Goal: Task Accomplishment & Management: Use online tool/utility

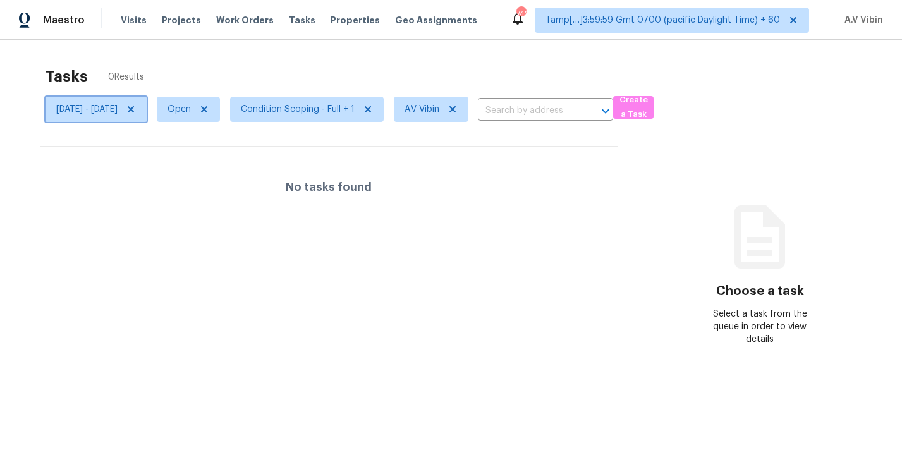
click at [118, 112] on span "Mon, Sep 01 - Wed, Oct 01" at bounding box center [86, 109] width 61 height 13
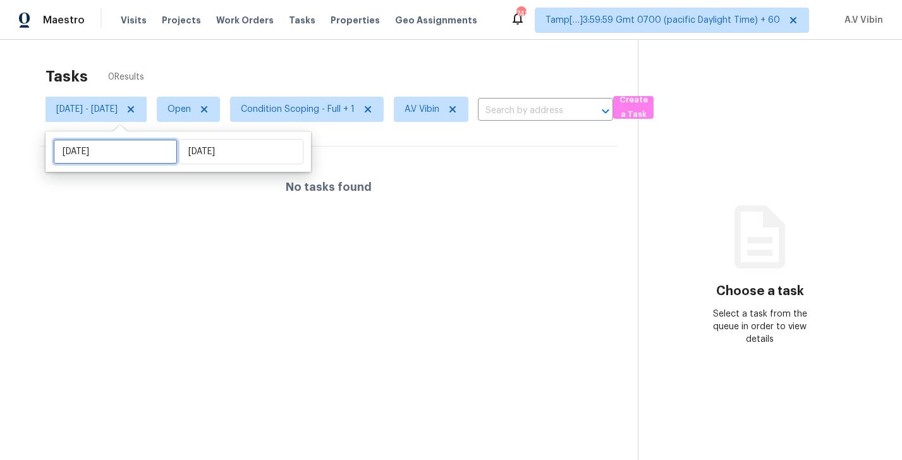
click at [95, 152] on input "Mon, Sep 01" at bounding box center [115, 151] width 124 height 25
select select "8"
select select "2025"
select select "9"
select select "2025"
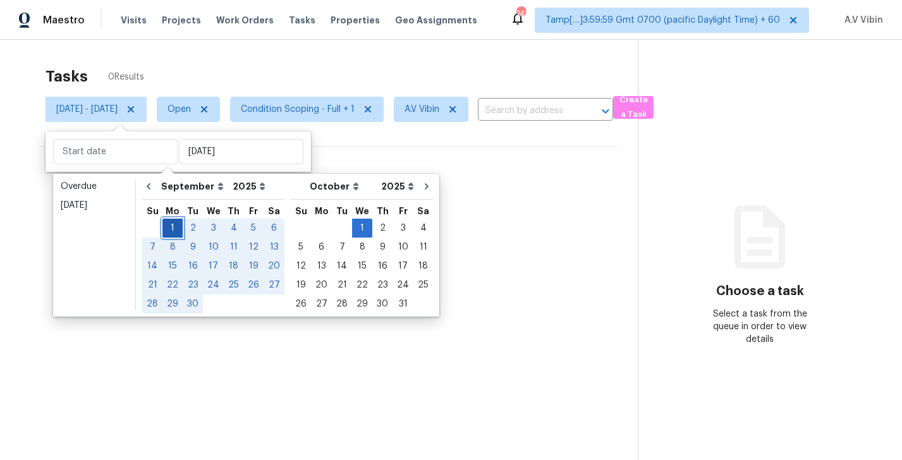
click at [169, 222] on div "1" at bounding box center [172, 228] width 20 height 18
type input "Mon, Sep 01"
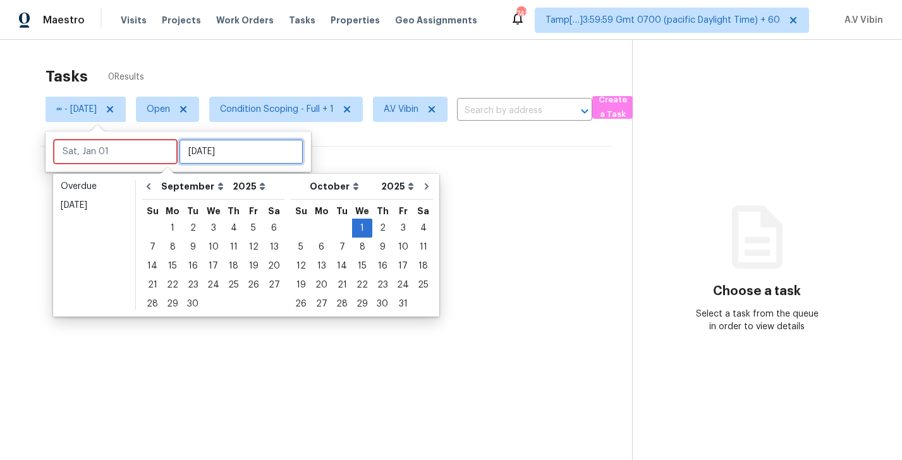
click at [203, 154] on input "Wed, Oct 01" at bounding box center [241, 151] width 124 height 25
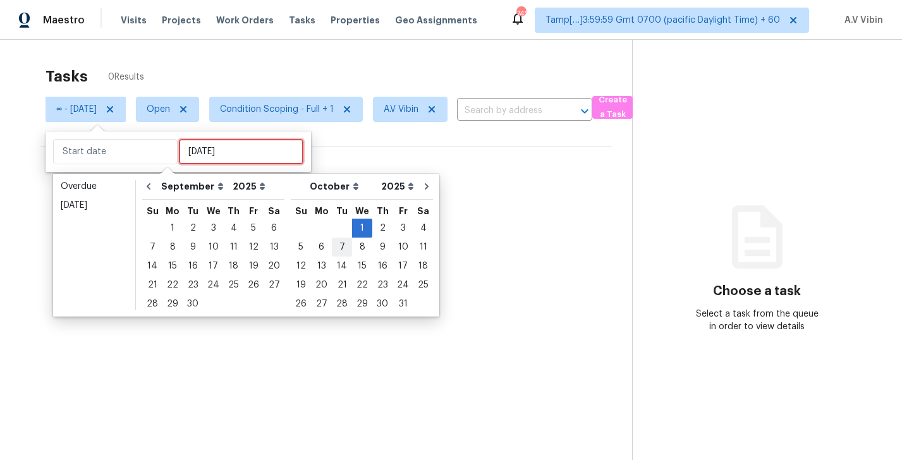
type input "Tue, Oct 07"
click at [193, 303] on div "30" at bounding box center [193, 304] width 20 height 18
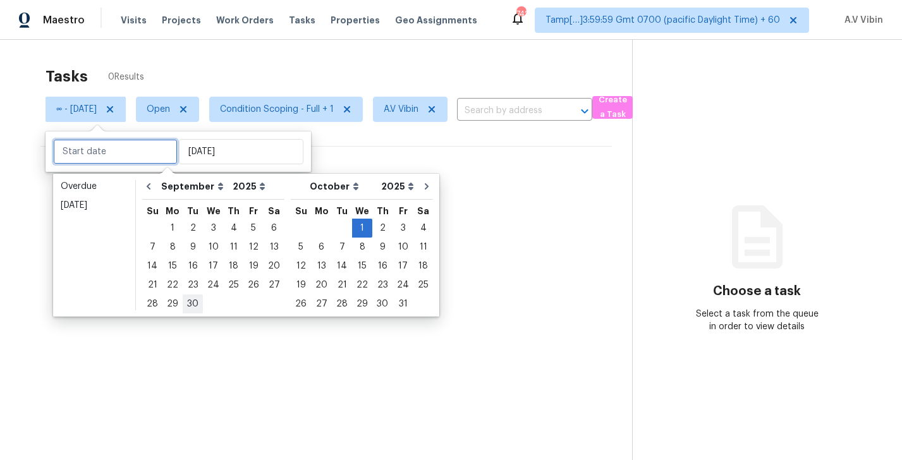
type input "Tue, Sep 30"
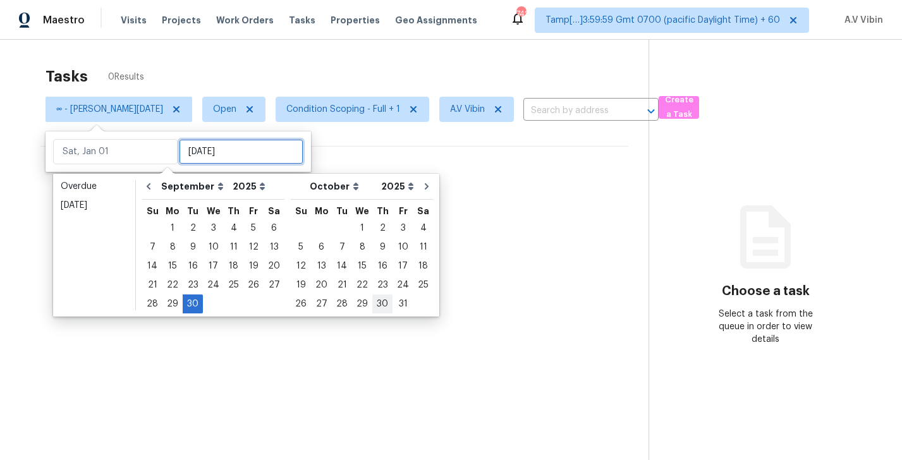
type input "Tue, Sep 30"
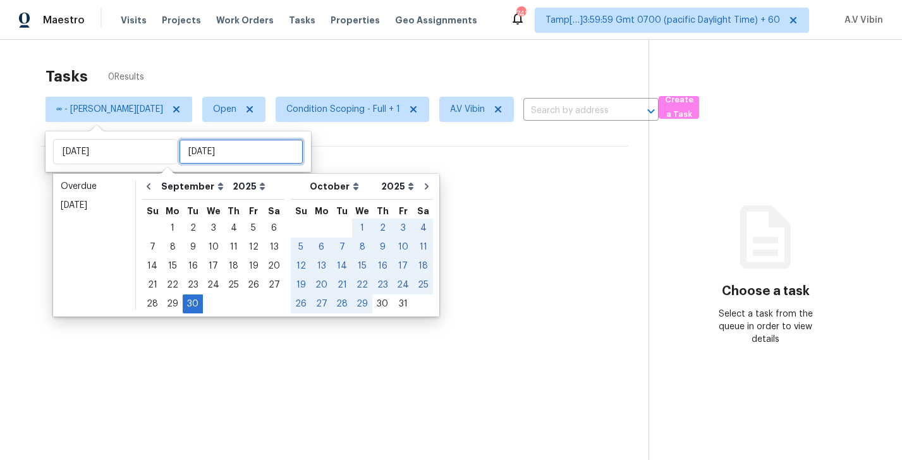
type input "Sat, Oct 04"
type input "Tue, Sep 30"
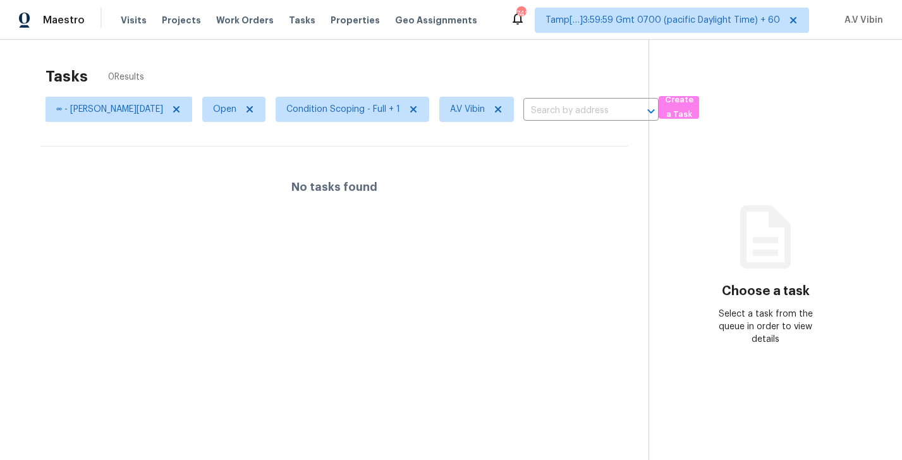
click at [420, 136] on section "Tasks 0 Results ∞ - Tue, Sep 30 Open Condition Scoping - Full + 1 A.V Vibin ​ C…" at bounding box center [334, 280] width 628 height 440
click at [92, 112] on span "∞ - Tue, Sep 30" at bounding box center [109, 109] width 107 height 13
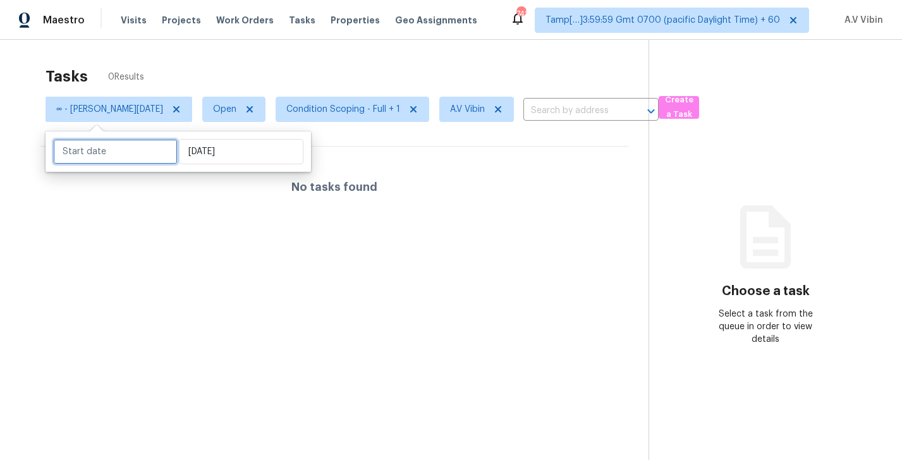
click at [83, 154] on input "text" at bounding box center [115, 151] width 124 height 25
select select "7"
select select "2025"
select select "8"
select select "2025"
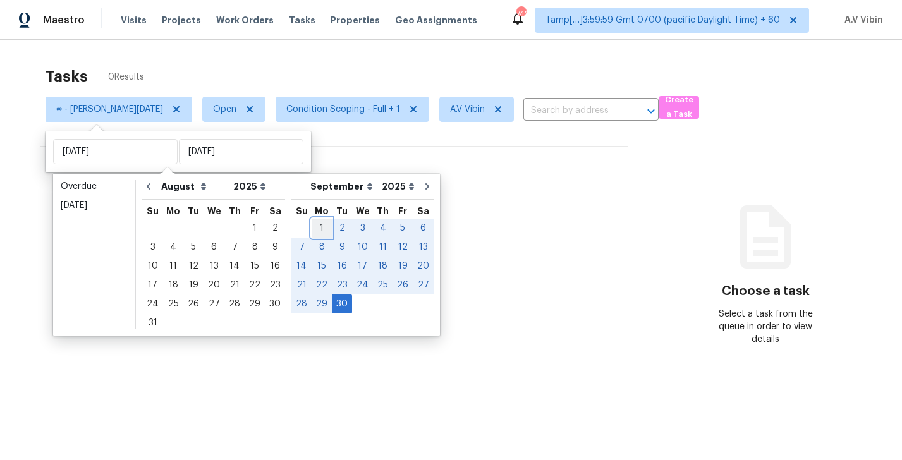
click at [318, 227] on div "1" at bounding box center [321, 228] width 20 height 18
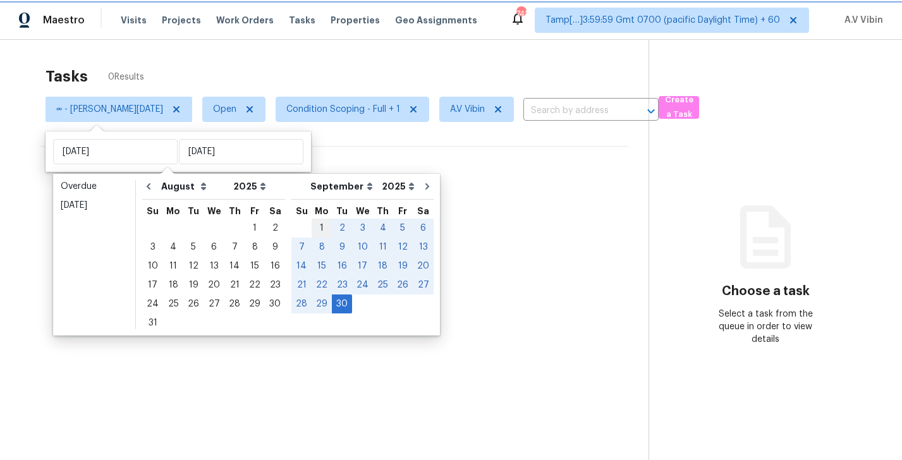
type input "Mon, Sep 01"
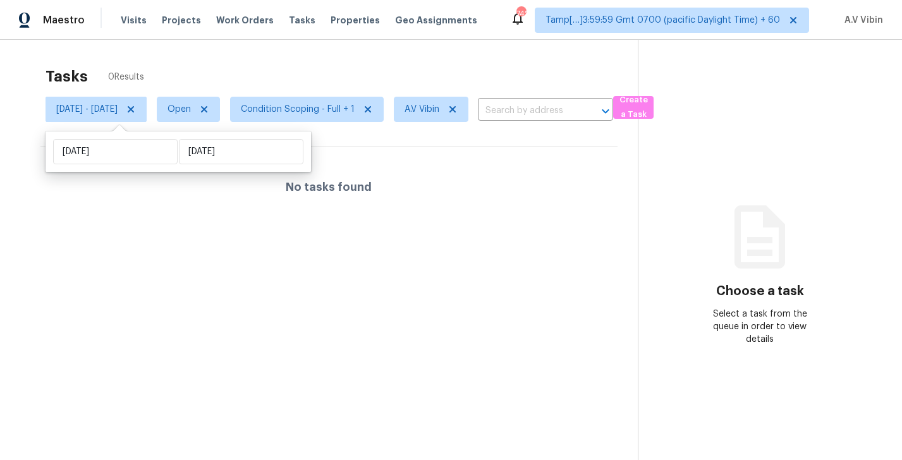
click at [173, 184] on div "No tasks found" at bounding box center [328, 187] width 577 height 81
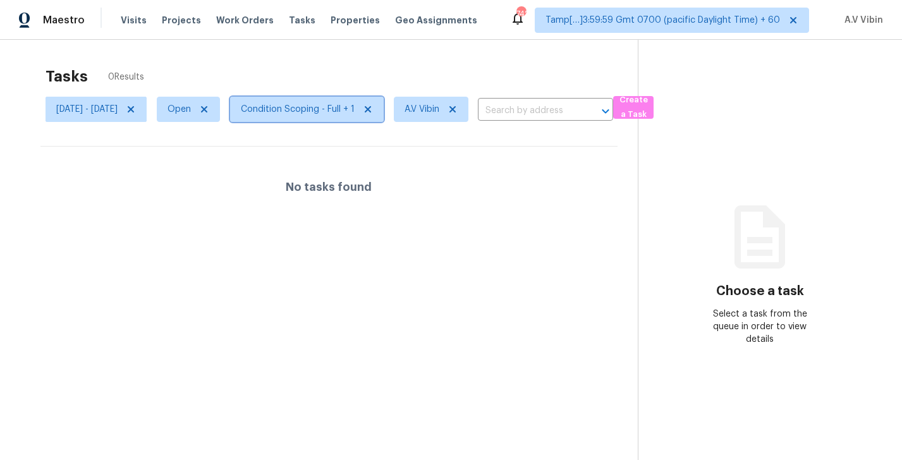
click at [322, 104] on span "Condition Scoping - Full + 1" at bounding box center [298, 109] width 114 height 13
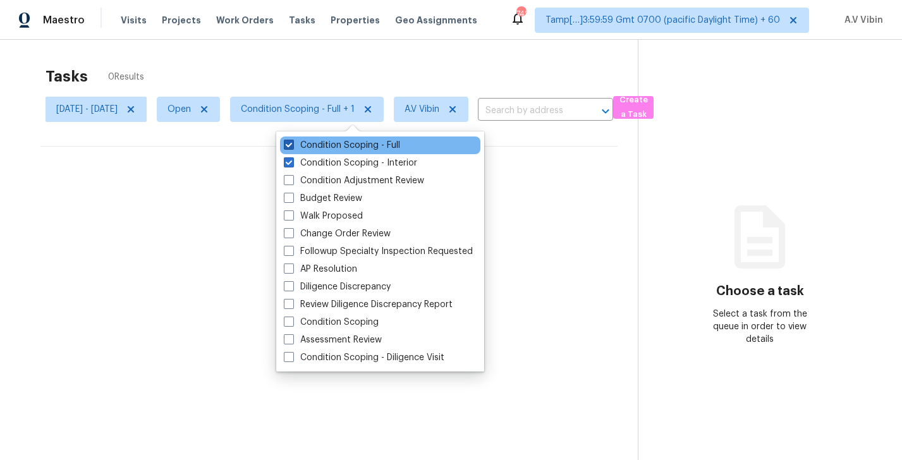
click at [285, 150] on span at bounding box center [289, 145] width 10 height 10
click at [285, 147] on input "Condition Scoping - Full" at bounding box center [288, 143] width 8 height 8
checkbox input "false"
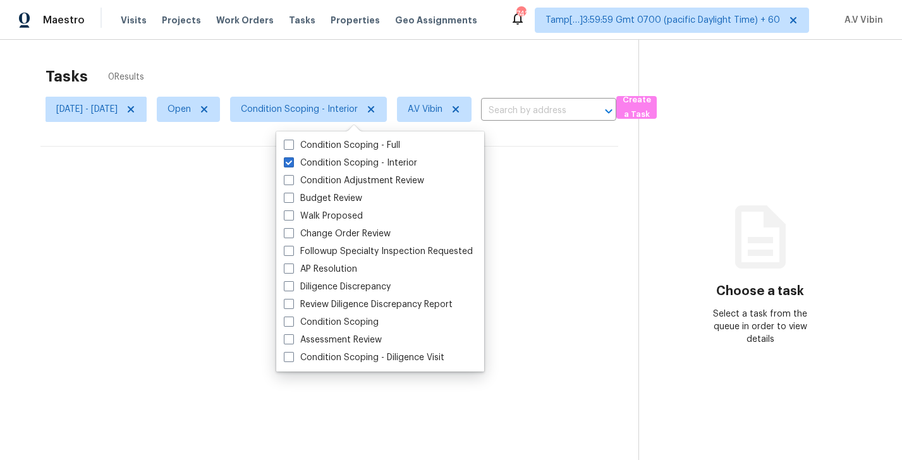
click at [250, 139] on section "Tasks 0 Results Mon, Sep 01 - Tue, Sep 30 Open Condition Scoping - Interior A.V…" at bounding box center [329, 280] width 618 height 440
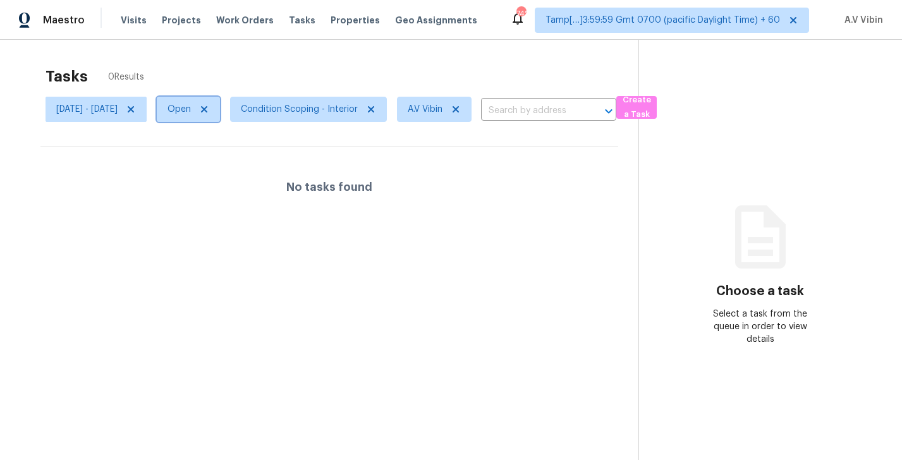
click at [191, 114] on span "Open" at bounding box center [178, 109] width 23 height 13
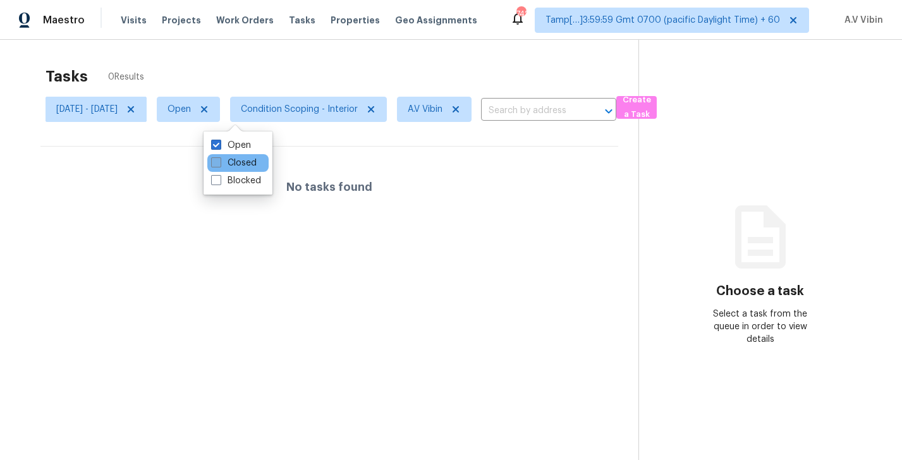
click at [227, 166] on label "Closed" at bounding box center [233, 163] width 45 height 13
click at [219, 165] on input "Closed" at bounding box center [215, 161] width 8 height 8
checkbox input "true"
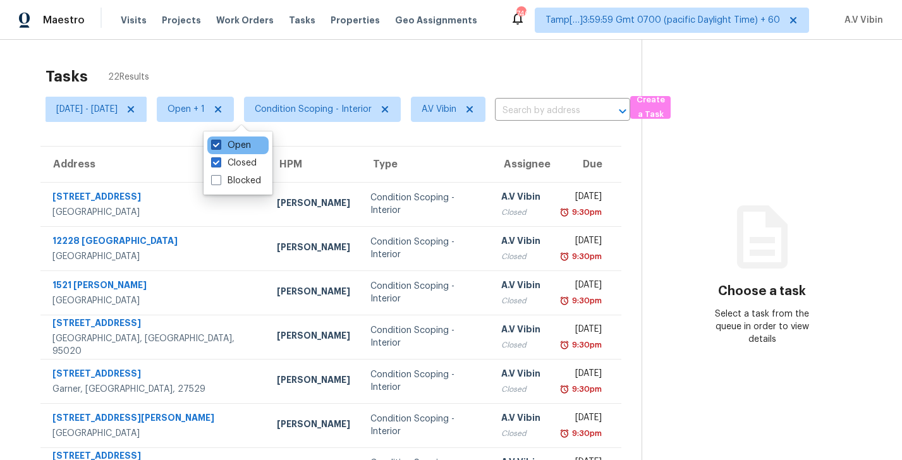
click at [217, 146] on span at bounding box center [216, 145] width 10 height 10
click at [217, 146] on input "Open" at bounding box center [215, 143] width 8 height 8
click at [217, 146] on span at bounding box center [216, 145] width 10 height 10
click at [217, 146] on input "Open" at bounding box center [215, 143] width 8 height 8
click at [217, 146] on span at bounding box center [216, 145] width 10 height 10
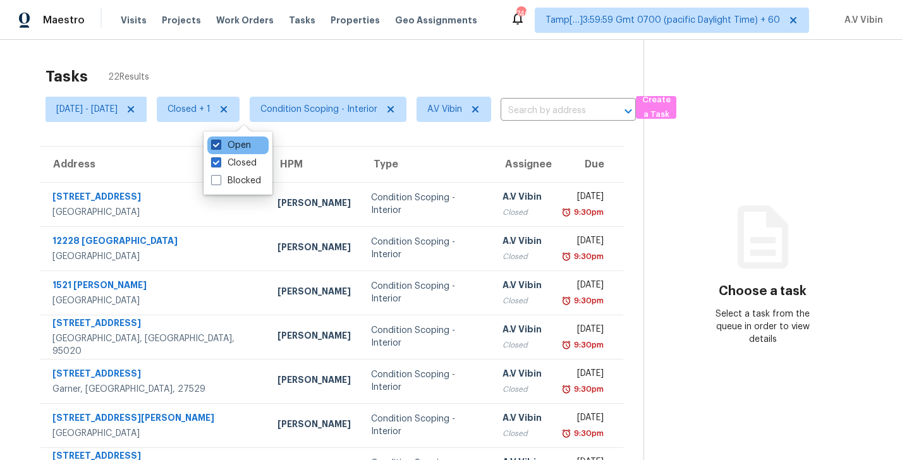
click at [217, 146] on input "Open" at bounding box center [215, 143] width 8 height 8
checkbox input "false"
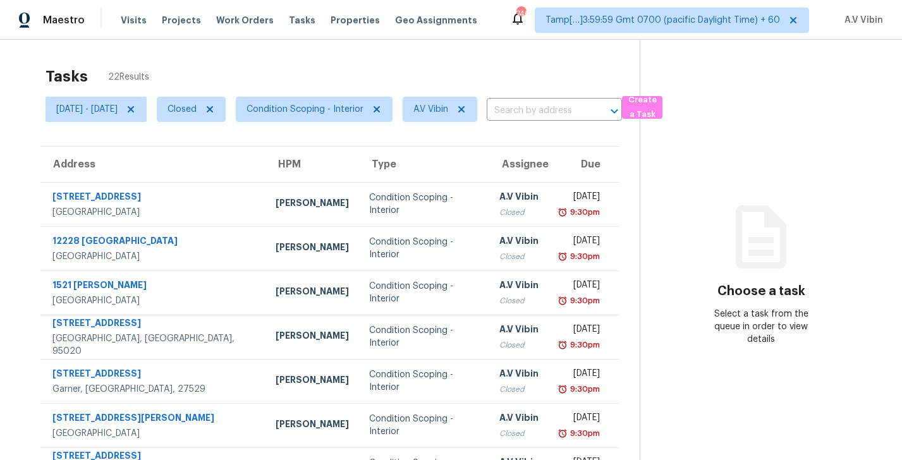
click at [173, 141] on section "Tasks 22 Results Mon, Sep 01 - Tue, Sep 30 Closed Condition Scoping - Interior …" at bounding box center [329, 359] width 619 height 598
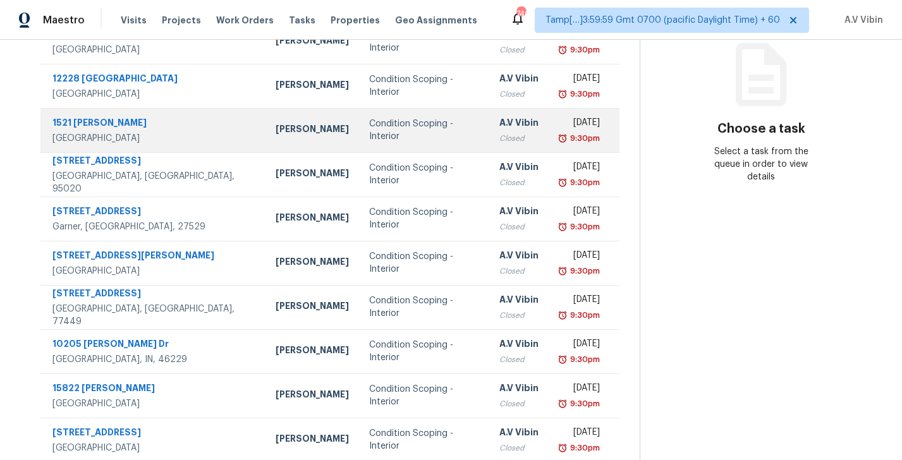
scroll to position [198, 0]
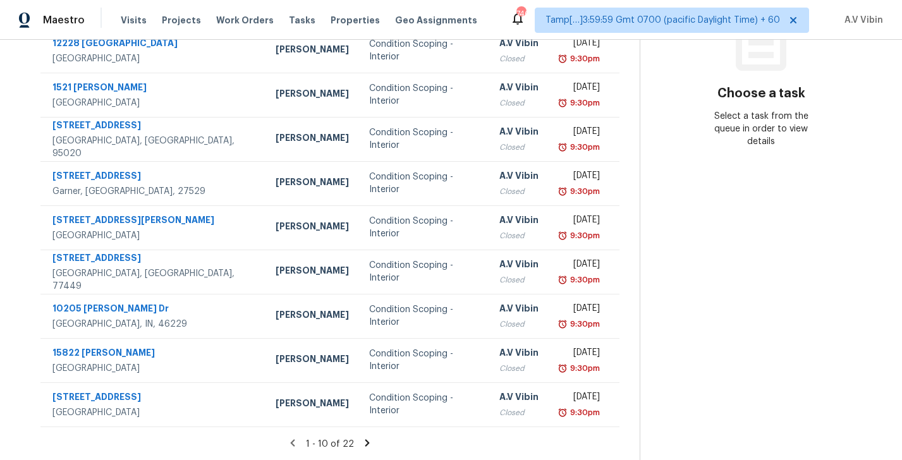
click at [365, 444] on icon at bounding box center [366, 442] width 11 height 11
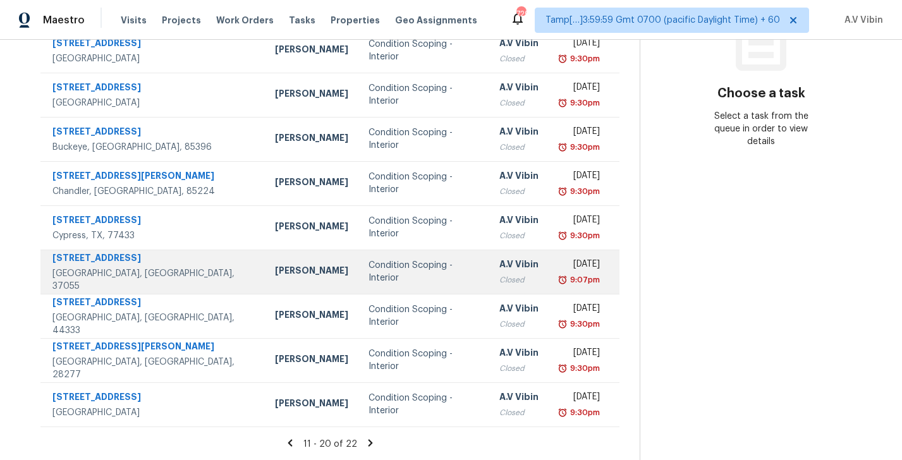
scroll to position [0, 0]
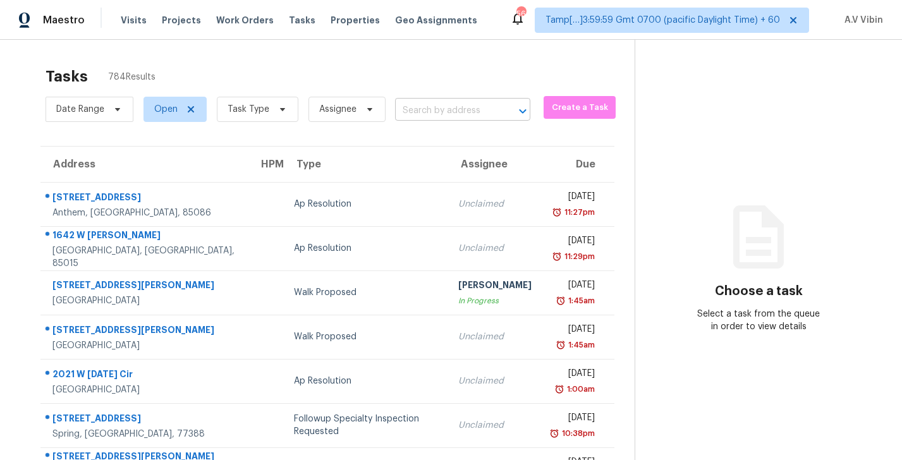
click at [440, 116] on input "text" at bounding box center [445, 111] width 100 height 20
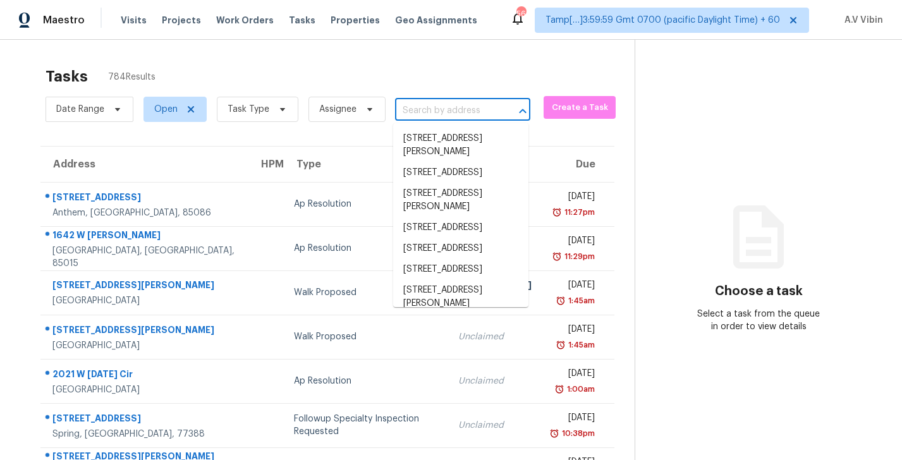
paste input "[STREET_ADDRESS][PERSON_NAME]"
type input "[STREET_ADDRESS][PERSON_NAME]"
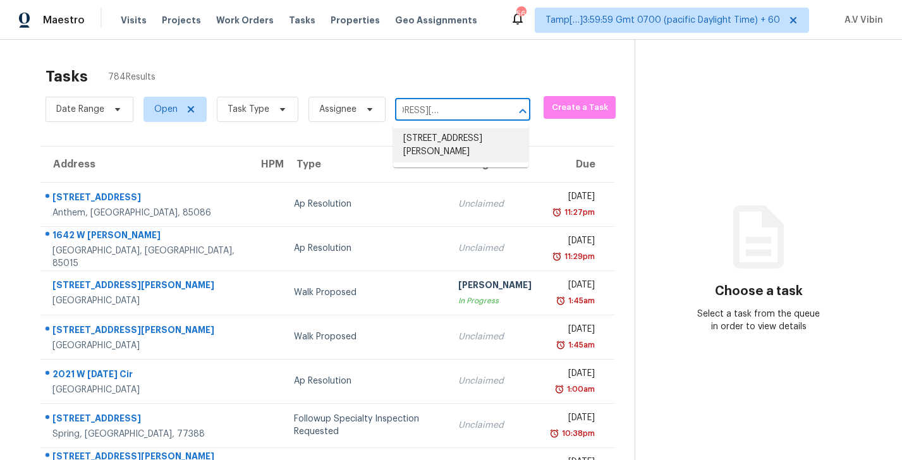
click at [441, 143] on li "[STREET_ADDRESS][PERSON_NAME]" at bounding box center [460, 145] width 135 height 34
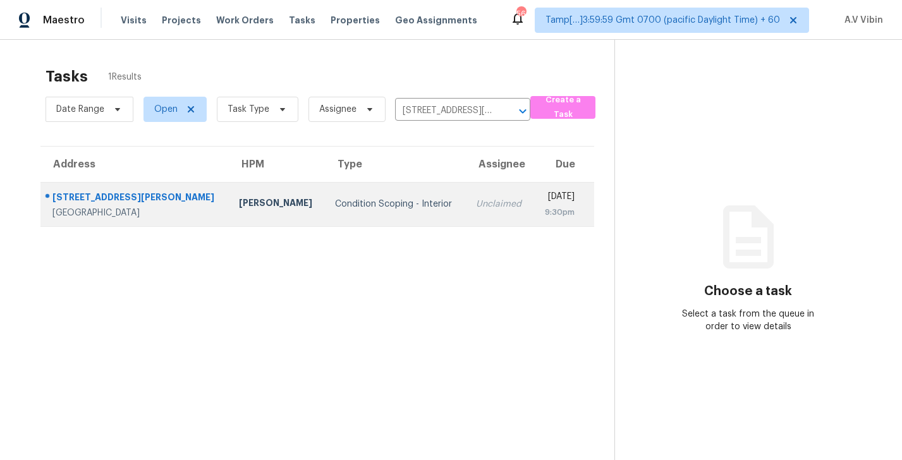
click at [325, 219] on td "Condition Scoping - Interior" at bounding box center [395, 204] width 141 height 44
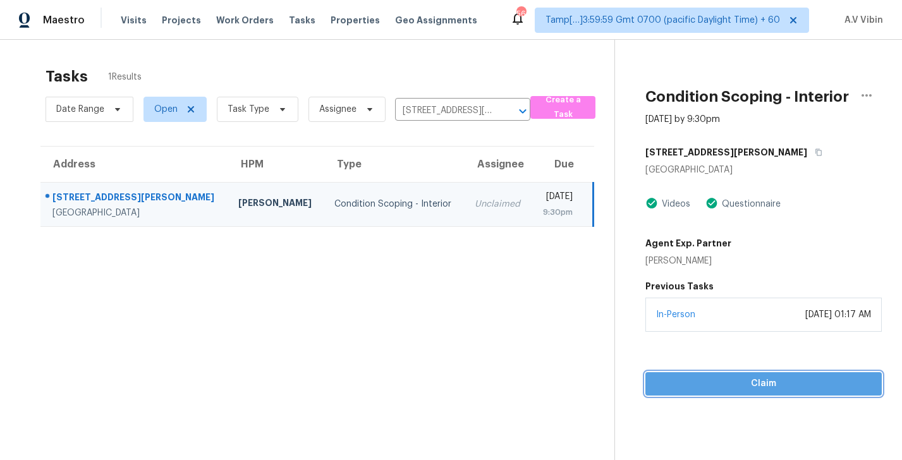
click at [737, 390] on span "Claim" at bounding box center [763, 384] width 216 height 16
click at [729, 376] on span "Start Assessment" at bounding box center [763, 384] width 216 height 16
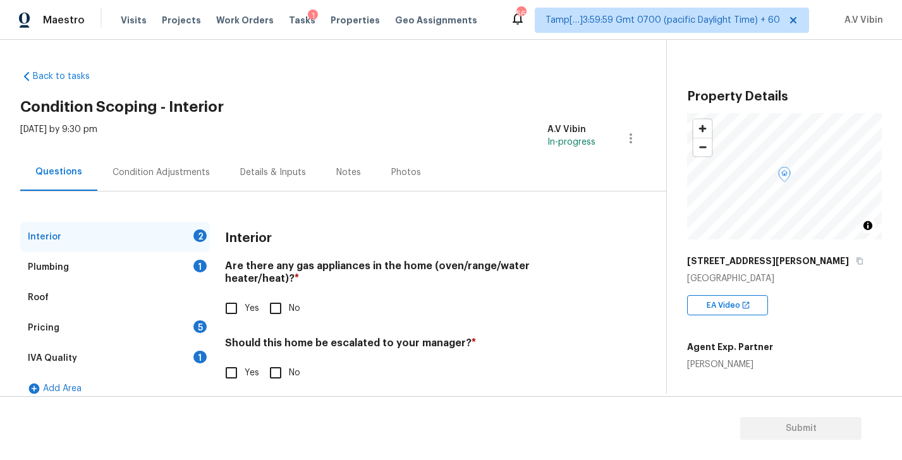
scroll to position [8, 0]
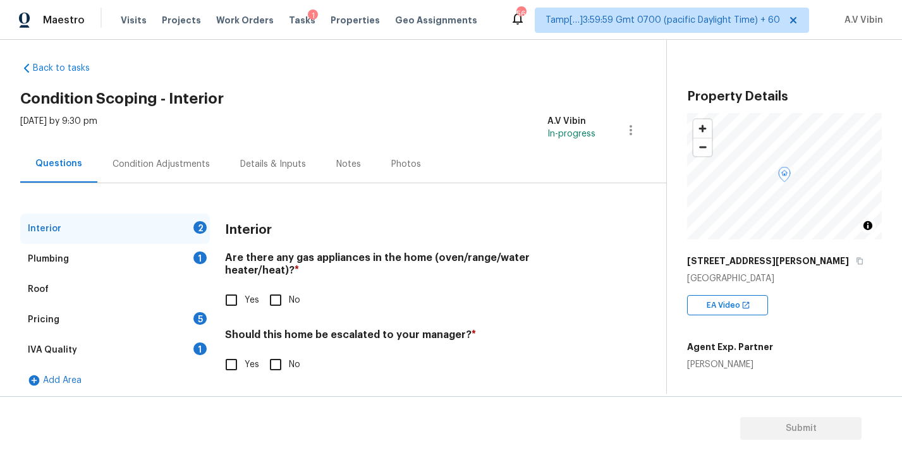
click at [300, 258] on h4 "Are there any gas appliances in the home (oven/range/water heater/heat)? *" at bounding box center [410, 266] width 370 height 30
copy h4 "gas"
click at [299, 255] on h4 "Are there any gas appliances in the home (oven/range/water heater/heat)? *" at bounding box center [410, 266] width 370 height 30
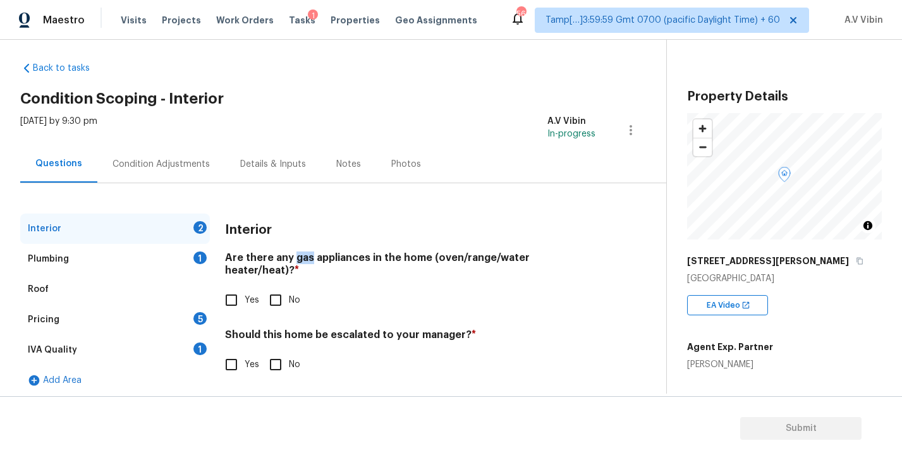
click at [272, 290] on input "No" at bounding box center [275, 300] width 27 height 27
checkbox input "true"
click at [279, 358] on input "No" at bounding box center [275, 364] width 27 height 27
checkbox input "true"
click at [135, 262] on div "Plumbing 1" at bounding box center [115, 259] width 190 height 30
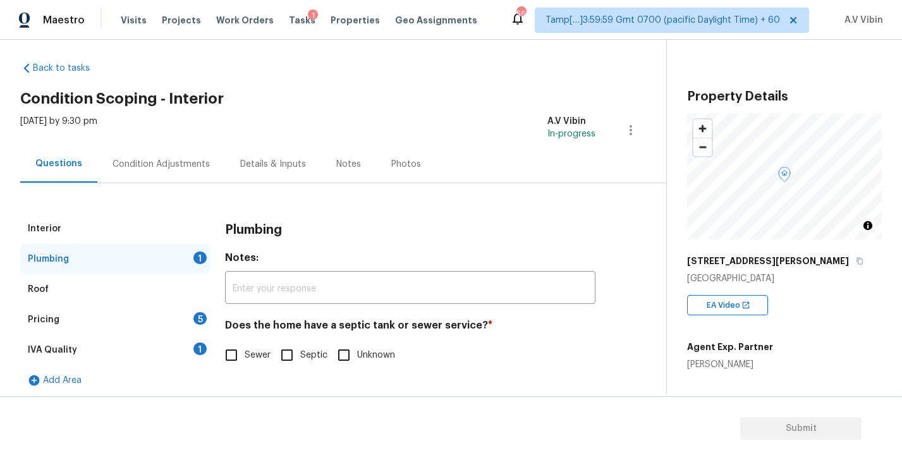
click at [347, 322] on h4 "Does the home have a septic tank or sewer service? *" at bounding box center [410, 328] width 370 height 18
copy h4 "septic"
click at [256, 358] on span "Sewer" at bounding box center [258, 355] width 26 height 13
click at [245, 358] on input "Sewer" at bounding box center [231, 355] width 27 height 27
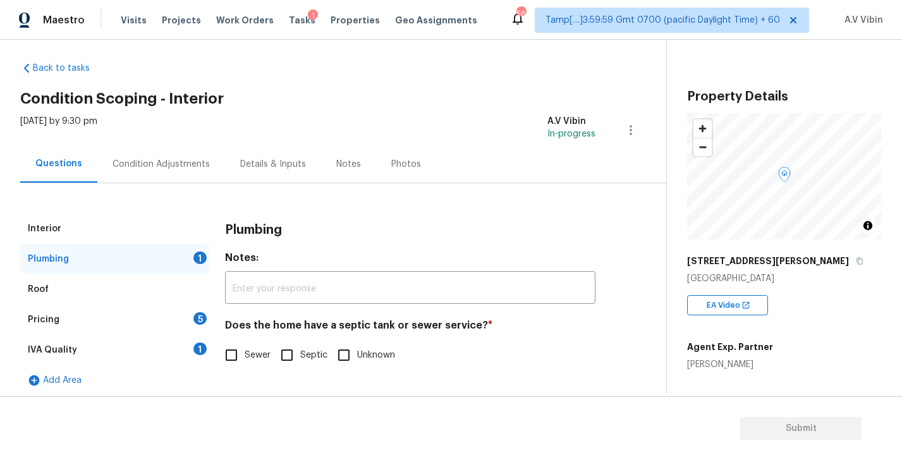
checkbox input "true"
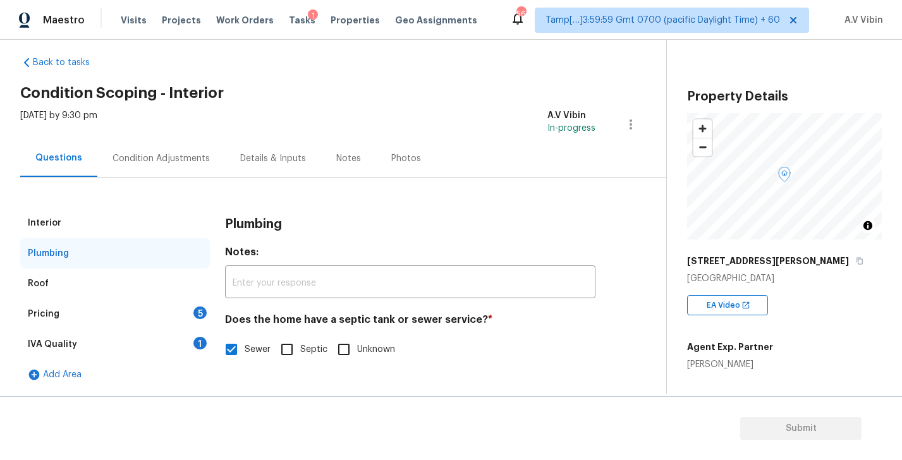
click at [104, 286] on div "Roof" at bounding box center [115, 284] width 190 height 30
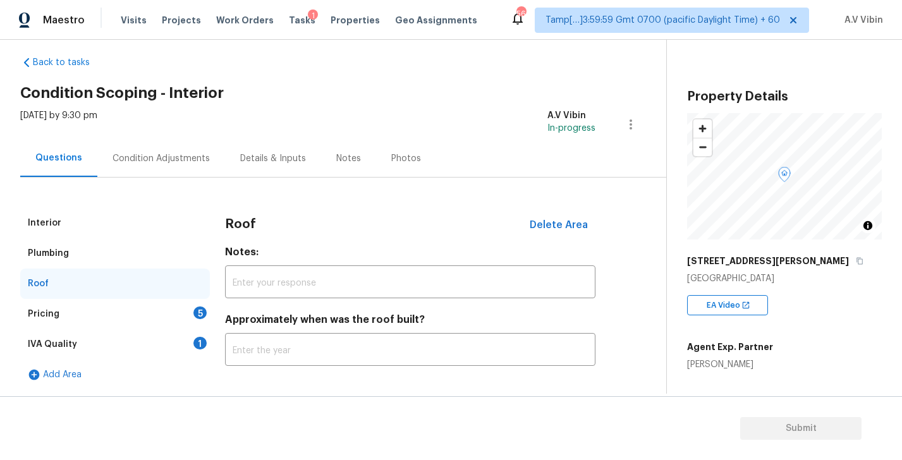
click at [92, 311] on div "Pricing 5" at bounding box center [115, 314] width 190 height 30
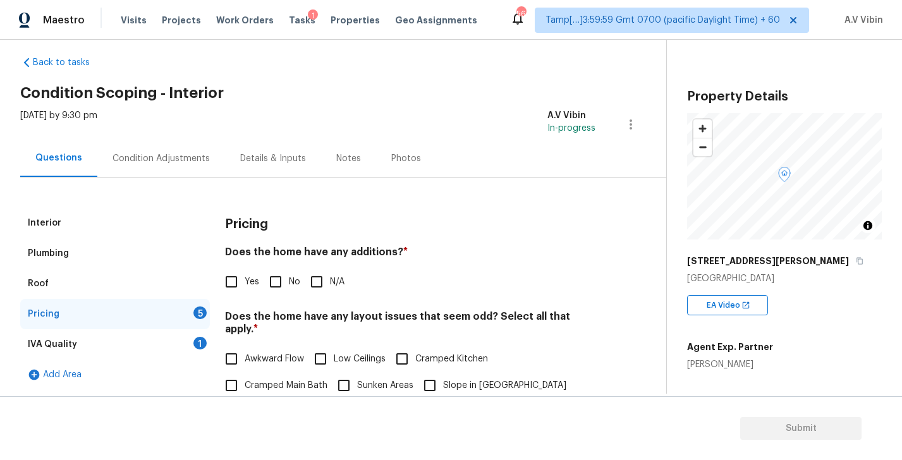
click at [370, 251] on h4 "Does the home have any additions? *" at bounding box center [410, 255] width 370 height 18
copy h4 "additions"
click at [323, 281] on input "N/A" at bounding box center [316, 282] width 27 height 27
checkbox input "true"
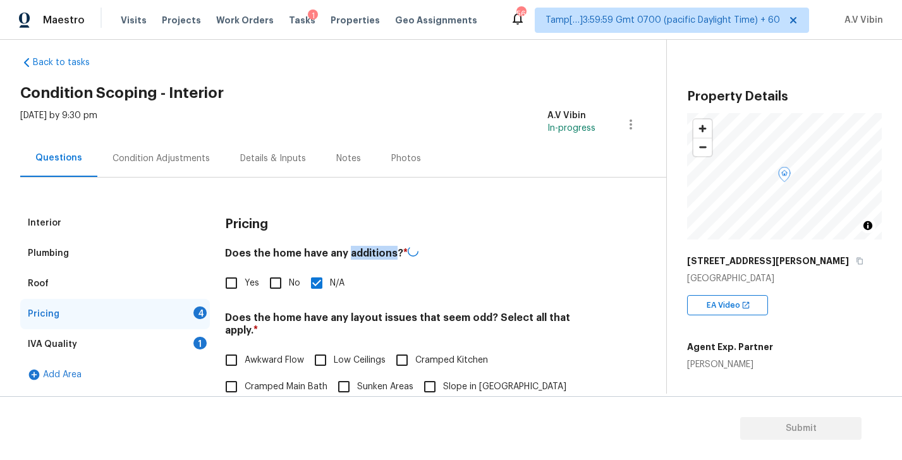
scroll to position [120, 0]
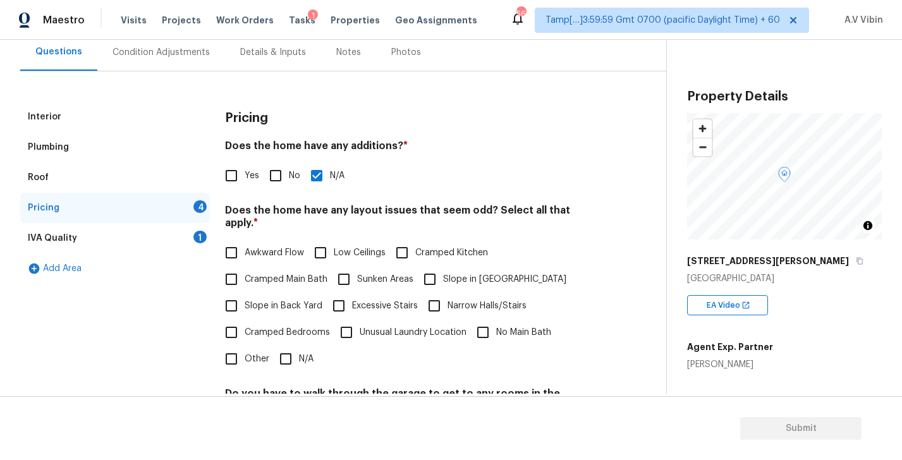
click at [468, 209] on h4 "Does the home have any layout issues that seem odd? Select all that apply. *" at bounding box center [410, 219] width 370 height 30
copy h4 "odd"
click at [292, 346] on input "N/A" at bounding box center [285, 359] width 27 height 27
checkbox input "true"
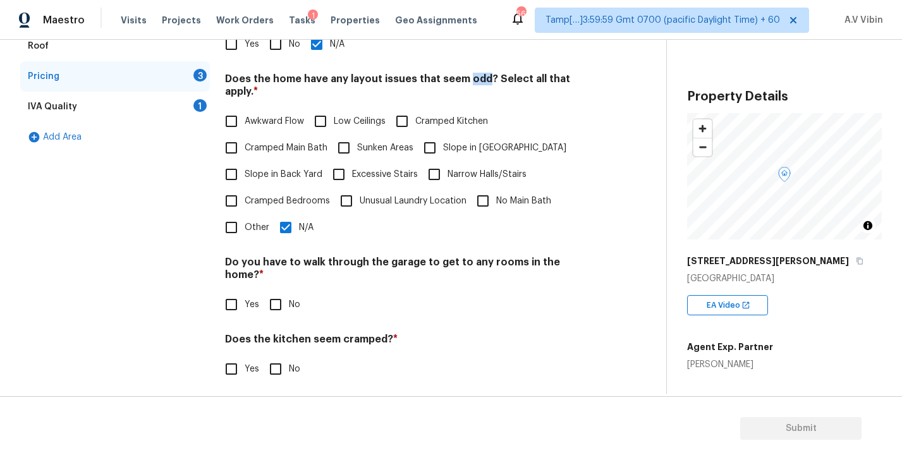
scroll to position [265, 0]
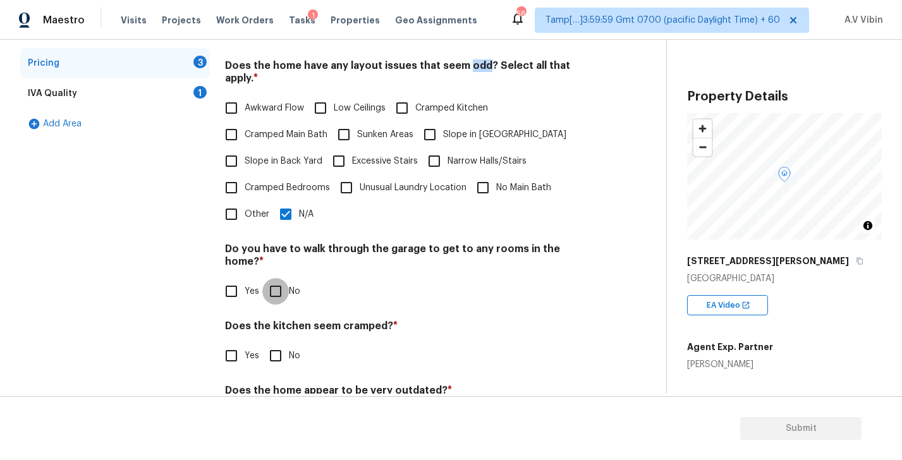
click at [278, 278] on input "No" at bounding box center [275, 291] width 27 height 27
checkbox input "true"
click at [273, 342] on input "No" at bounding box center [275, 355] width 27 height 27
checkbox input "true"
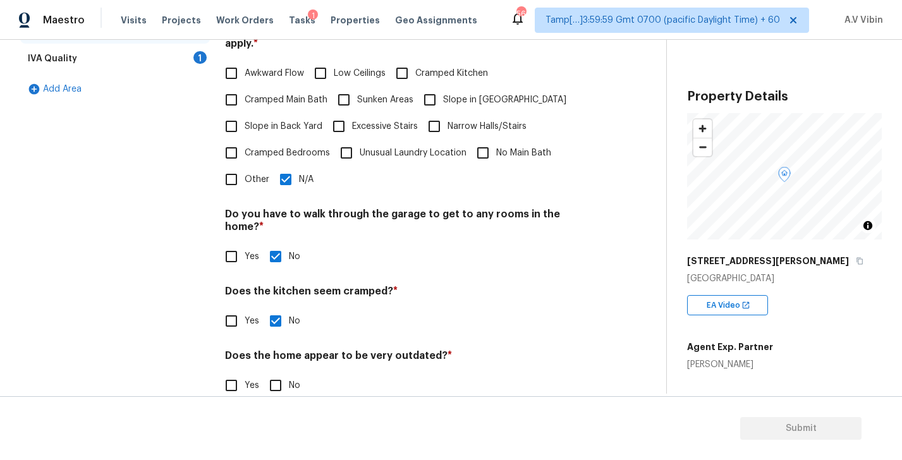
scroll to position [298, 0]
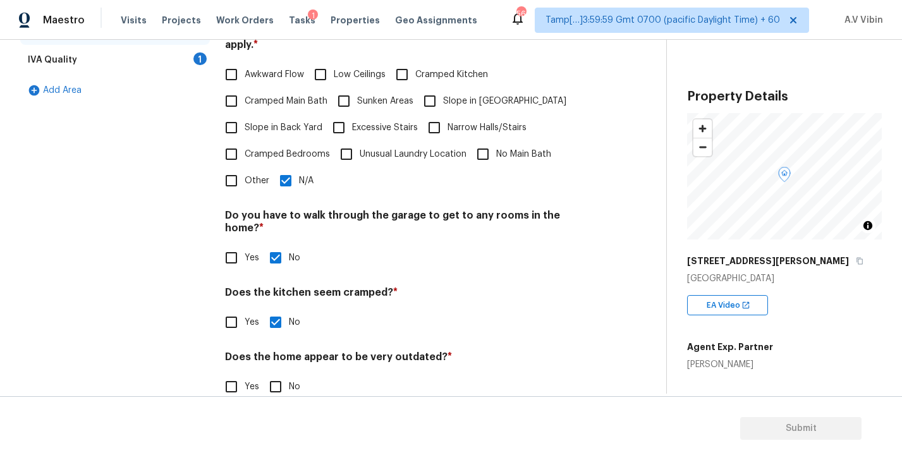
click at [280, 373] on input "No" at bounding box center [275, 386] width 27 height 27
checkbox input "true"
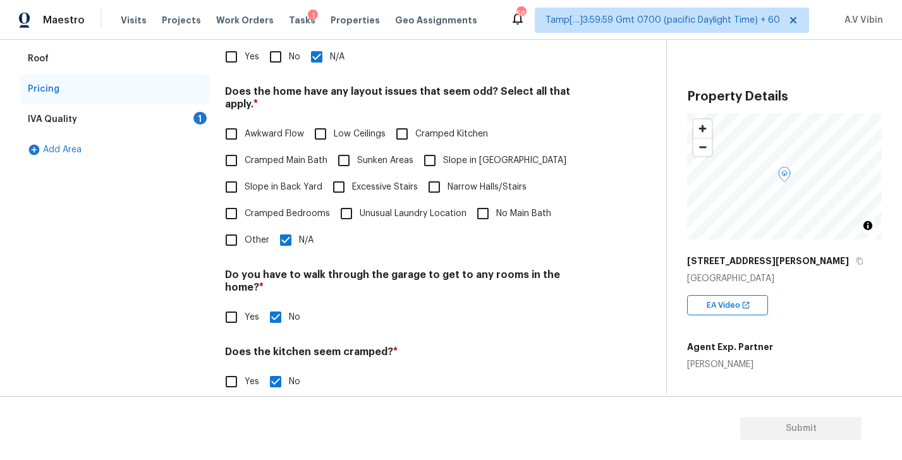
click at [90, 130] on div "IVA Quality 1" at bounding box center [115, 119] width 190 height 30
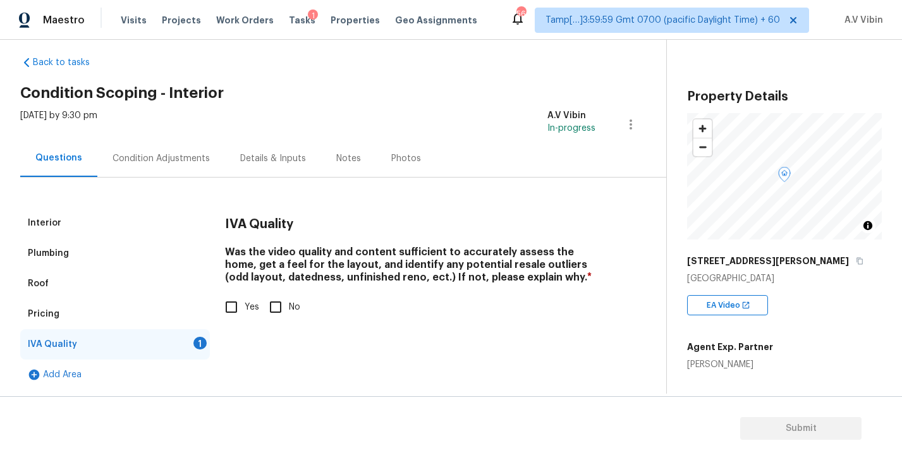
click at [229, 313] on input "Yes" at bounding box center [231, 307] width 27 height 27
checkbox input "true"
click at [167, 165] on div "Condition Adjustments" at bounding box center [161, 158] width 128 height 37
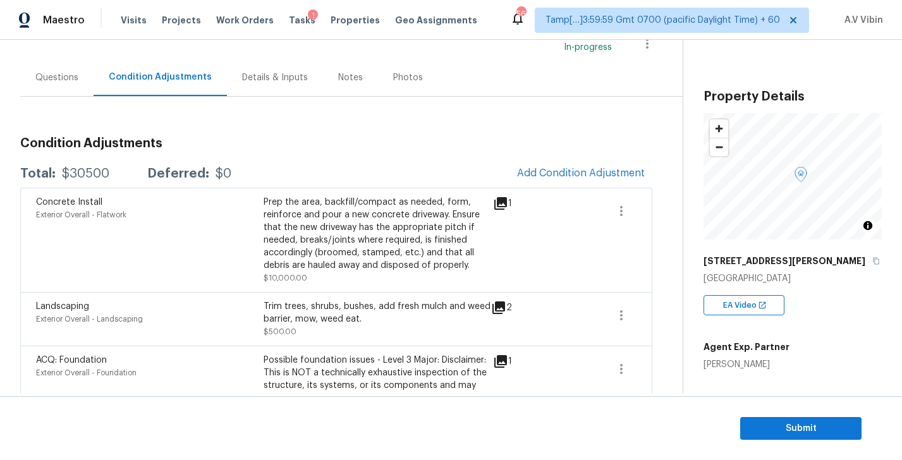
scroll to position [38, 0]
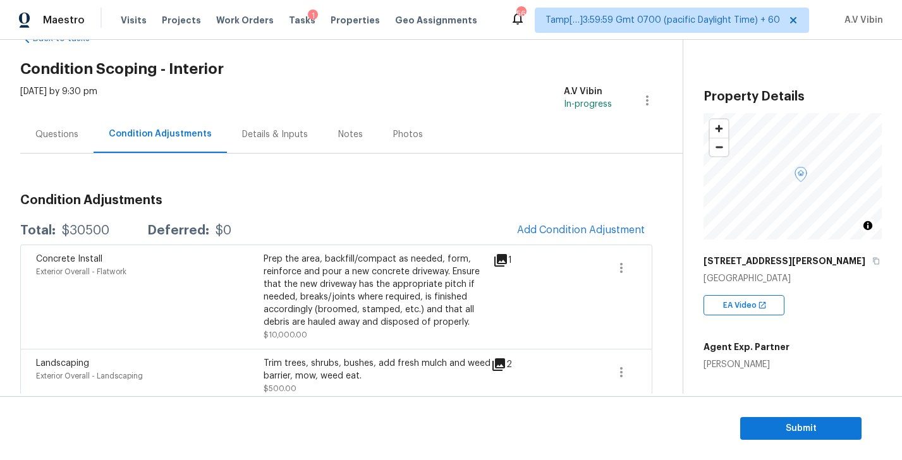
click at [75, 134] on div "Questions" at bounding box center [56, 134] width 43 height 13
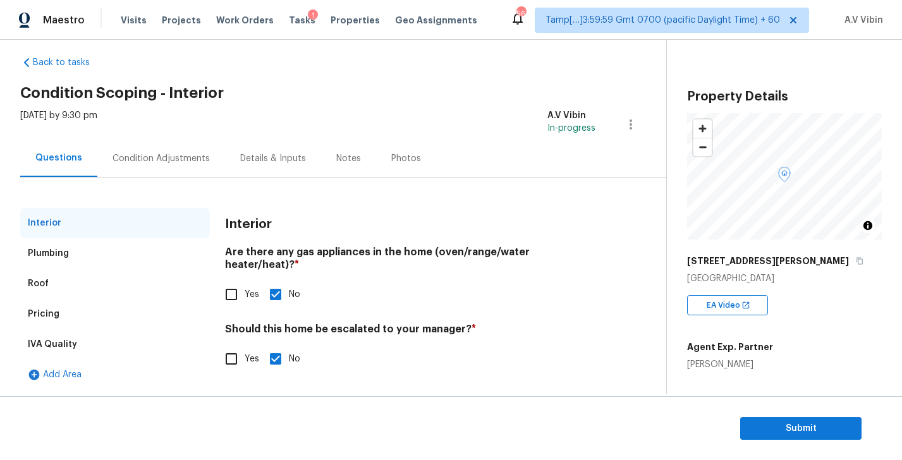
scroll to position [14, 0]
click at [229, 346] on input "Yes" at bounding box center [231, 359] width 27 height 27
checkbox input "true"
checkbox input "false"
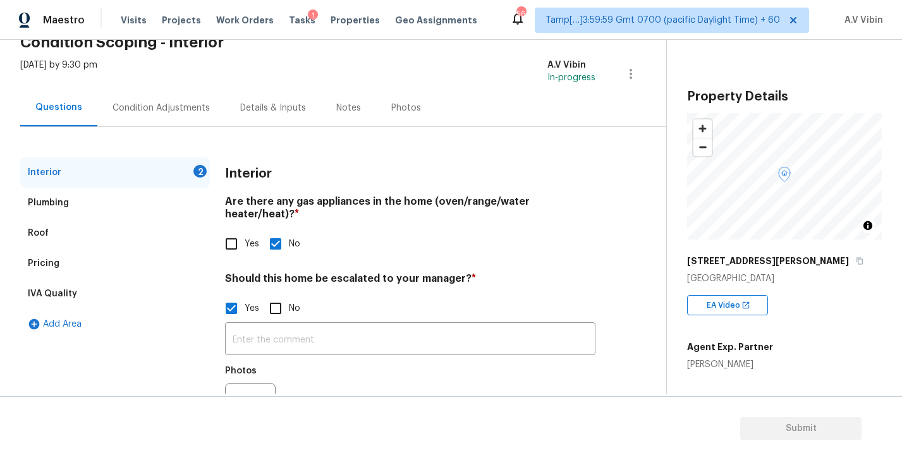
scroll to position [118, 0]
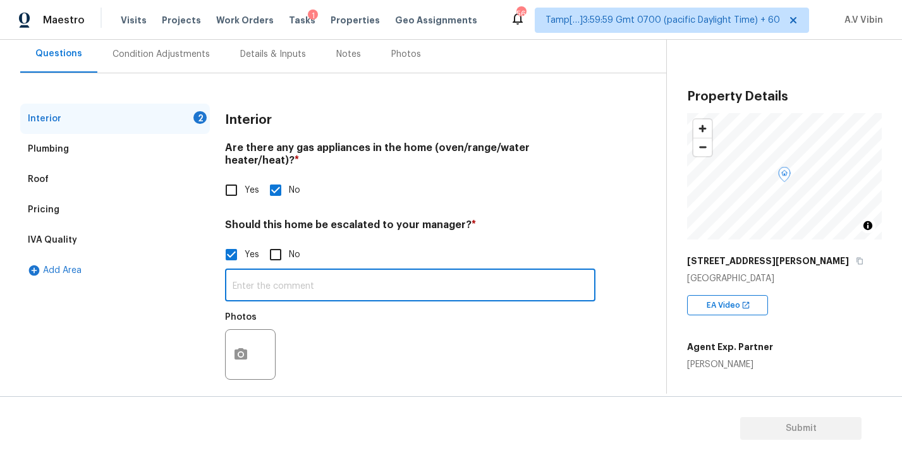
click at [256, 272] on input "text" at bounding box center [410, 287] width 370 height 30
paste input "Foundation has sever walkability issues and hardwoods heaving in back bedroom."
type input "Foundation has sever walkability issues and hardwoods heaving in back bedroom."
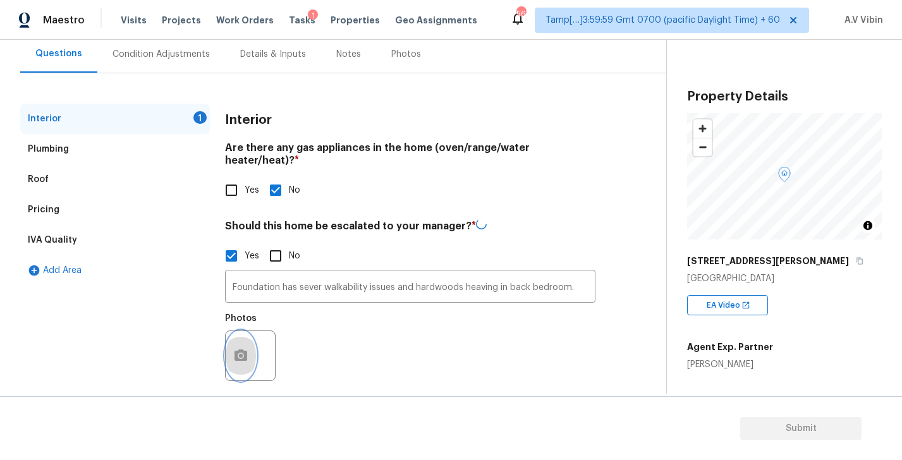
click at [253, 342] on button "button" at bounding box center [241, 355] width 30 height 49
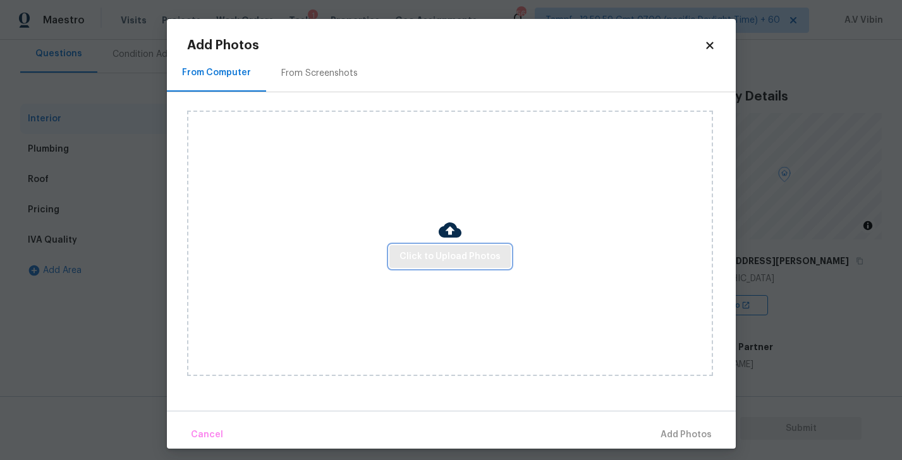
click at [495, 253] on span "Click to Upload Photos" at bounding box center [449, 257] width 101 height 16
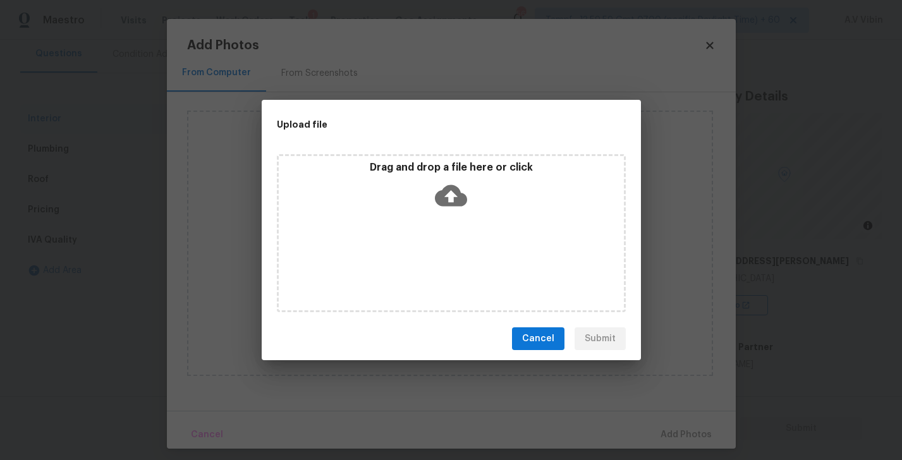
click at [445, 197] on icon at bounding box center [451, 195] width 32 height 21
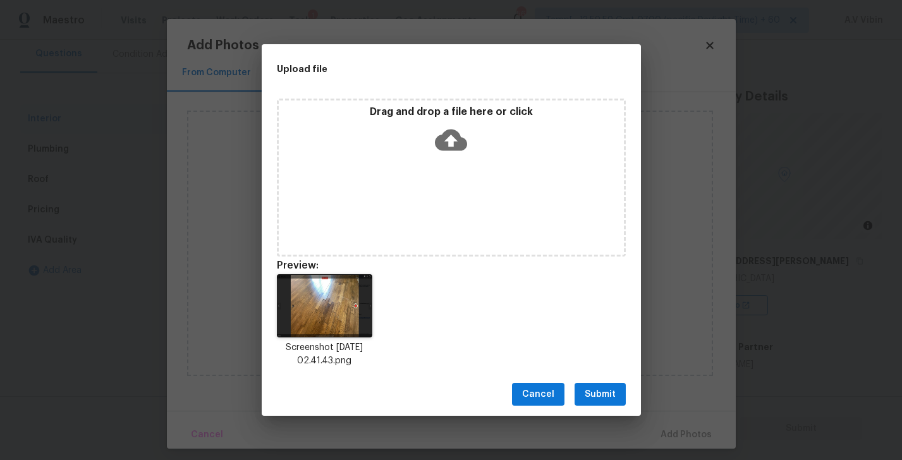
click at [596, 393] on span "Submit" at bounding box center [599, 395] width 31 height 16
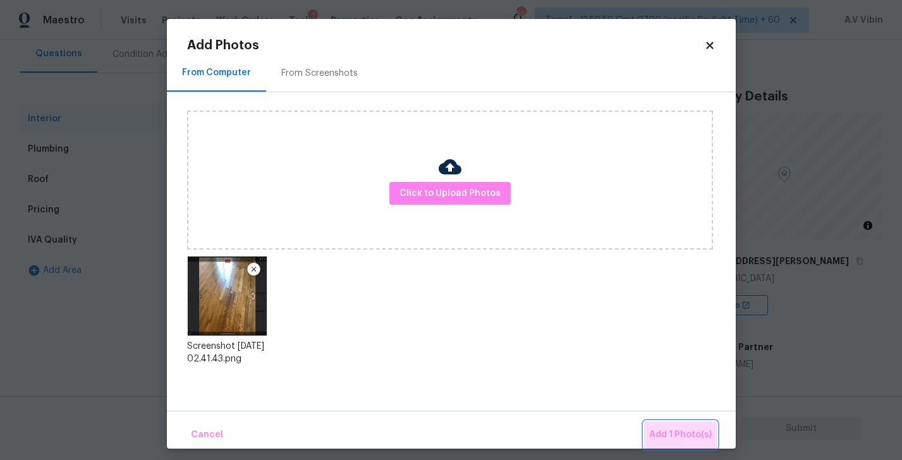
click at [679, 438] on span "Add 1 Photo(s)" at bounding box center [680, 435] width 63 height 16
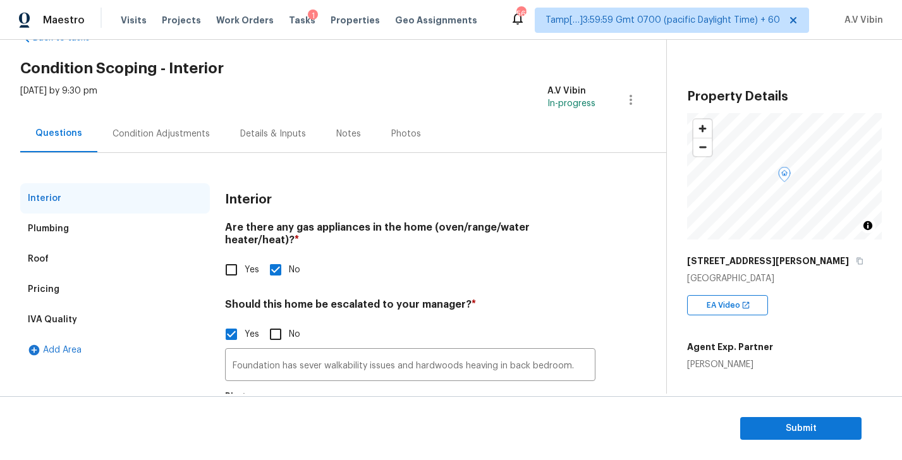
scroll to position [0, 0]
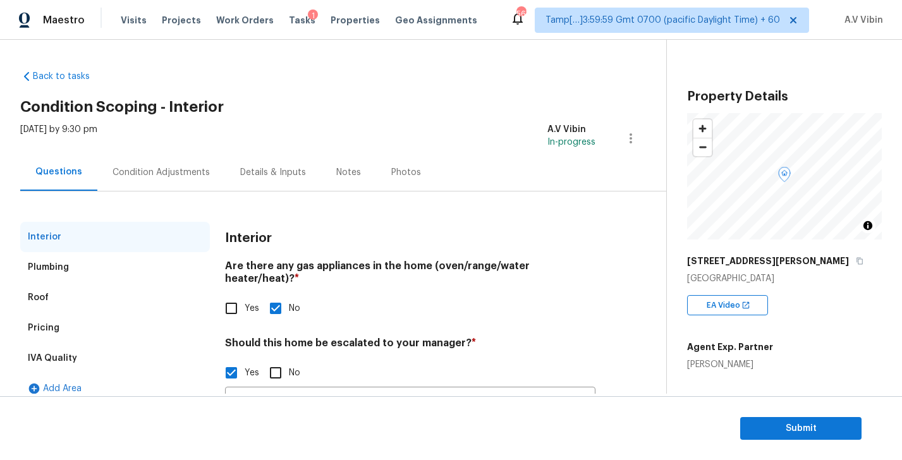
click at [150, 174] on div "Condition Adjustments" at bounding box center [160, 172] width 97 height 13
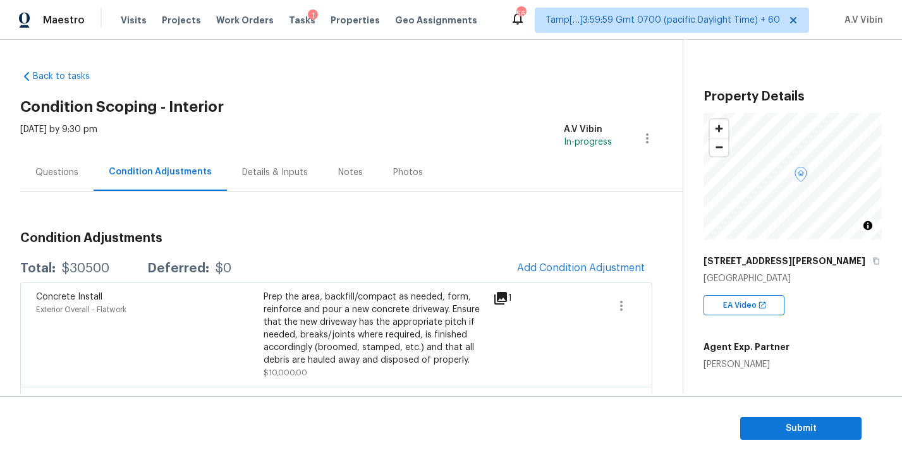
scroll to position [92, 0]
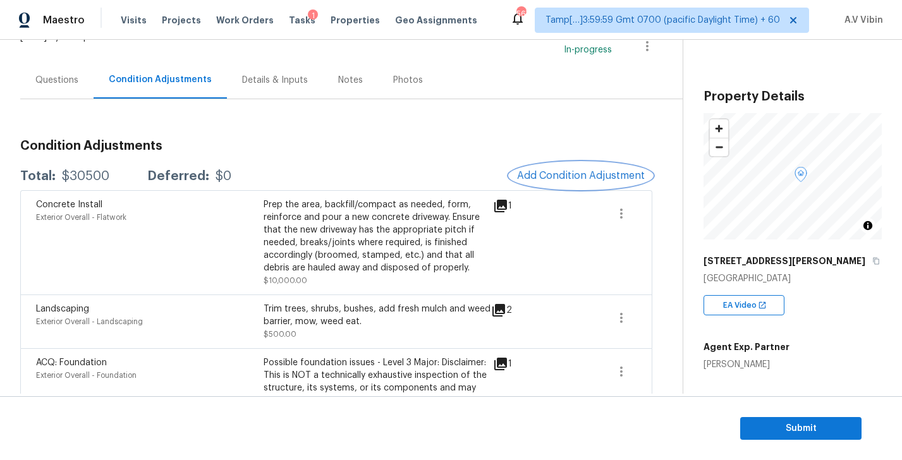
click at [577, 178] on span "Add Condition Adjustment" at bounding box center [581, 175] width 128 height 11
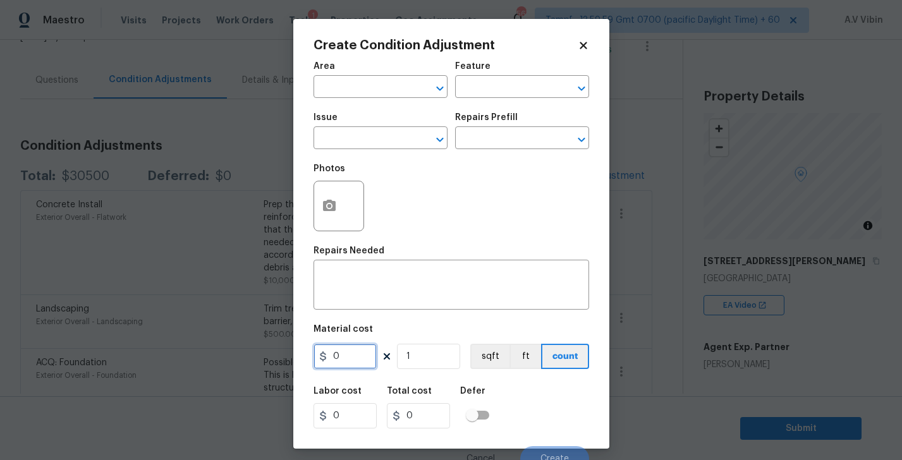
click at [335, 348] on input "0" at bounding box center [344, 356] width 63 height 25
click at [421, 360] on input "1" at bounding box center [428, 356] width 63 height 25
click at [587, 49] on icon at bounding box center [582, 45] width 11 height 11
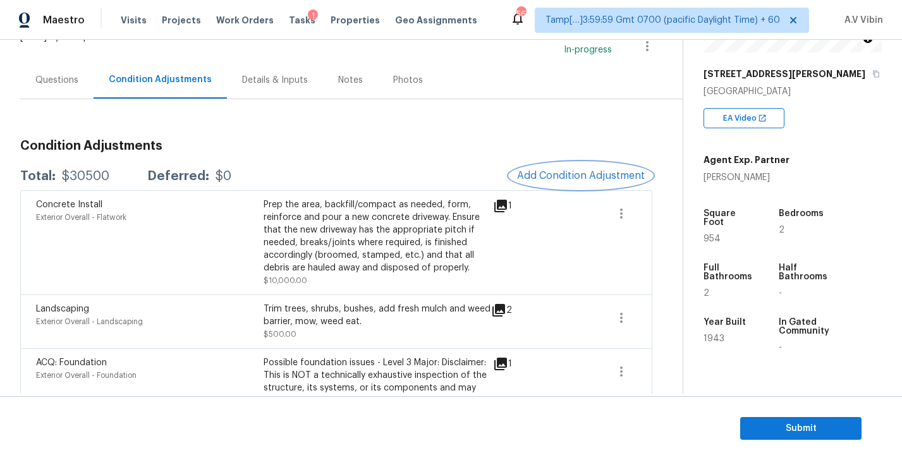
scroll to position [212, 0]
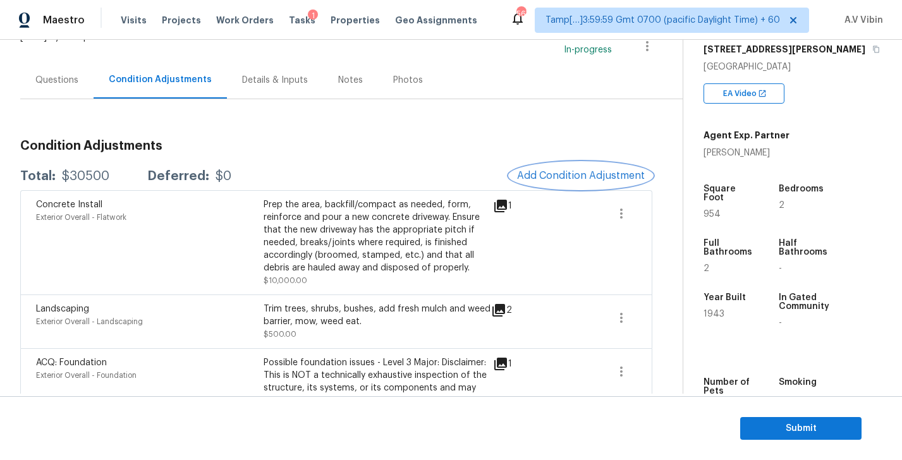
click at [588, 178] on span "Add Condition Adjustment" at bounding box center [581, 175] width 128 height 11
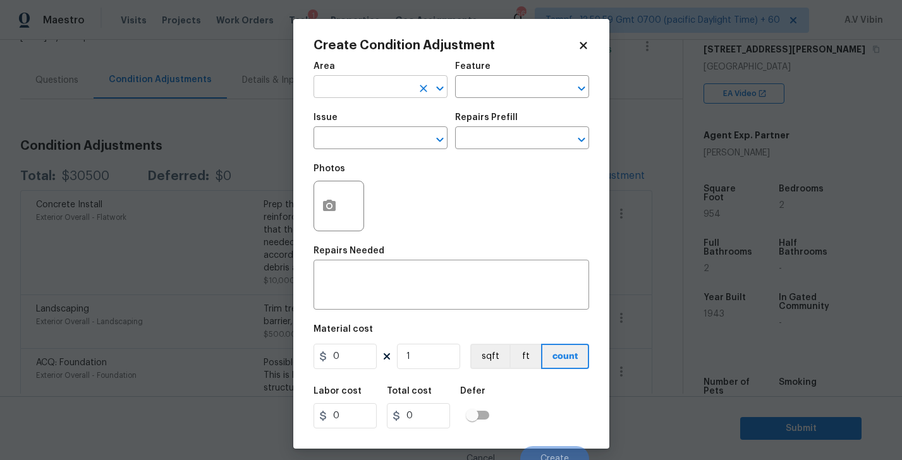
click at [363, 83] on input "text" at bounding box center [362, 88] width 99 height 20
click at [354, 136] on li "Interior Overall" at bounding box center [380, 137] width 134 height 21
type input "Interior Overall"
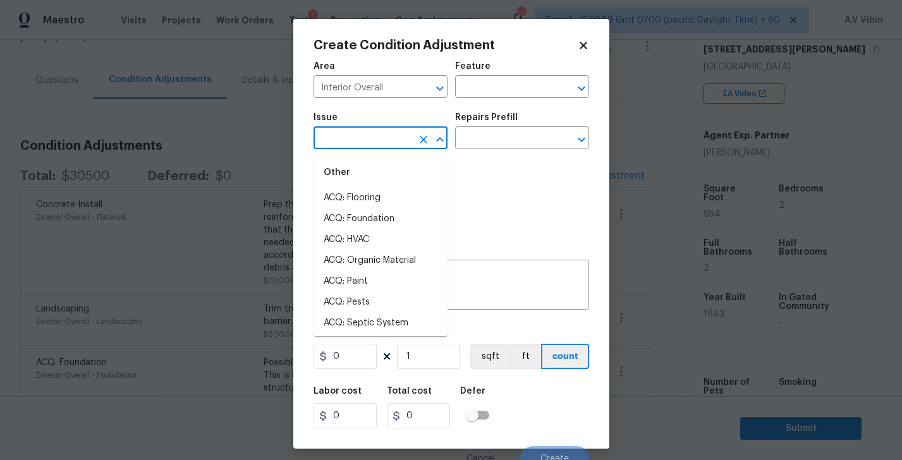
click at [354, 143] on input "text" at bounding box center [362, 140] width 99 height 20
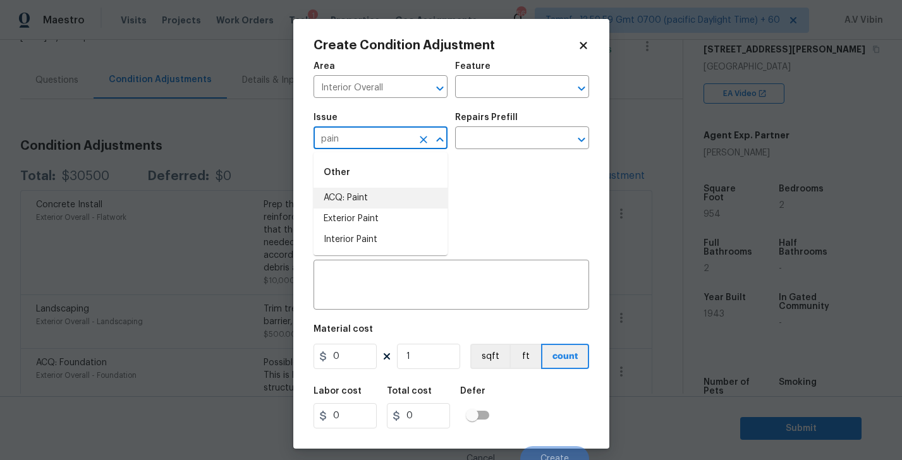
click at [356, 195] on li "ACQ: Paint" at bounding box center [380, 198] width 134 height 21
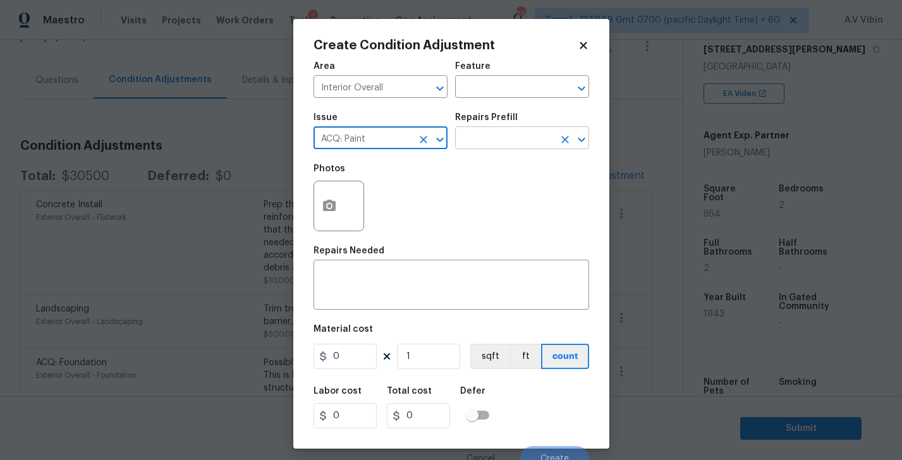
type input "ACQ: Paint"
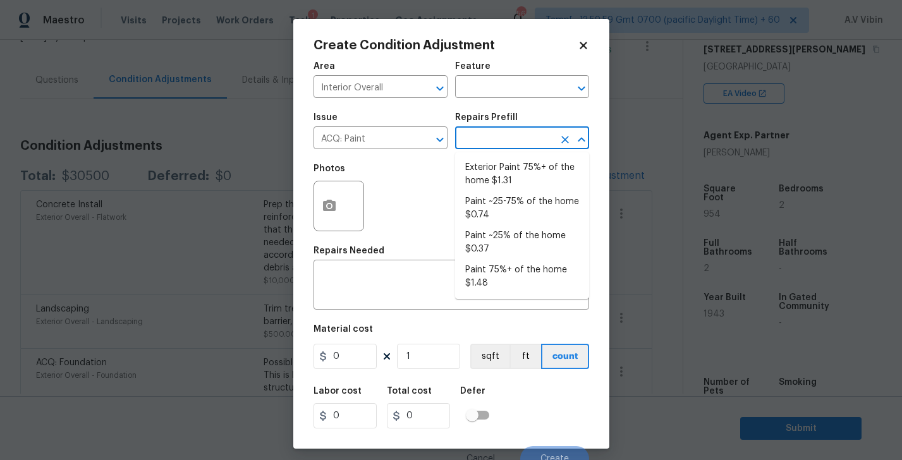
click at [492, 135] on input "text" at bounding box center [504, 140] width 99 height 20
click at [515, 243] on li "Paint ~25% of the home $0.37" at bounding box center [522, 243] width 134 height 34
type input "Acquisition"
type textarea "Acquisition Scope: ~25% of the home needs interior paint"
type input "0.37"
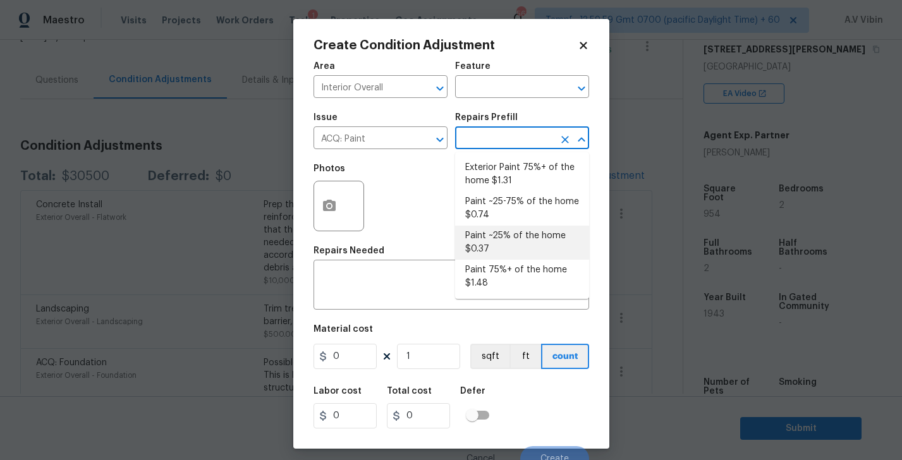
type input "0.37"
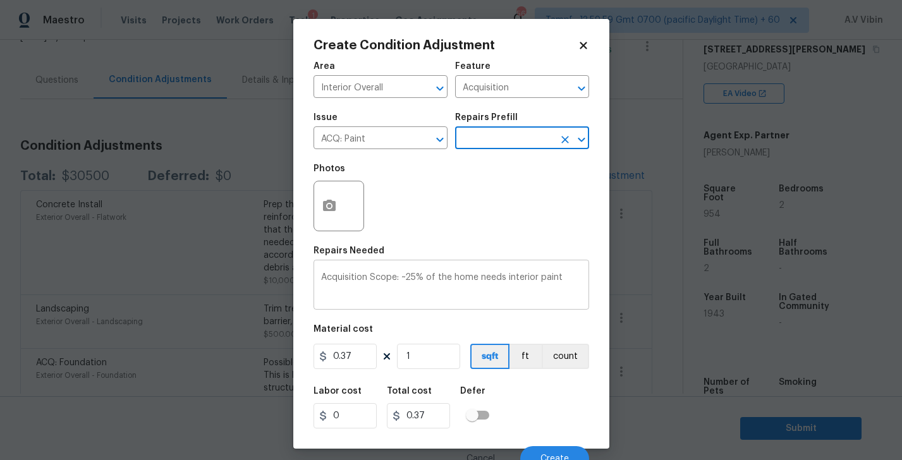
scroll to position [12, 0]
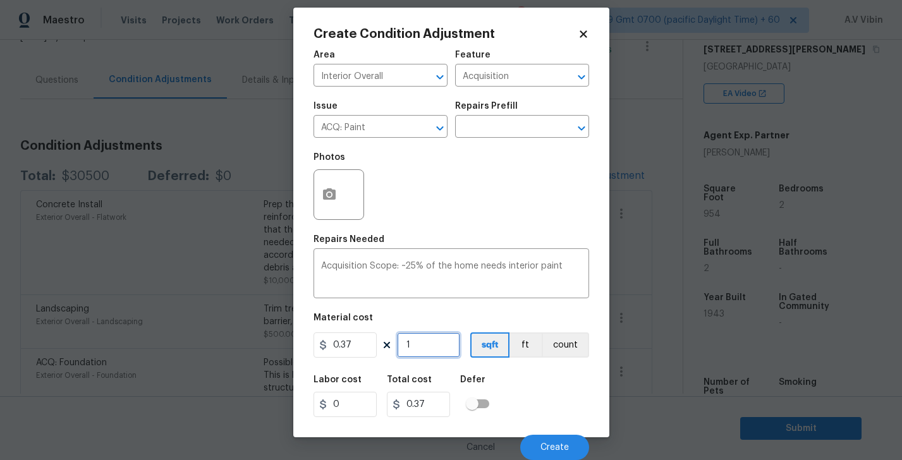
click at [427, 351] on input "1" at bounding box center [428, 344] width 63 height 25
type input "9"
type input "3.33"
type input "95"
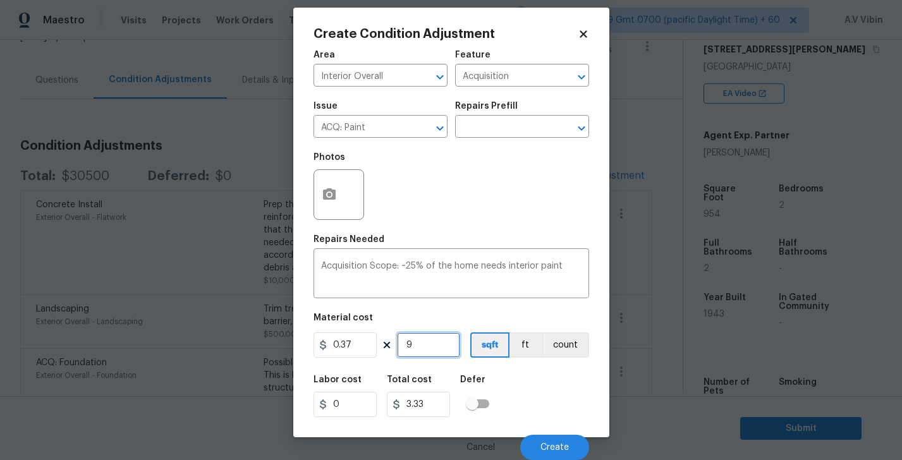
type input "35.15"
type input "954"
type input "352.98"
type input "954"
click at [517, 382] on div "Labor cost 0 Total cost 352.98 Defer" at bounding box center [450, 396] width 275 height 57
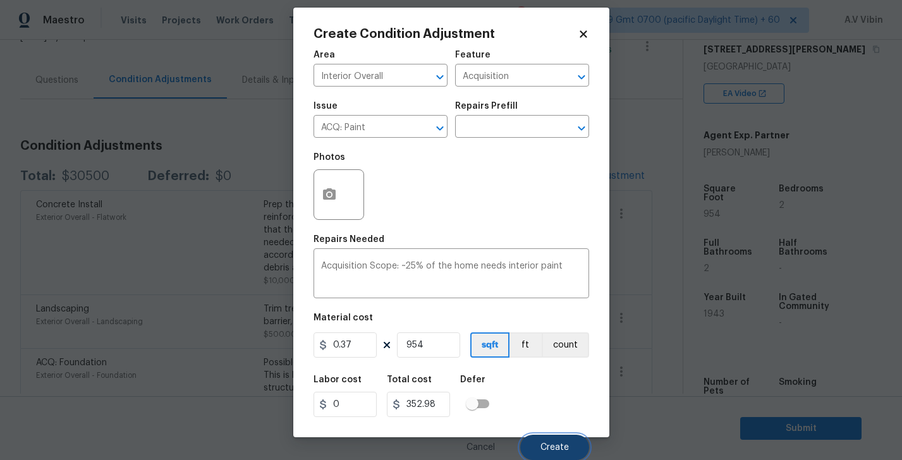
click at [550, 447] on span "Create" at bounding box center [554, 447] width 28 height 9
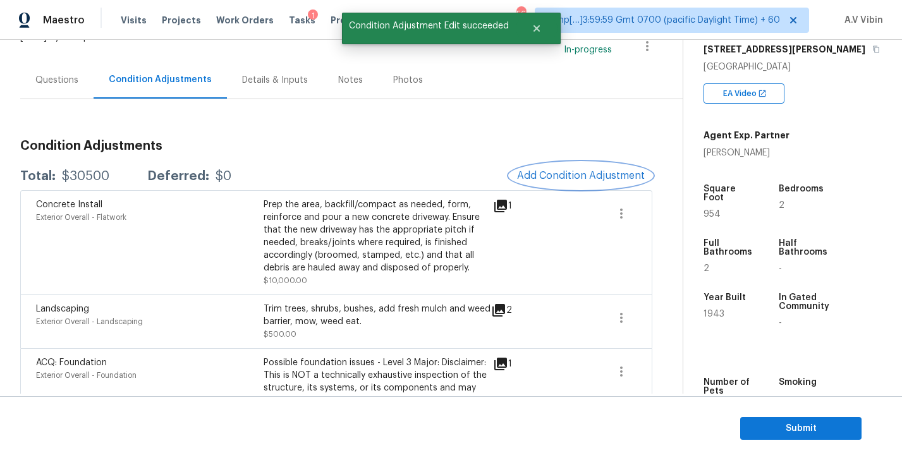
scroll to position [0, 0]
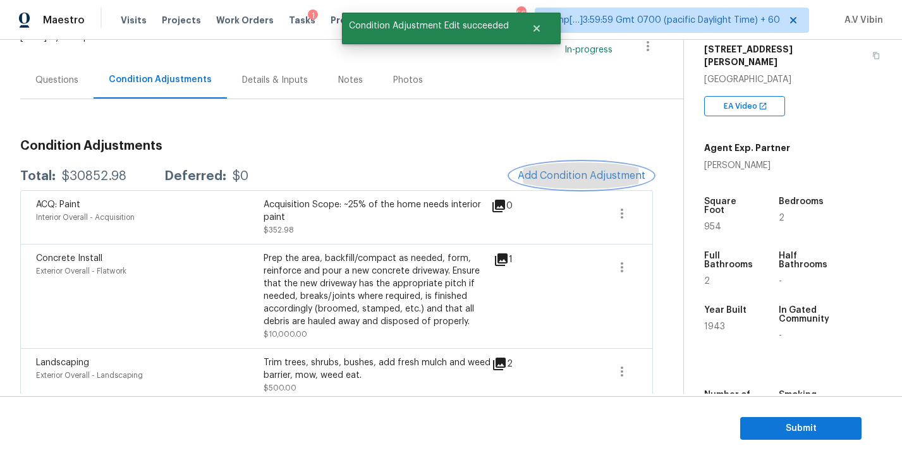
click at [588, 175] on span "Add Condition Adjustment" at bounding box center [581, 175] width 128 height 11
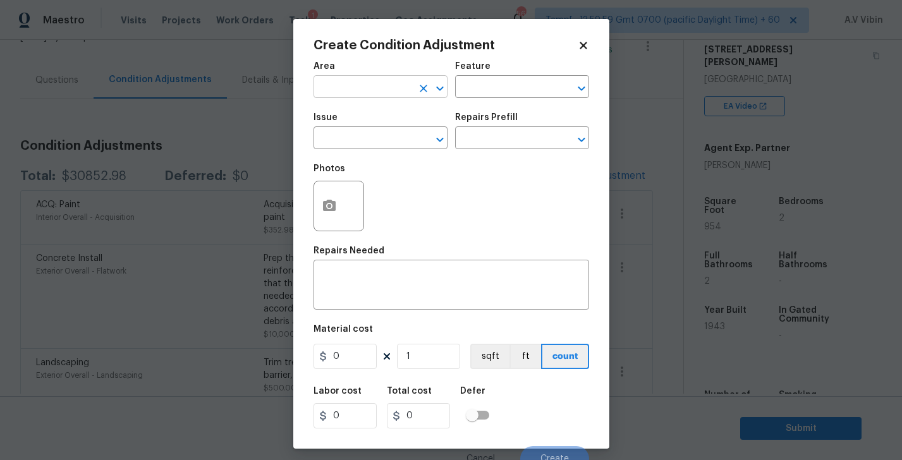
click at [373, 85] on input "text" at bounding box center [362, 88] width 99 height 20
click at [377, 141] on li "Interior Overall" at bounding box center [380, 137] width 134 height 21
type input "Interior Overall"
click at [344, 154] on span "Issue ​" at bounding box center [380, 131] width 134 height 51
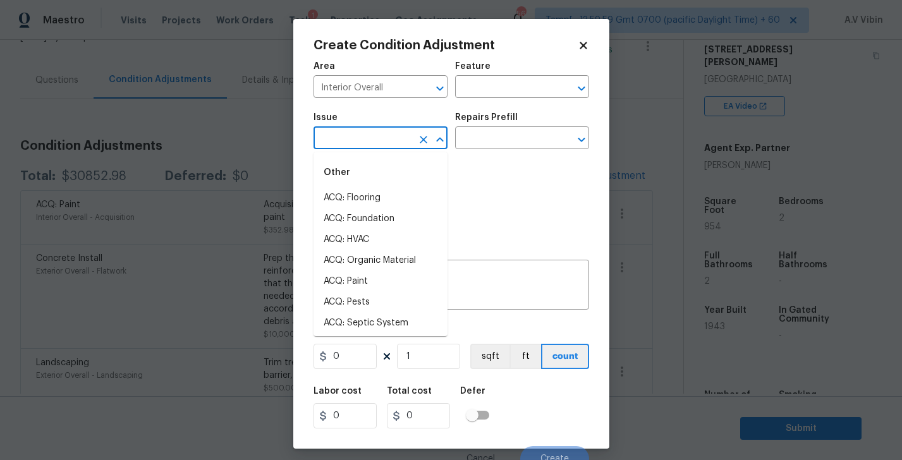
click at [344, 149] on body "Maestro Visits Projects Work Orders Tasks 1 Properties Geo Assignments 566 Tamp…" at bounding box center [451, 230] width 902 height 460
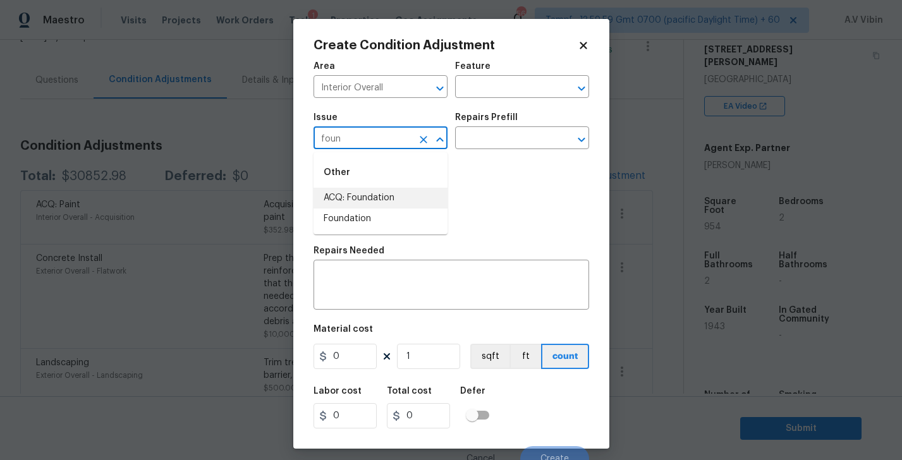
click at [356, 196] on li "ACQ: Foundation" at bounding box center [380, 198] width 134 height 21
type input "ACQ: Foundation"
click at [478, 140] on input "text" at bounding box center [504, 140] width 99 height 20
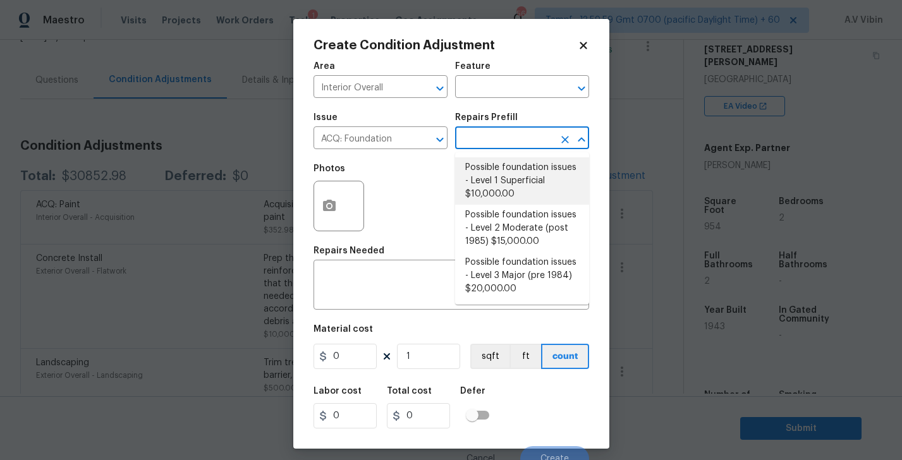
click at [418, 184] on div "Photos" at bounding box center [450, 198] width 275 height 82
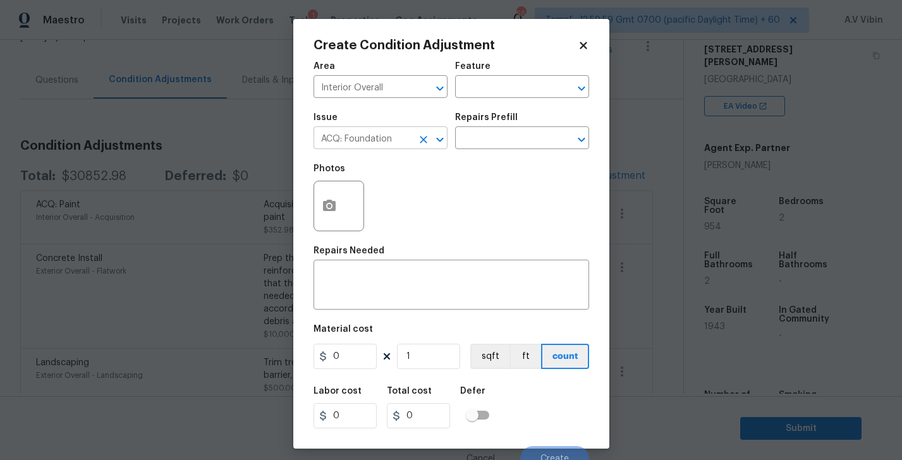
click at [425, 140] on icon "Clear" at bounding box center [423, 139] width 13 height 13
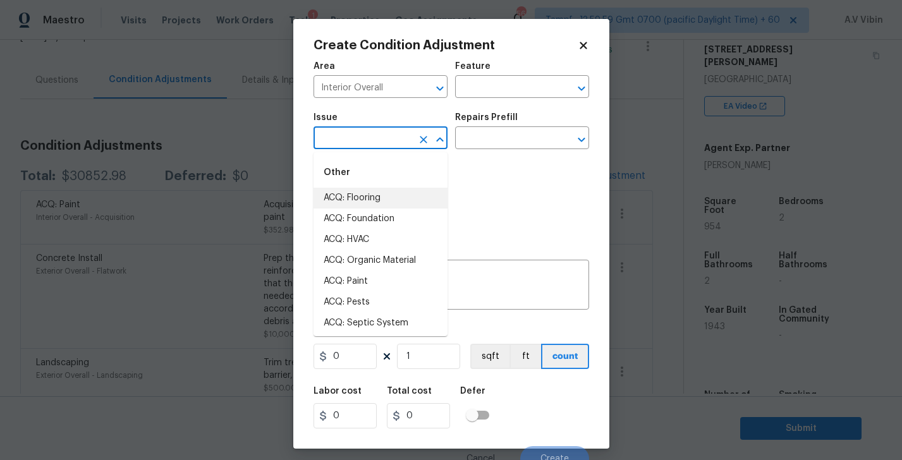
click at [376, 136] on input "text" at bounding box center [362, 140] width 99 height 20
click at [364, 204] on li "ACQ: Flooring" at bounding box center [380, 198] width 134 height 21
type input "ACQ: Flooring"
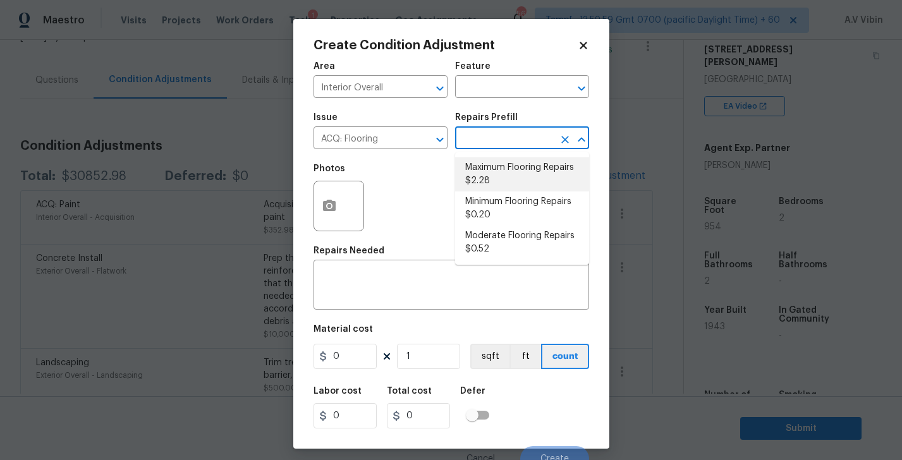
click at [485, 144] on input "text" at bounding box center [504, 140] width 99 height 20
click at [486, 177] on li "Maximum Flooring Repairs $2.28" at bounding box center [522, 174] width 134 height 34
type input "Acquisition"
type textarea "Acquisition Scope: Maximum flooring repairs"
type input "2.28"
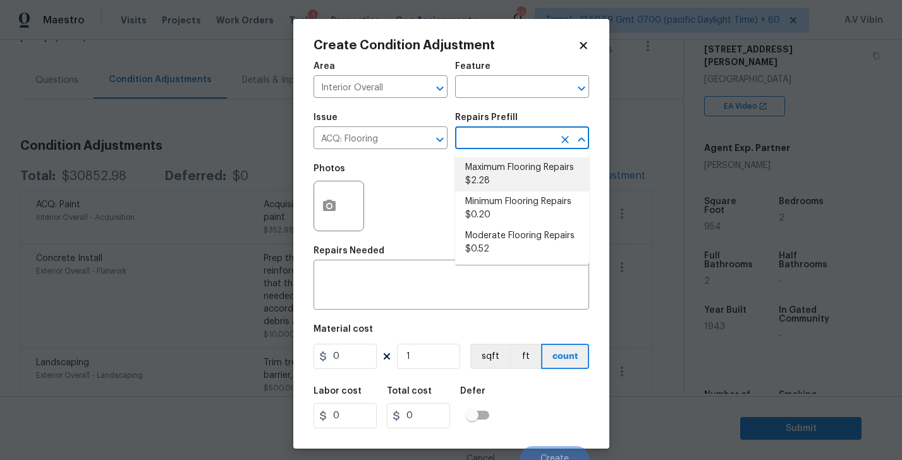
type input "2.28"
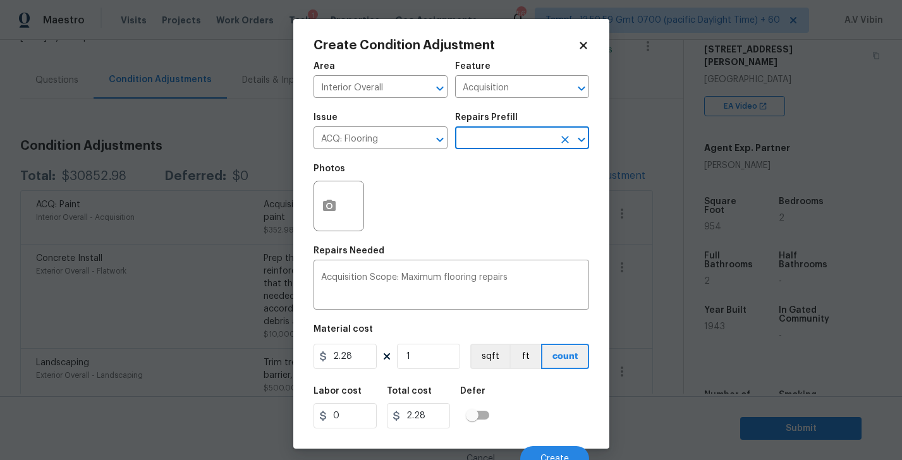
click at [482, 142] on input "text" at bounding box center [504, 140] width 99 height 20
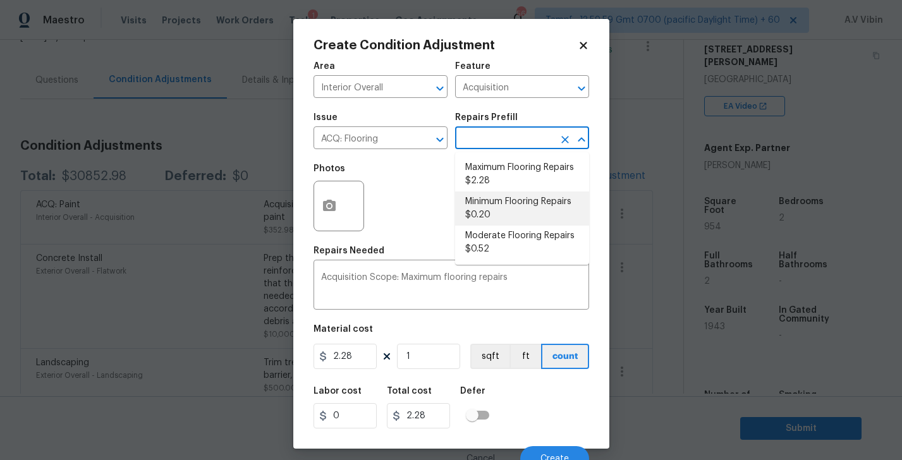
click at [486, 200] on li "Minimum Flooring Repairs $0.20" at bounding box center [522, 208] width 134 height 34
type textarea "Acquisition Scope: Minimum flooring repairs"
type input "0.2"
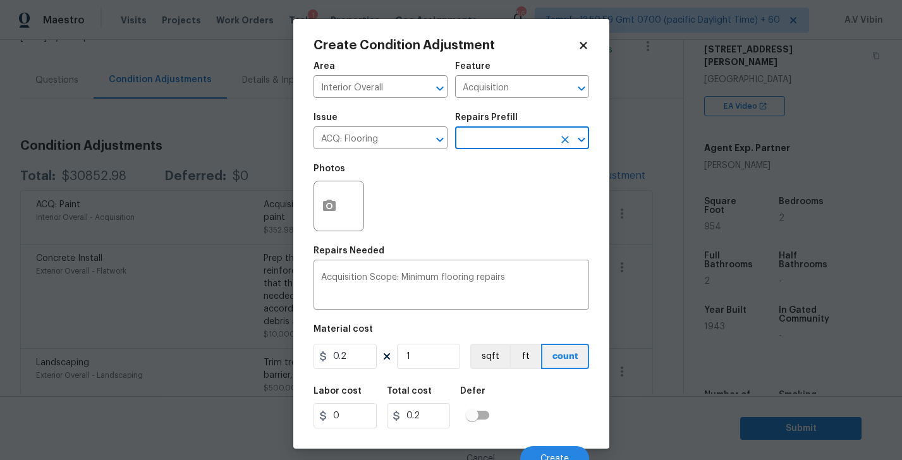
click at [486, 138] on input "text" at bounding box center [504, 140] width 99 height 20
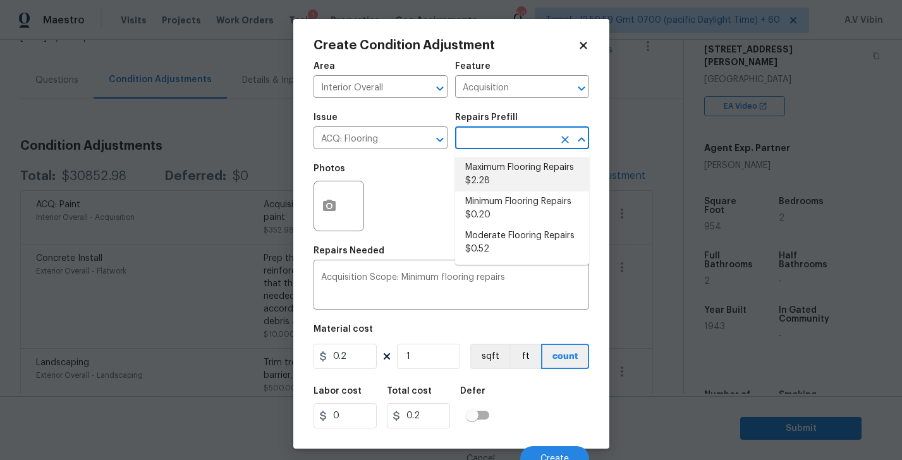
click at [492, 182] on li "Maximum Flooring Repairs $2.28" at bounding box center [522, 174] width 134 height 34
type textarea "Acquisition Scope: Maximum flooring repairs"
type input "2.28"
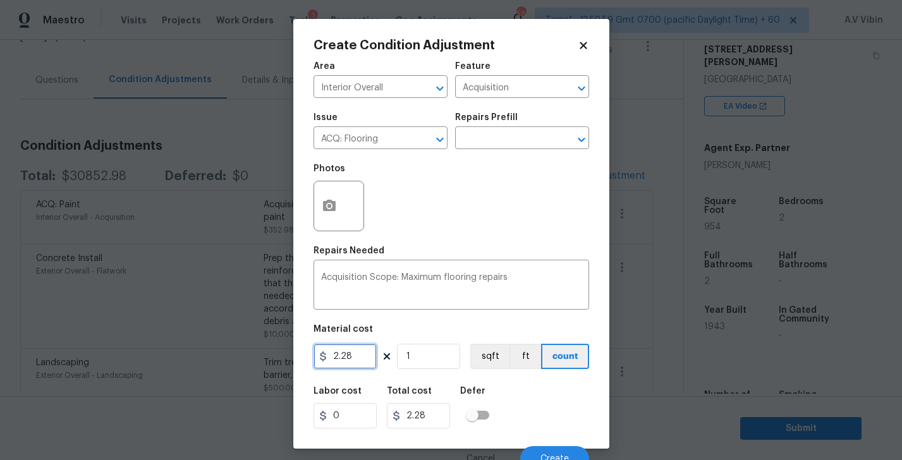
click at [351, 356] on input "2.28" at bounding box center [344, 356] width 63 height 25
type input "4.5"
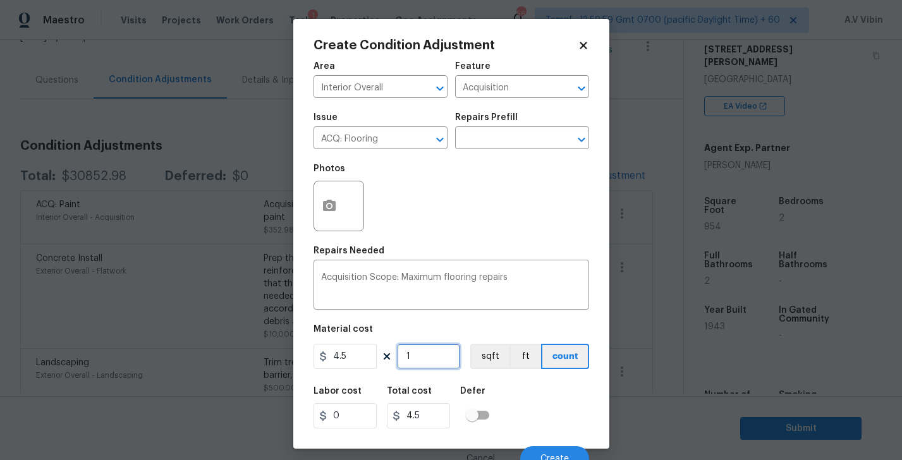
click at [419, 361] on input "1" at bounding box center [428, 356] width 63 height 25
type input "9"
type input "40.5"
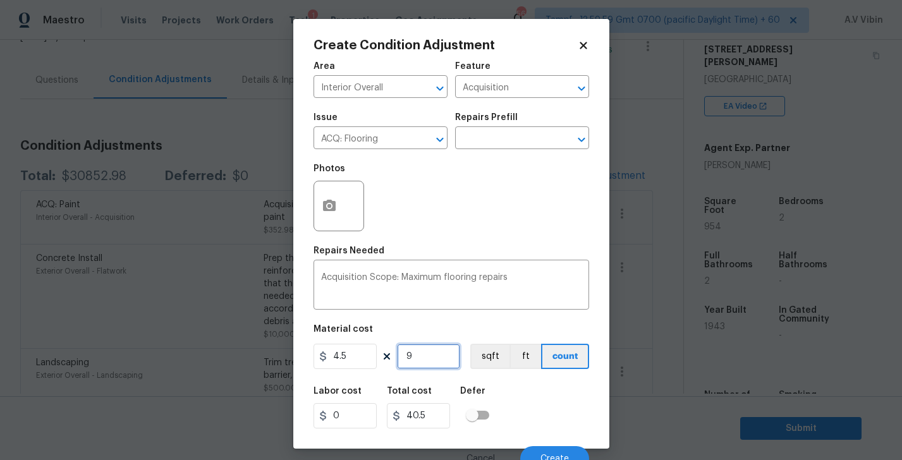
type input "95"
type input "427.5"
type input "954"
type input "4293"
type input "954"
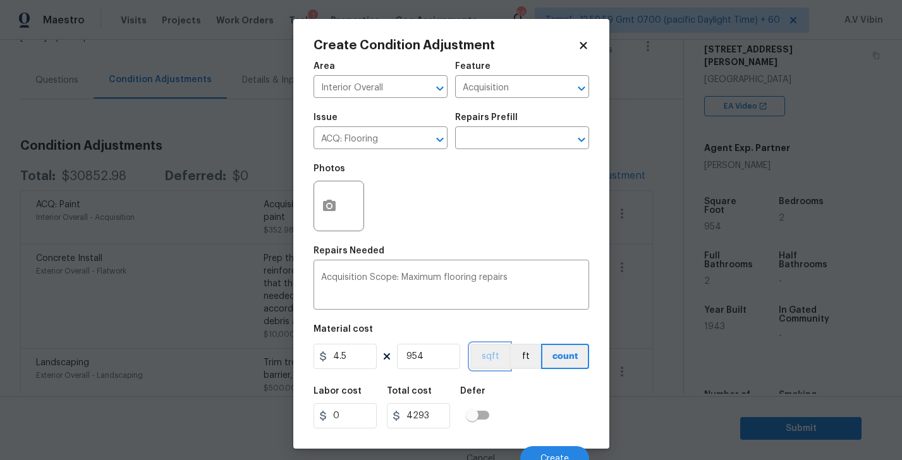
click at [480, 361] on button "sqft" at bounding box center [489, 356] width 39 height 25
click at [550, 396] on div "Labor cost 0 Total cost 4293 Defer" at bounding box center [450, 407] width 275 height 57
click at [494, 140] on input "text" at bounding box center [504, 140] width 99 height 20
click at [425, 203] on div "Photos" at bounding box center [450, 198] width 275 height 82
click at [335, 210] on icon "button" at bounding box center [329, 205] width 15 height 15
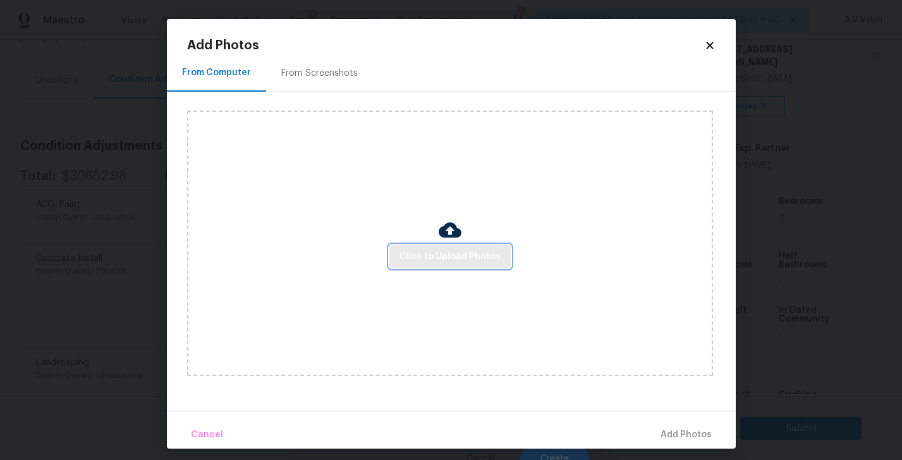
click at [452, 263] on span "Click to Upload Photos" at bounding box center [449, 257] width 101 height 16
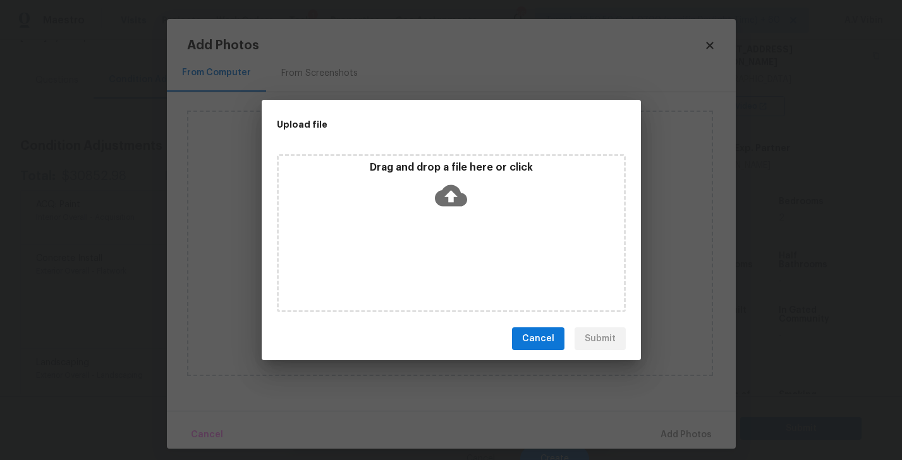
click at [451, 202] on icon at bounding box center [451, 195] width 32 height 21
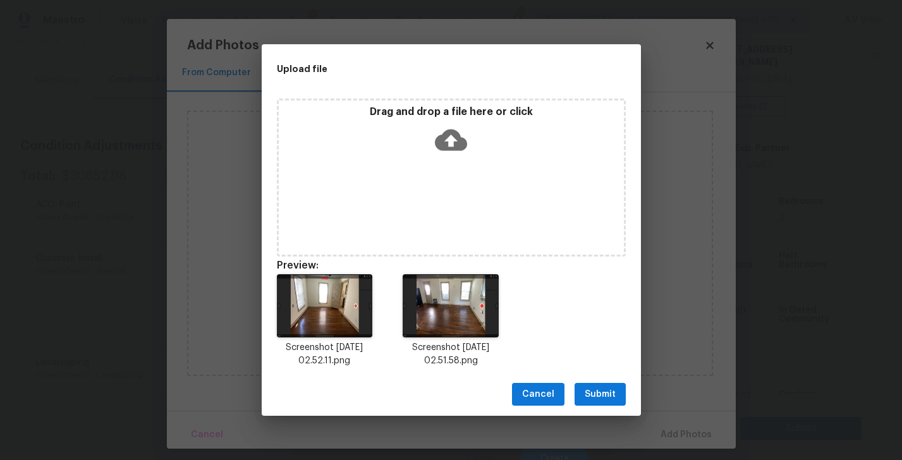
click at [596, 394] on span "Submit" at bounding box center [599, 395] width 31 height 16
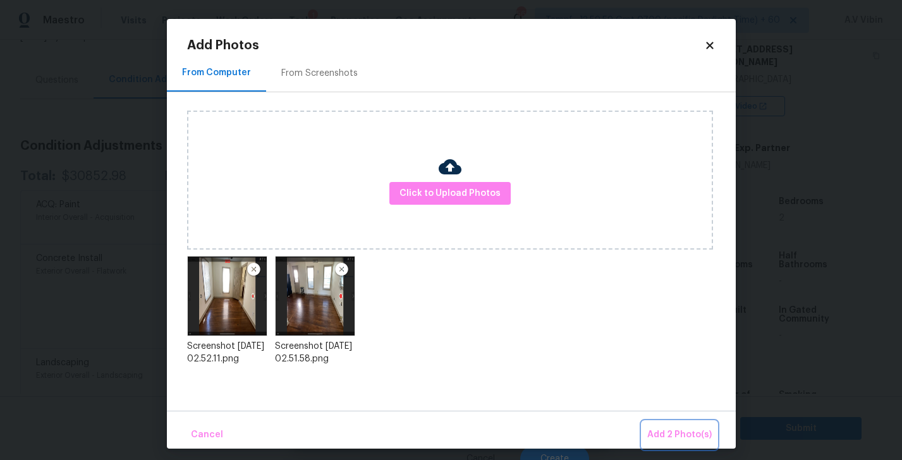
click at [679, 432] on span "Add 2 Photo(s)" at bounding box center [679, 435] width 64 height 16
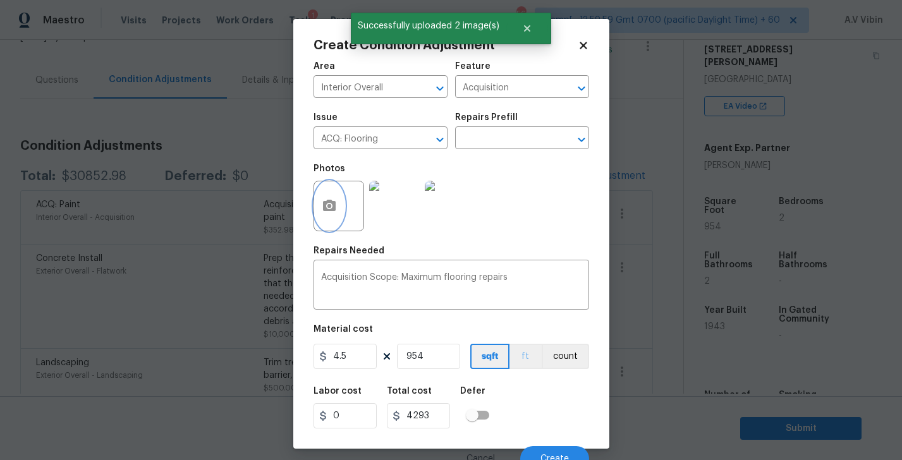
scroll to position [12, 0]
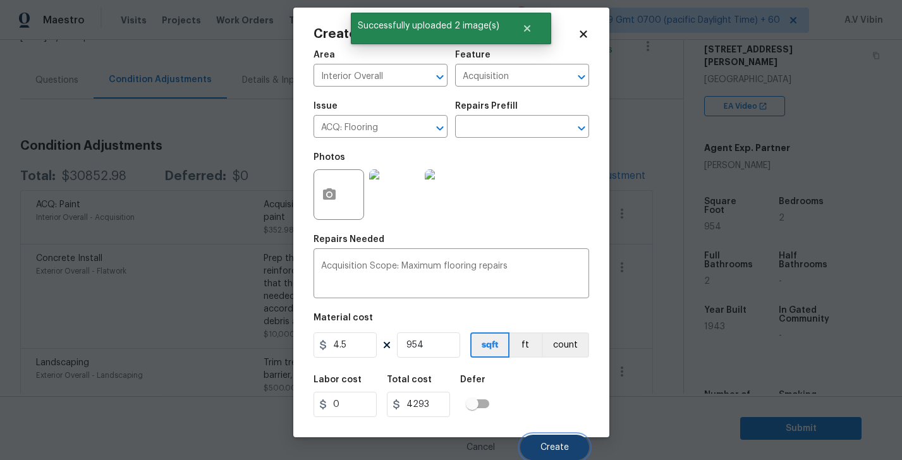
click at [549, 440] on button "Create" at bounding box center [554, 447] width 69 height 25
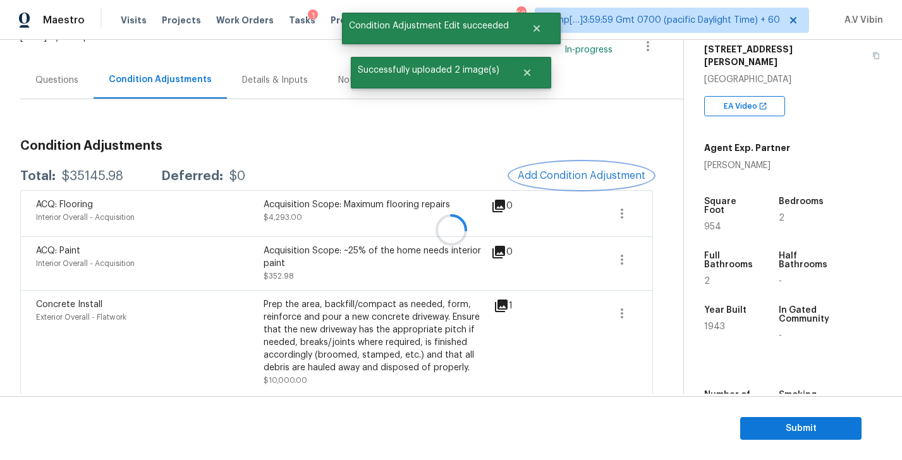
scroll to position [0, 0]
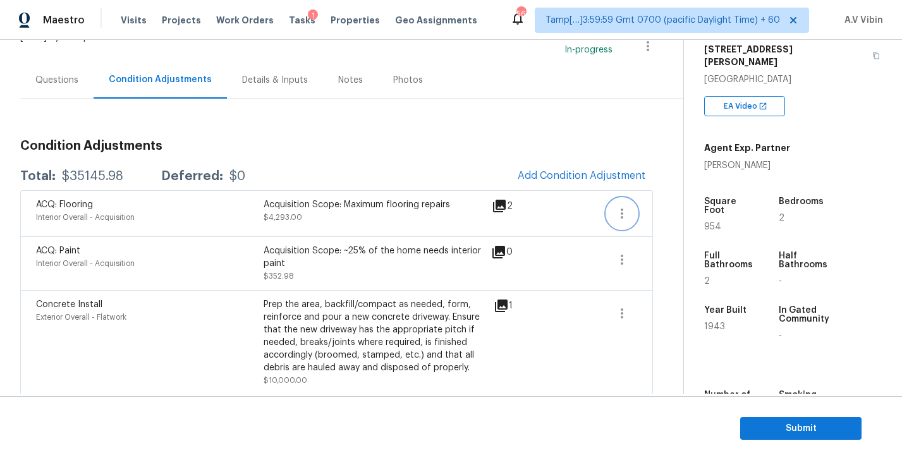
click at [614, 209] on icon "button" at bounding box center [621, 213] width 15 height 15
click at [668, 219] on link "Edit" at bounding box center [693, 211] width 107 height 19
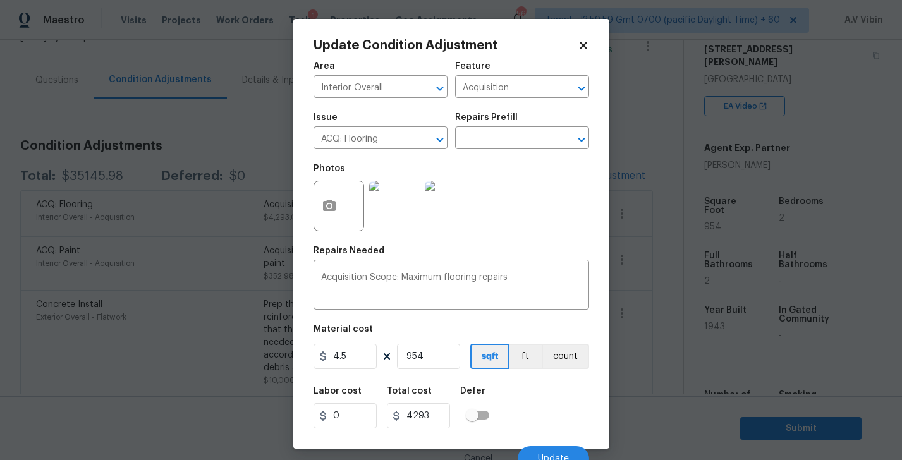
scroll to position [12, 0]
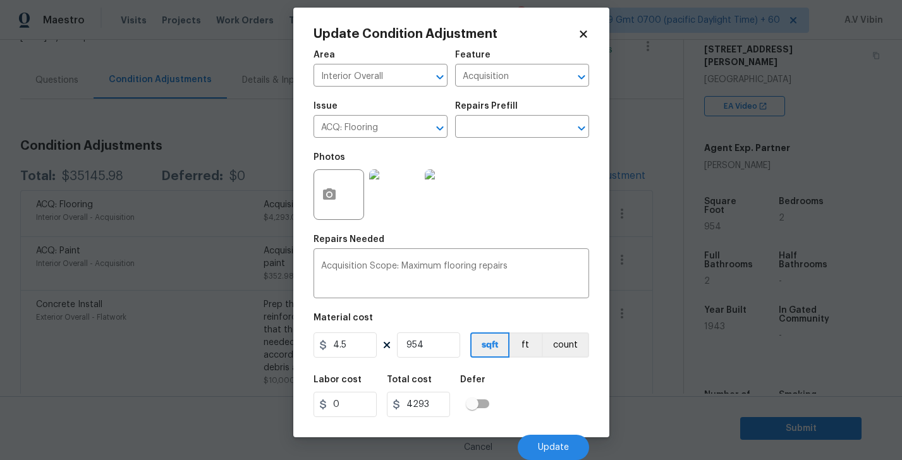
click at [587, 34] on icon at bounding box center [582, 33] width 11 height 11
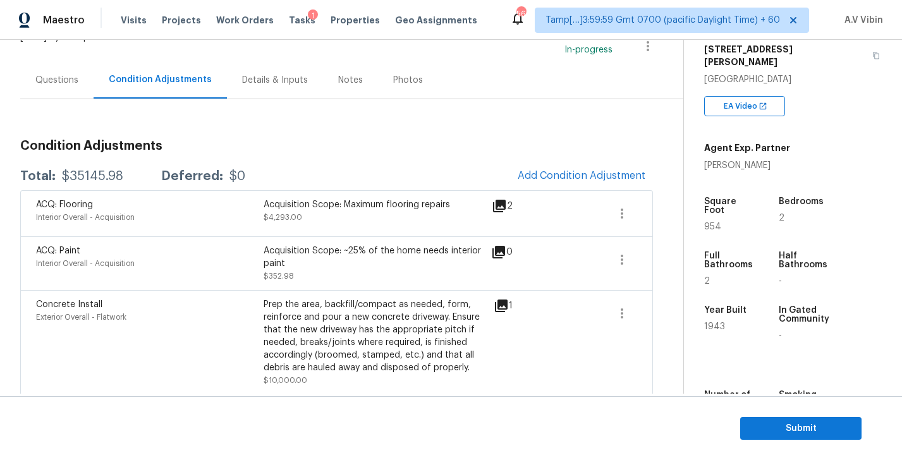
scroll to position [0, 0]
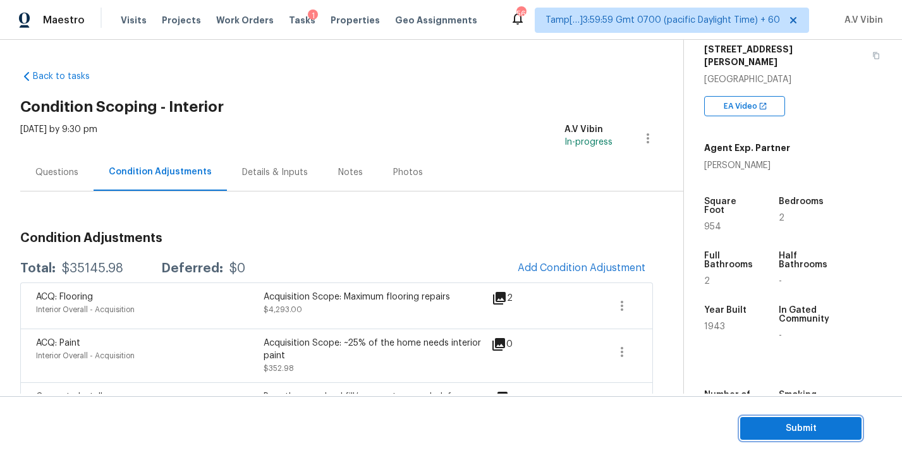
click at [813, 426] on span "Submit" at bounding box center [800, 429] width 101 height 16
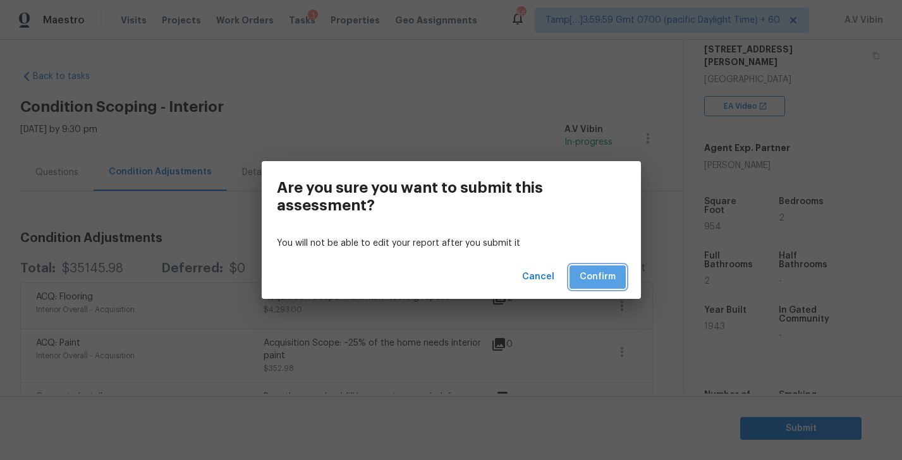
click at [586, 280] on span "Confirm" at bounding box center [597, 277] width 36 height 16
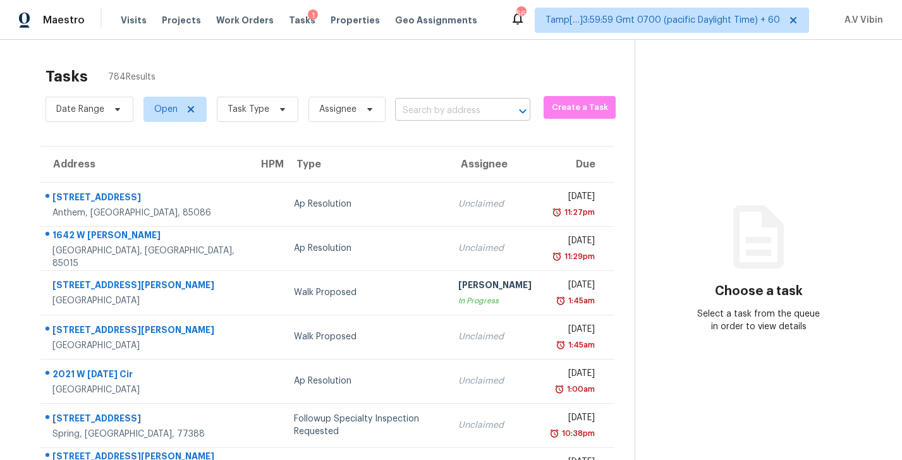
click at [447, 120] on input "text" at bounding box center [445, 111] width 100 height 20
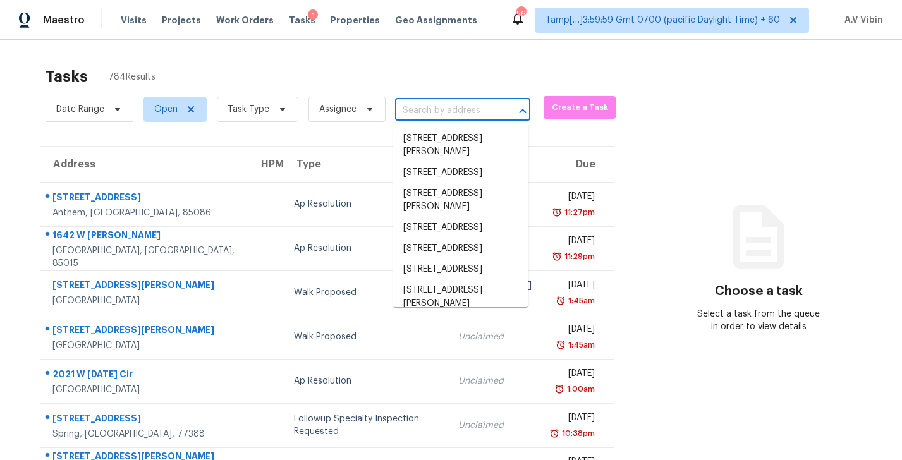
paste input "[STREET_ADDRESS]"
type input "[STREET_ADDRESS]"
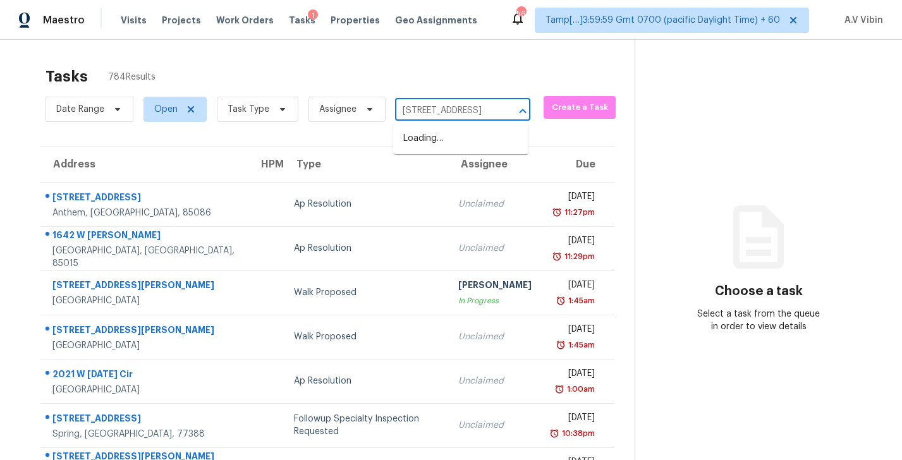
scroll to position [0, 102]
click at [449, 136] on li "[STREET_ADDRESS]" at bounding box center [460, 138] width 135 height 21
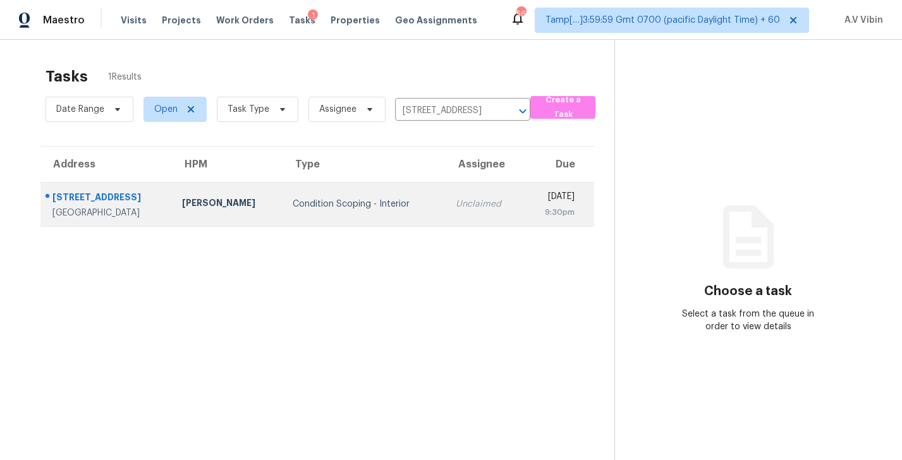
click at [469, 221] on td "Unclaimed" at bounding box center [484, 204] width 78 height 44
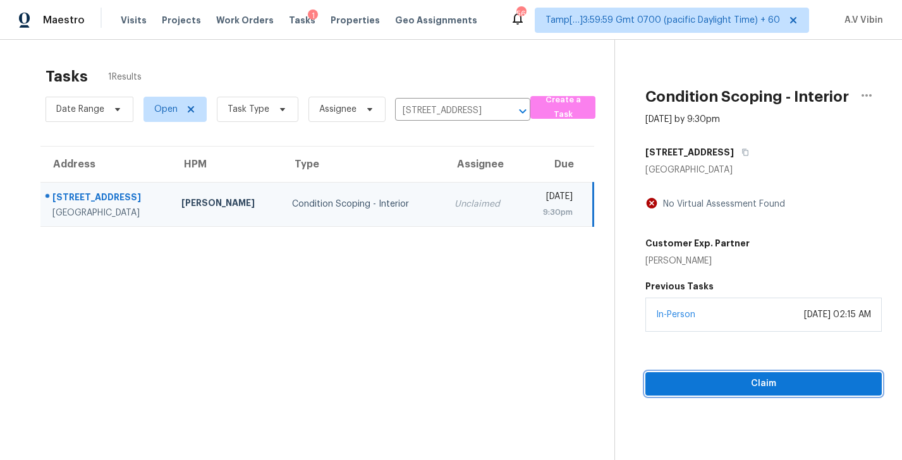
click at [753, 380] on span "Claim" at bounding box center [763, 384] width 216 height 16
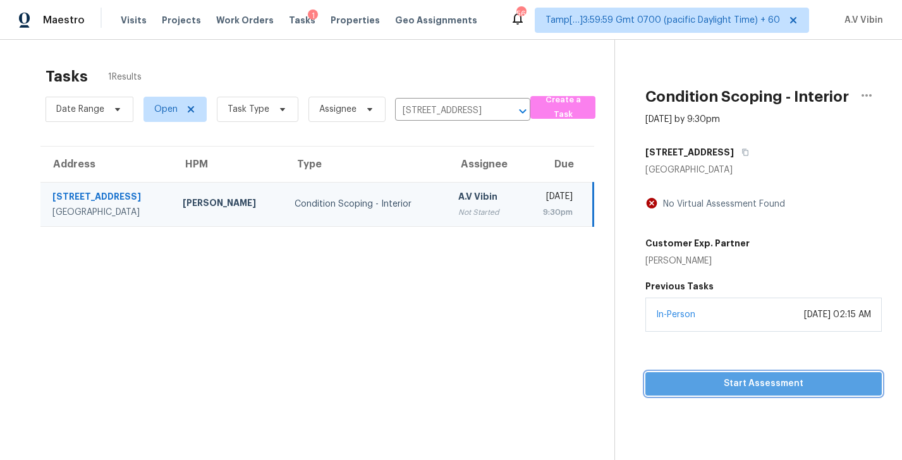
click at [753, 380] on span "Start Assessment" at bounding box center [763, 384] width 216 height 16
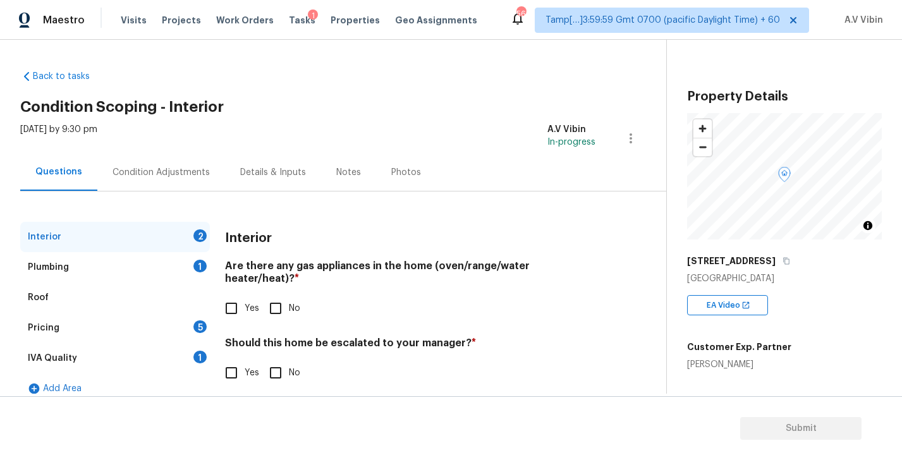
click at [299, 265] on h4 "Are there any gas appliances in the home (oven/range/water heater/heat)? *" at bounding box center [410, 275] width 370 height 30
copy h4 "gas"
click at [249, 302] on span "Yes" at bounding box center [252, 308] width 15 height 13
click at [245, 297] on input "Yes" at bounding box center [231, 308] width 27 height 27
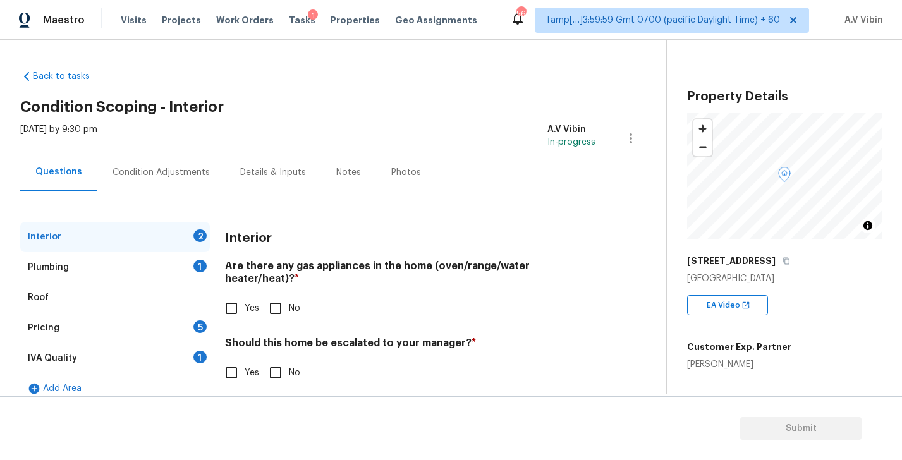
checkbox input "true"
click at [281, 360] on input "No" at bounding box center [275, 373] width 27 height 27
checkbox input "true"
click at [147, 264] on div "Plumbing 1" at bounding box center [115, 267] width 190 height 30
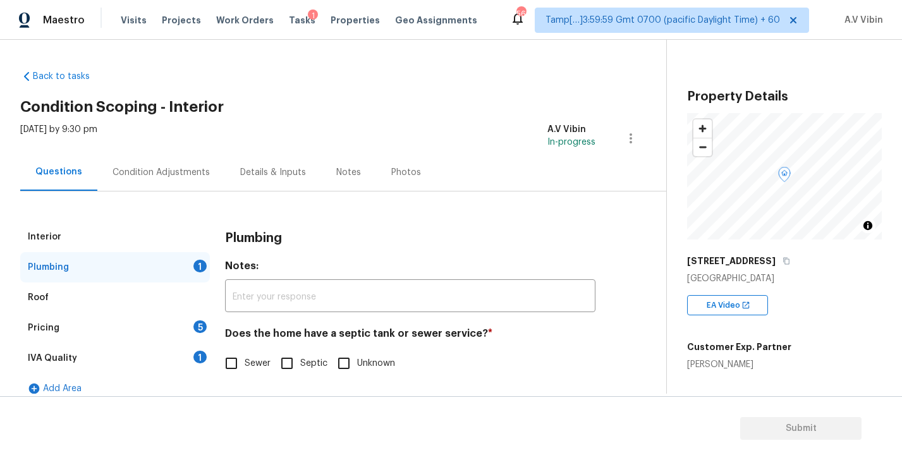
click at [344, 334] on h4 "Does the home have a septic tank or sewer service? *" at bounding box center [410, 336] width 370 height 18
copy h4 "septic"
click at [247, 365] on span "Sewer" at bounding box center [258, 363] width 26 height 13
click at [245, 365] on input "Sewer" at bounding box center [231, 363] width 27 height 27
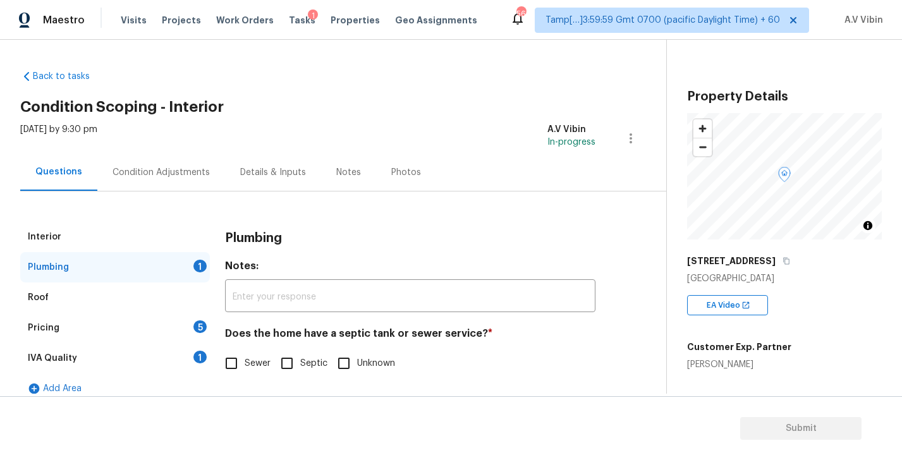
checkbox input "true"
click at [110, 331] on div "Pricing 5" at bounding box center [115, 328] width 190 height 30
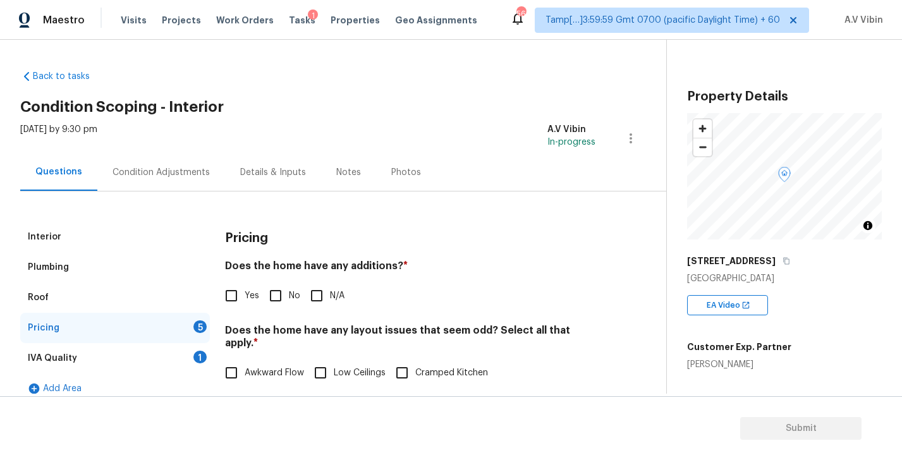
scroll to position [21, 0]
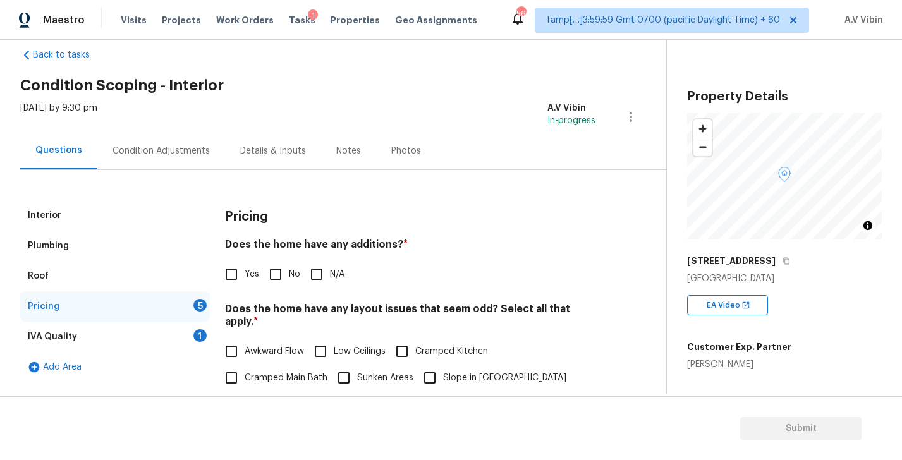
click at [358, 246] on h4 "Does the home have any additions? *" at bounding box center [410, 247] width 370 height 18
copy h4 "additions"
click at [275, 273] on input "No" at bounding box center [275, 274] width 27 height 27
checkbox input "true"
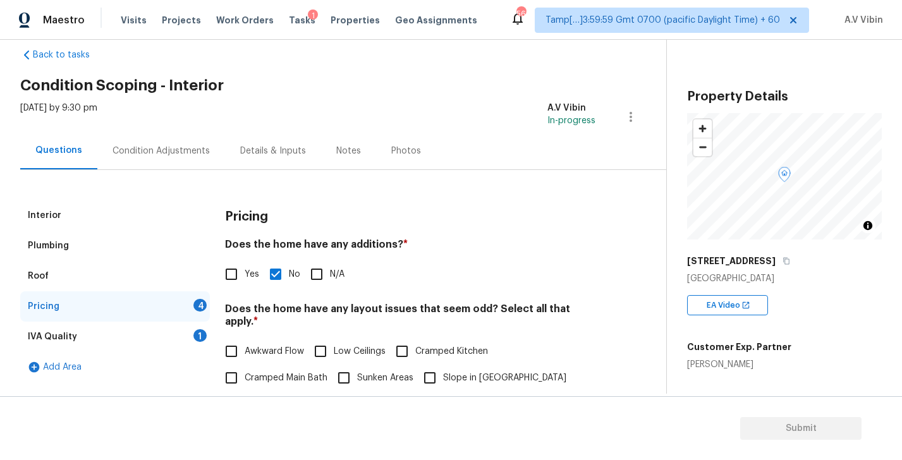
click at [474, 308] on h4 "Does the home have any layout issues that seem odd? Select all that apply. *" at bounding box center [410, 318] width 370 height 30
copy h4 "odd"
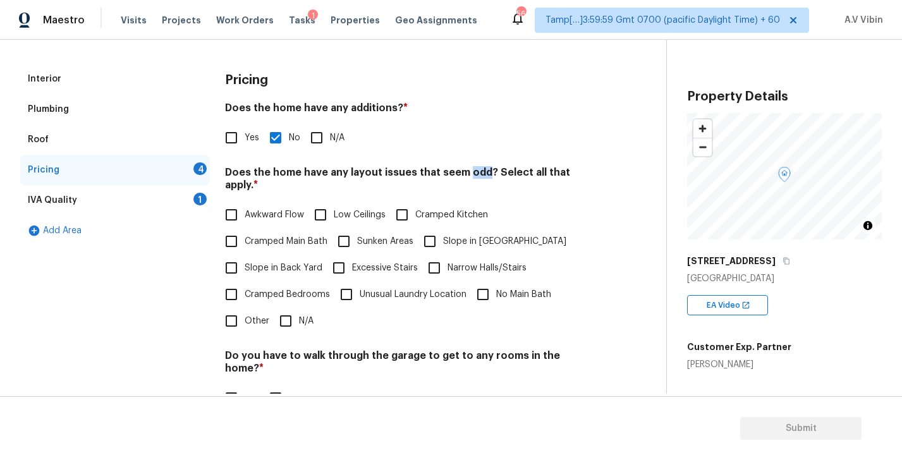
scroll to position [163, 0]
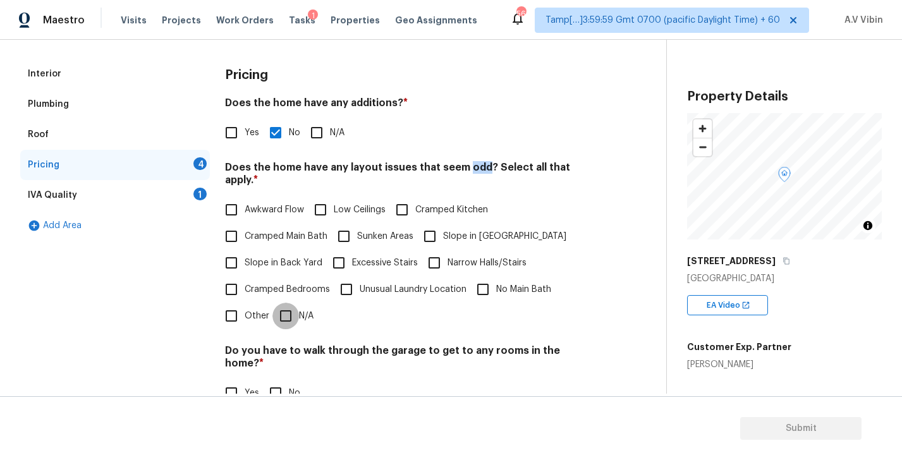
click at [284, 303] on input "N/A" at bounding box center [285, 316] width 27 height 27
checkbox input "true"
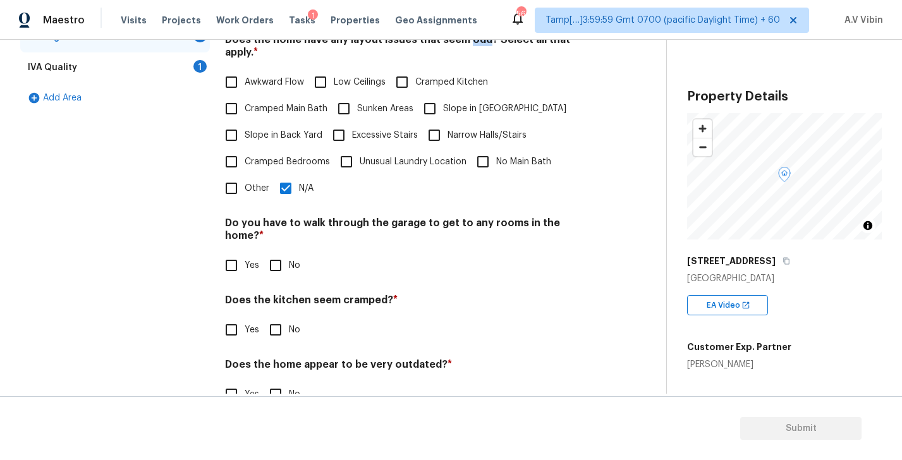
scroll to position [298, 0]
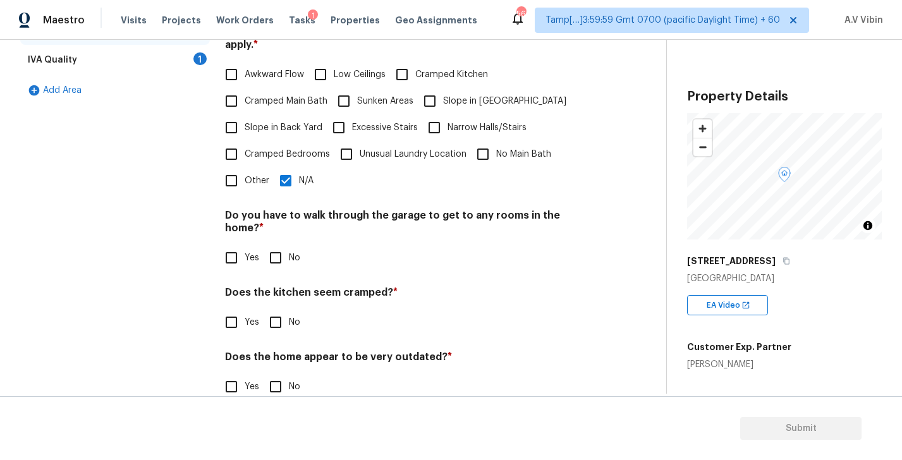
click at [275, 245] on input "No" at bounding box center [275, 258] width 27 height 27
checkbox input "true"
click at [277, 309] on input "No" at bounding box center [275, 322] width 27 height 27
checkbox input "true"
click at [274, 373] on input "No" at bounding box center [275, 386] width 27 height 27
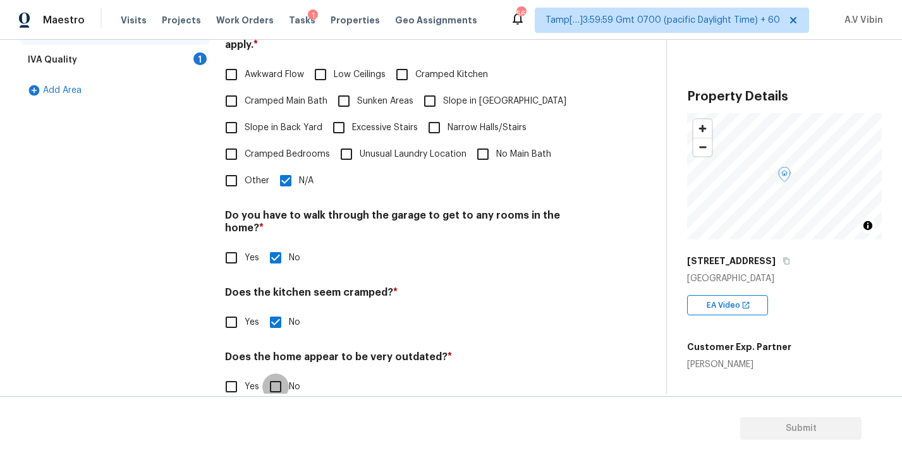
checkbox input "true"
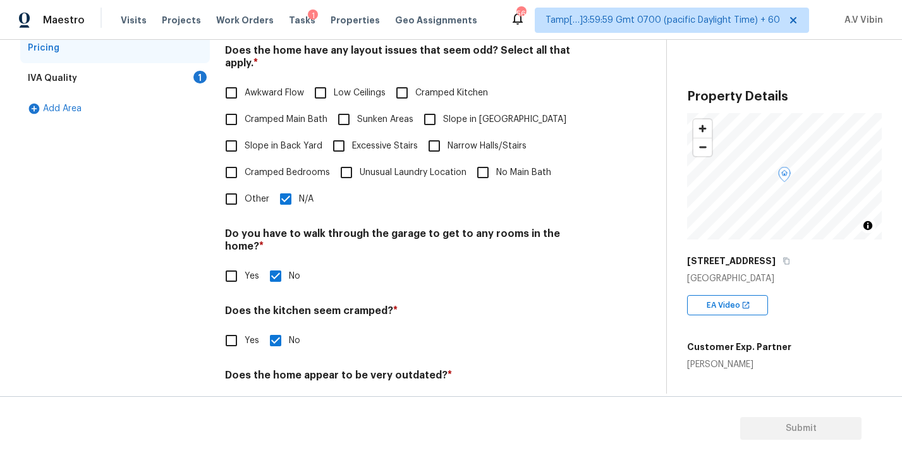
click at [114, 71] on div "IVA Quality 1" at bounding box center [115, 78] width 190 height 30
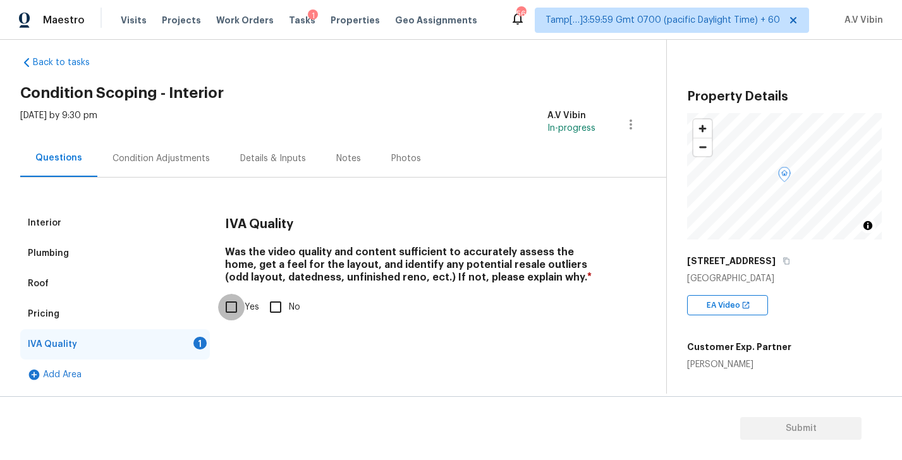
click at [229, 306] on input "Yes" at bounding box center [231, 307] width 27 height 27
checkbox input "true"
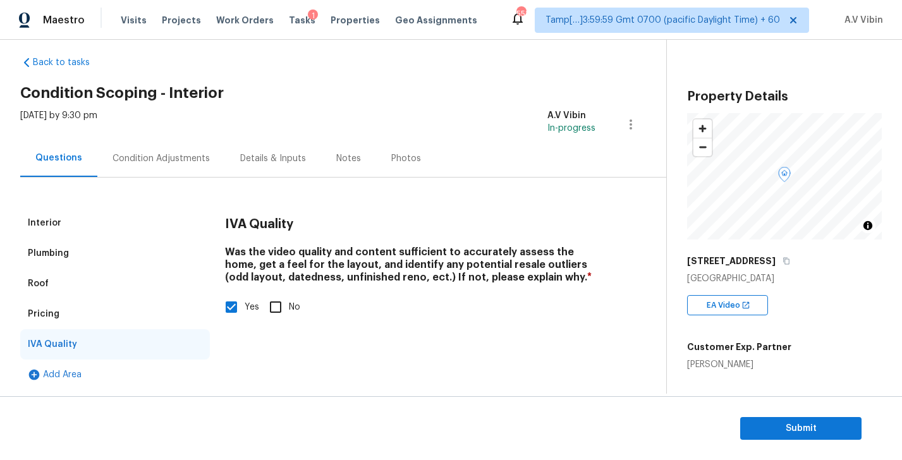
click at [52, 228] on div "Interior" at bounding box center [44, 223] width 33 height 13
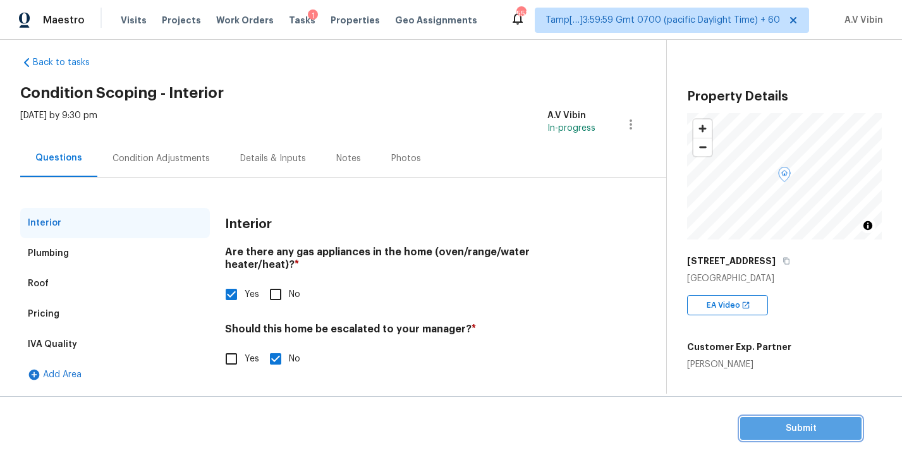
click at [823, 427] on span "Submit" at bounding box center [800, 429] width 101 height 16
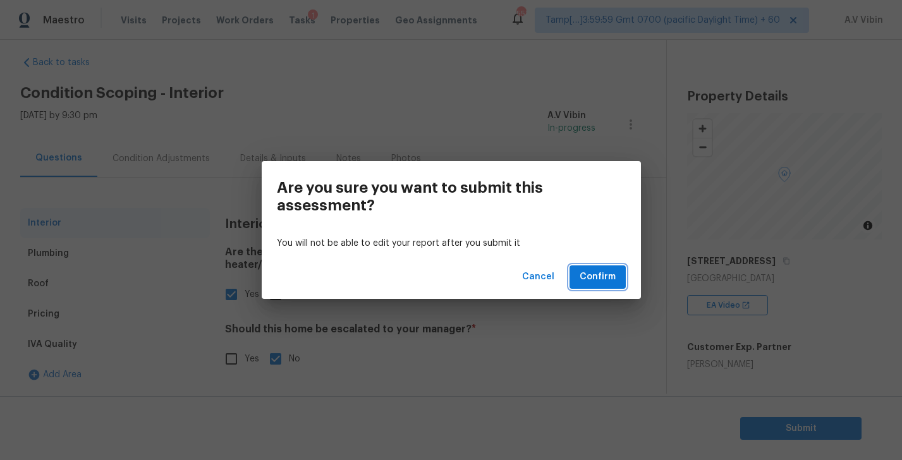
click at [613, 274] on span "Confirm" at bounding box center [597, 277] width 36 height 16
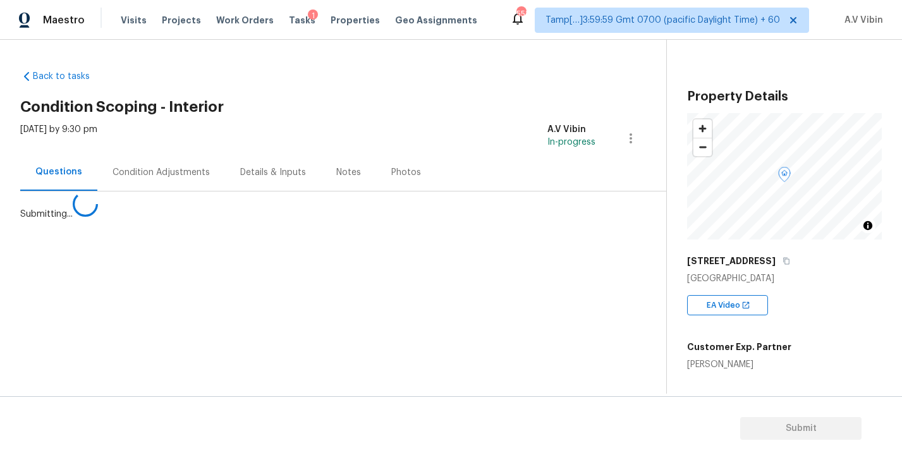
scroll to position [0, 0]
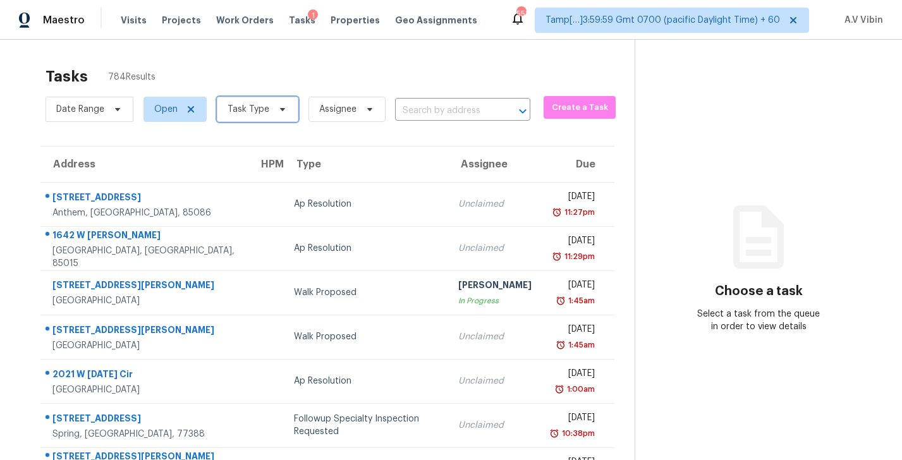
click at [248, 116] on span "Task Type" at bounding box center [258, 109] width 82 height 25
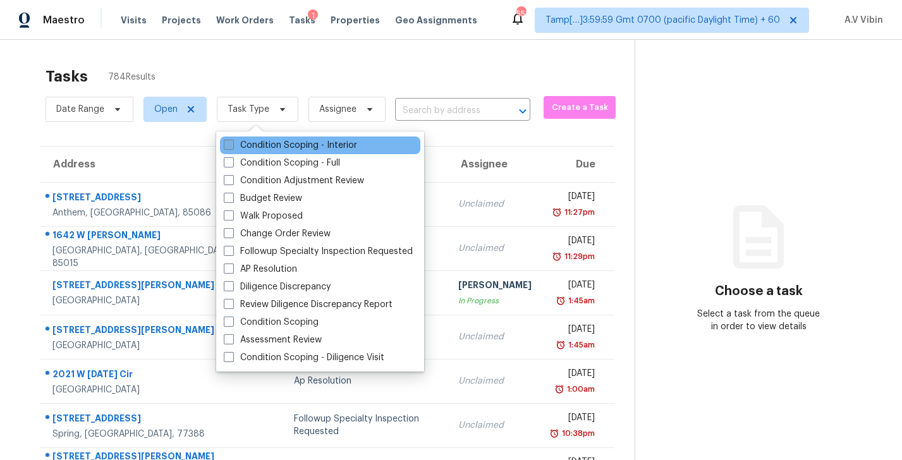
click at [275, 143] on label "Condition Scoping - Interior" at bounding box center [290, 145] width 133 height 13
click at [232, 143] on input "Condition Scoping - Interior" at bounding box center [228, 143] width 8 height 8
checkbox input "true"
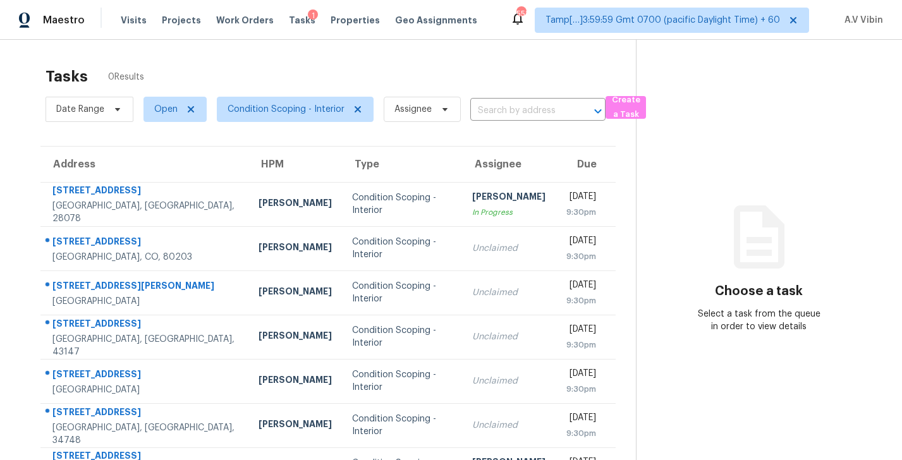
click at [366, 68] on div "Tasks 0 Results" at bounding box center [340, 76] width 590 height 33
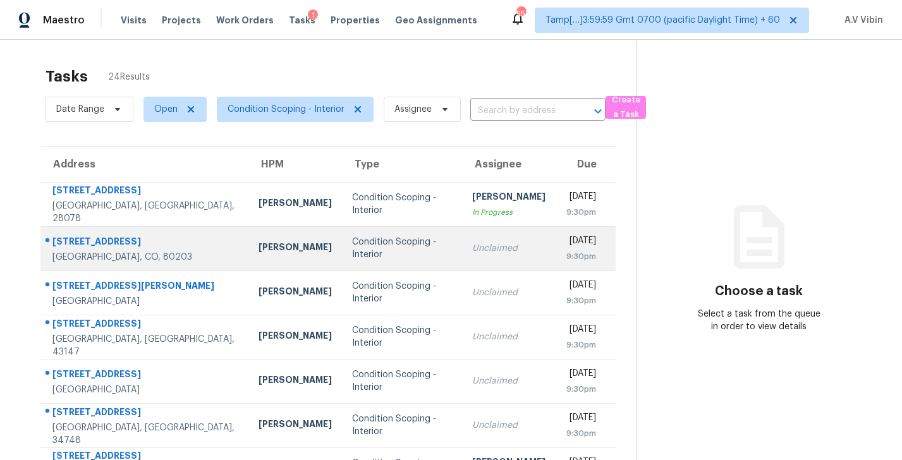
click at [164, 262] on td "[STREET_ADDRESS]" at bounding box center [144, 248] width 208 height 44
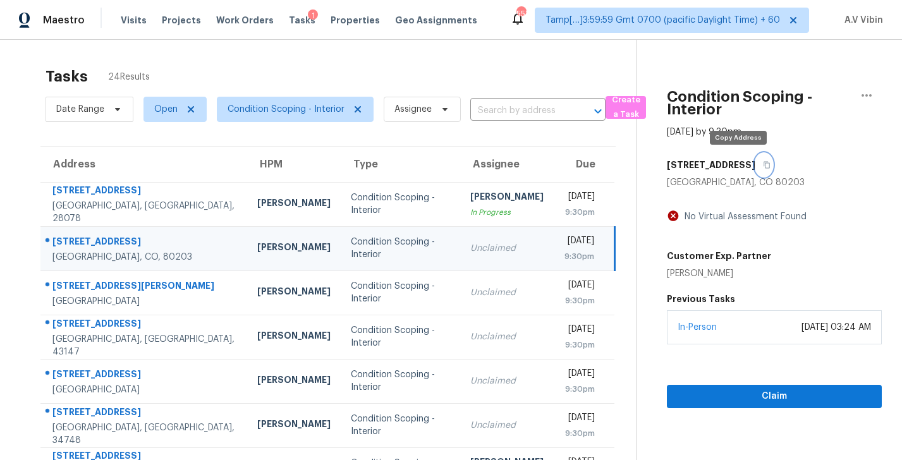
click at [763, 163] on icon "button" at bounding box center [766, 165] width 6 height 7
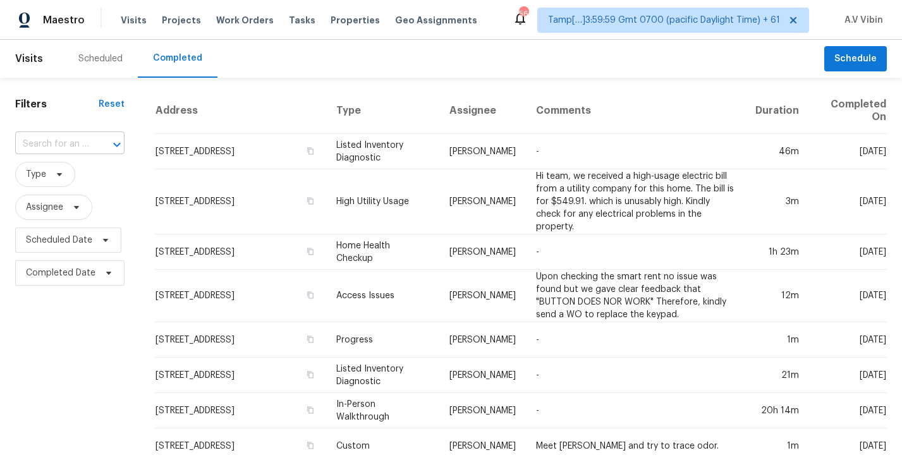
click at [47, 138] on input "text" at bounding box center [52, 145] width 74 height 20
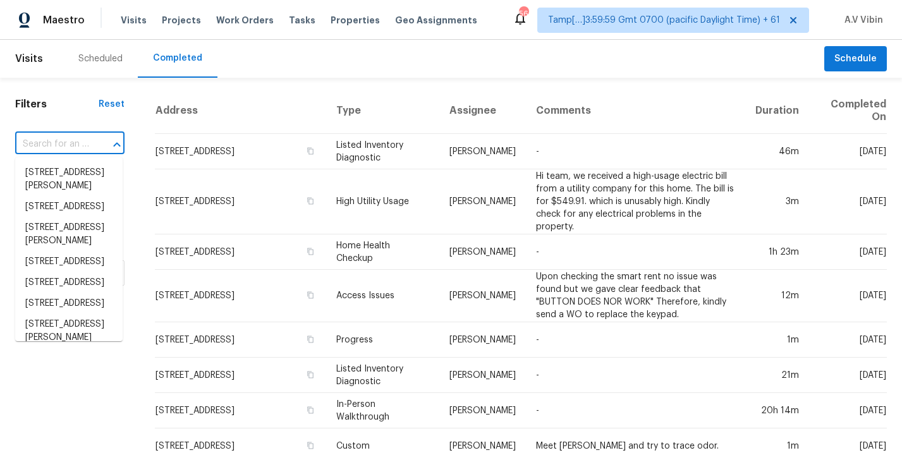
paste input "[STREET_ADDRESS][PERSON_NAME]"
type input "[STREET_ADDRESS][PERSON_NAME]"
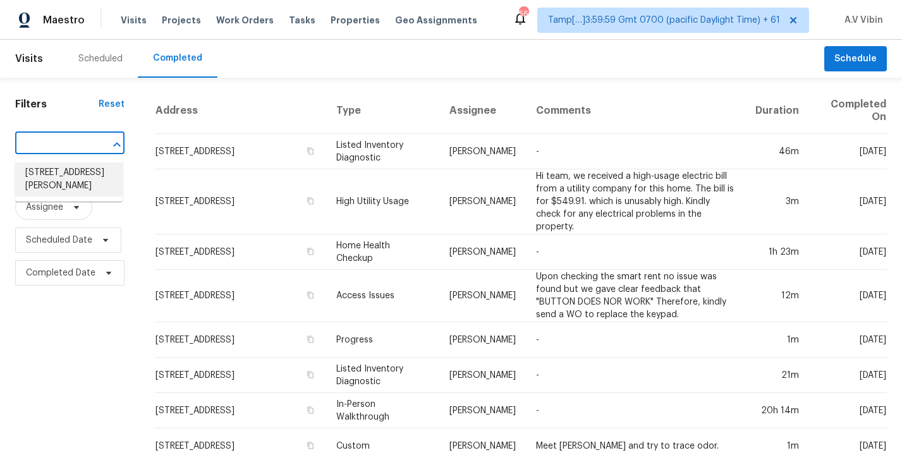
click at [69, 162] on li "[STREET_ADDRESS][PERSON_NAME]" at bounding box center [68, 179] width 107 height 34
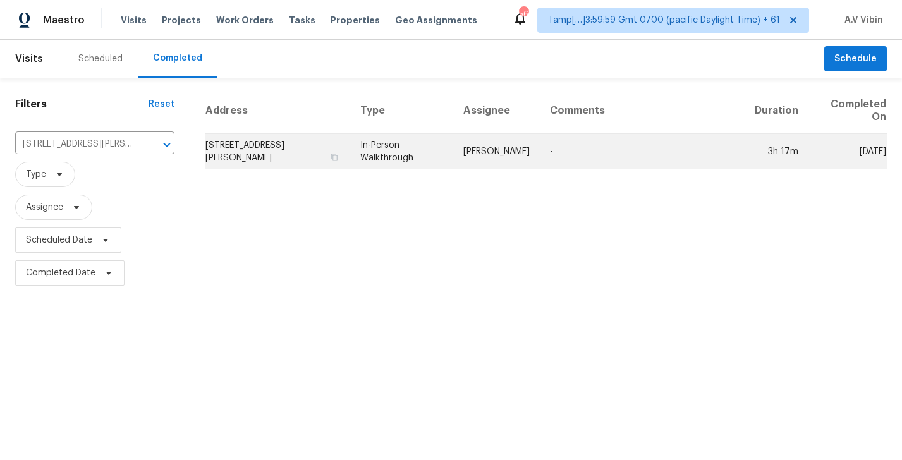
click at [285, 144] on td "[STREET_ADDRESS][PERSON_NAME]" at bounding box center [277, 151] width 145 height 35
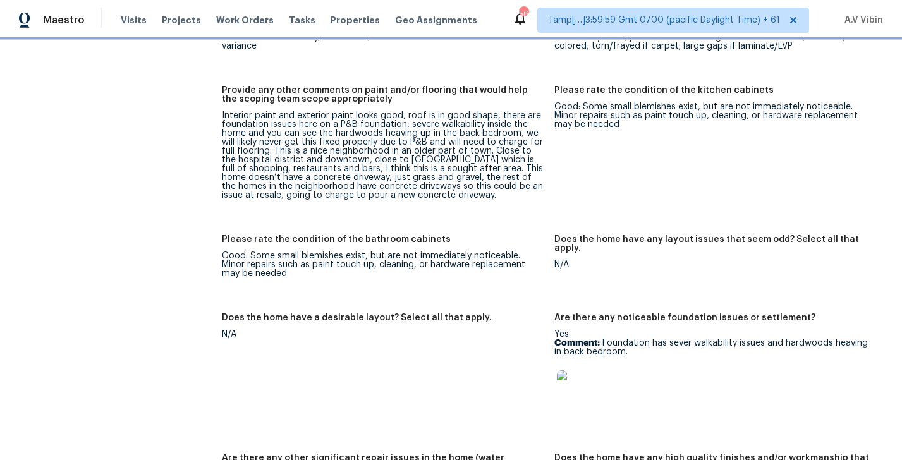
scroll to position [1986, 0]
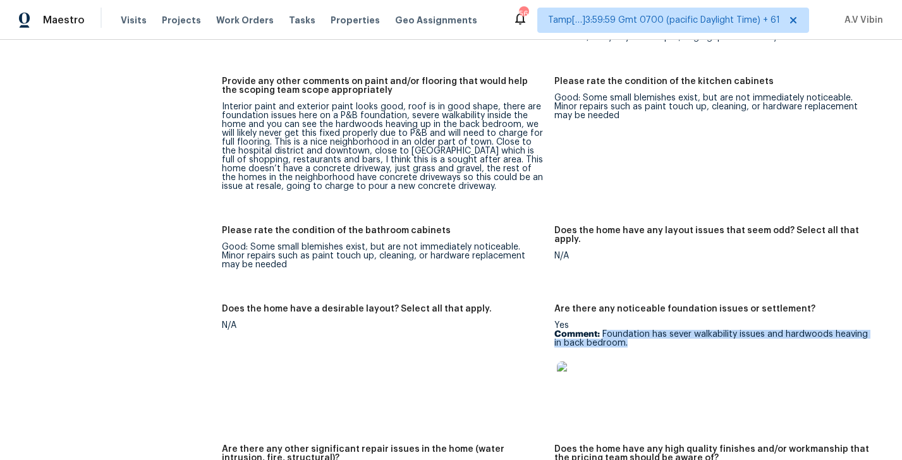
drag, startPoint x: 601, startPoint y: 315, endPoint x: 632, endPoint y: 323, distance: 32.2
click at [632, 330] on p "Comment: Foundation has sever walkability issues and hardwoods heaving in back …" at bounding box center [715, 339] width 322 height 18
copy p "Foundation has sever walkability issues and hardwoods heaving in back bedroom."
click at [563, 368] on img at bounding box center [577, 381] width 40 height 40
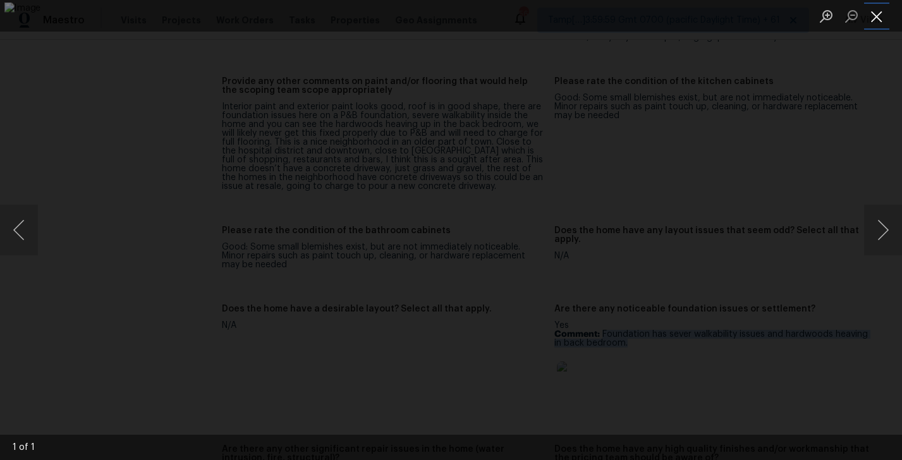
click at [875, 24] on button "Close lightbox" at bounding box center [876, 16] width 25 height 22
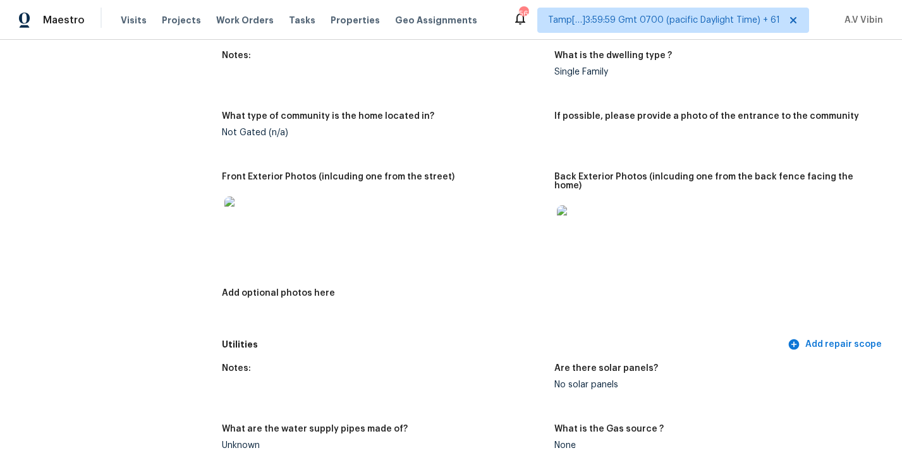
scroll to position [672, 0]
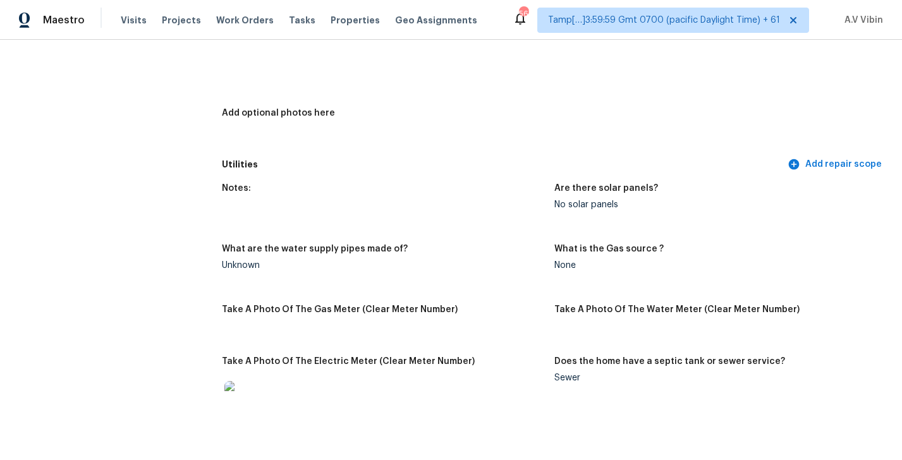
drag, startPoint x: 555, startPoint y: 241, endPoint x: 588, endPoint y: 242, distance: 32.2
click at [576, 245] on div "What is the Gas source ?" at bounding box center [715, 253] width 322 height 16
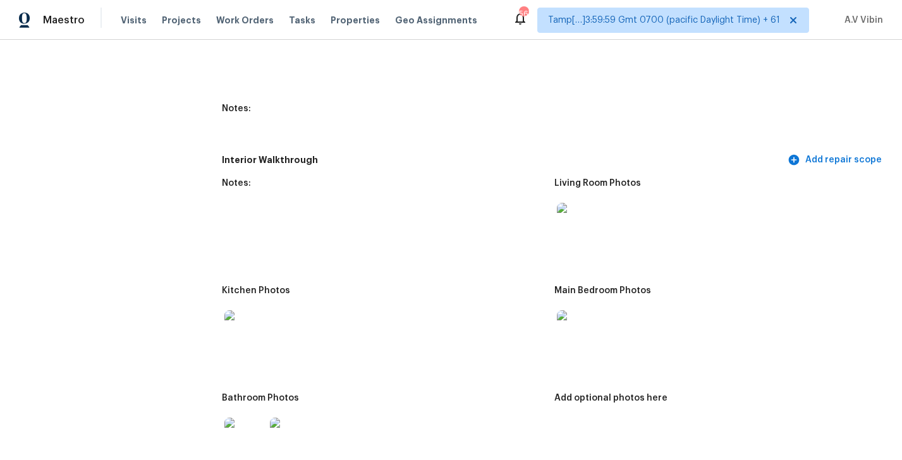
scroll to position [1386, 0]
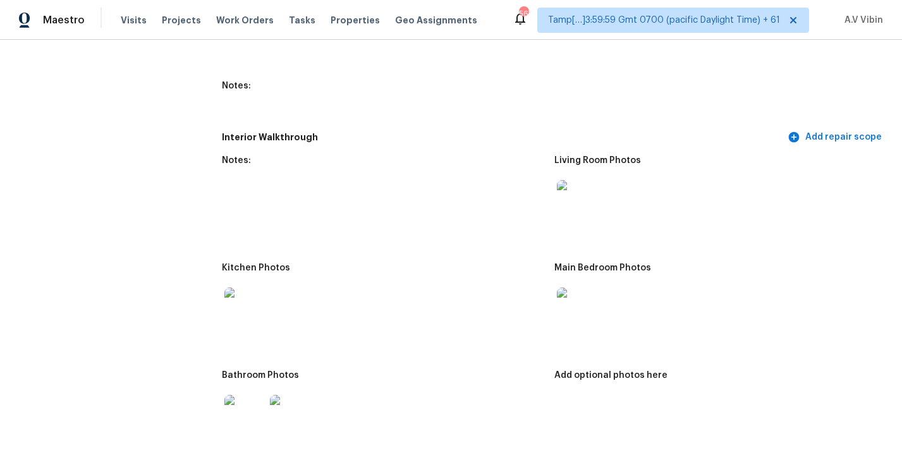
click at [584, 186] on img at bounding box center [577, 200] width 40 height 40
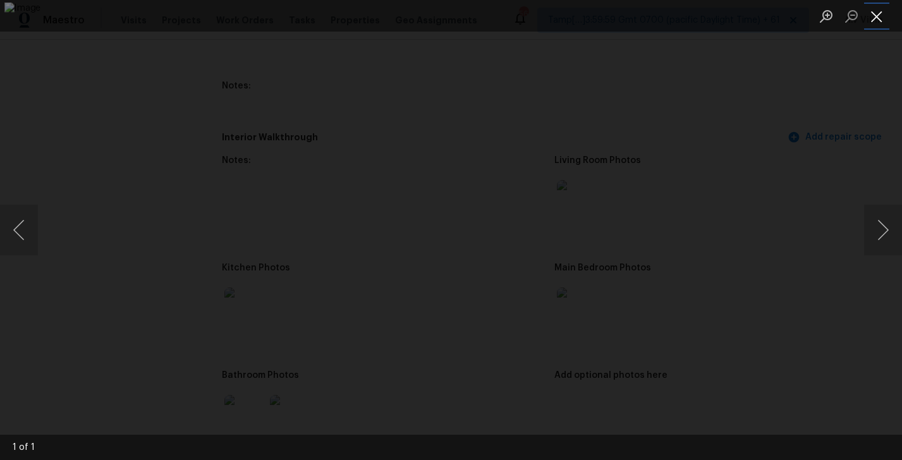
click at [873, 22] on button "Close lightbox" at bounding box center [876, 16] width 25 height 22
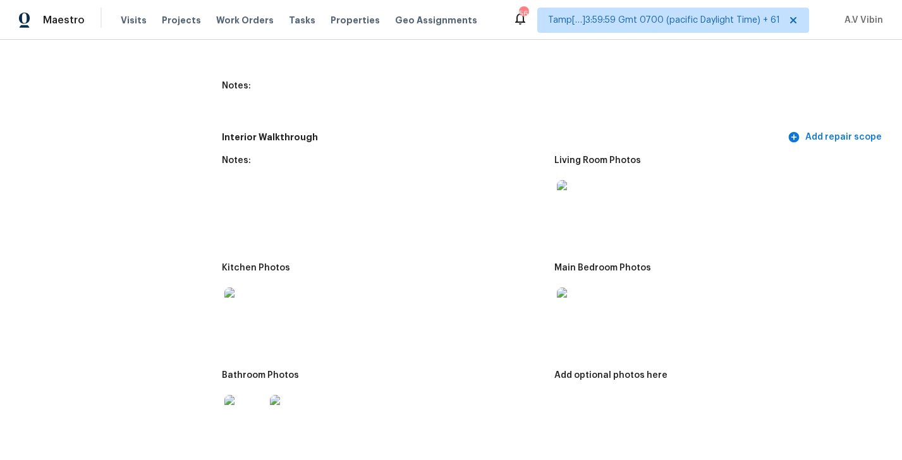
click at [578, 287] on img at bounding box center [577, 307] width 40 height 40
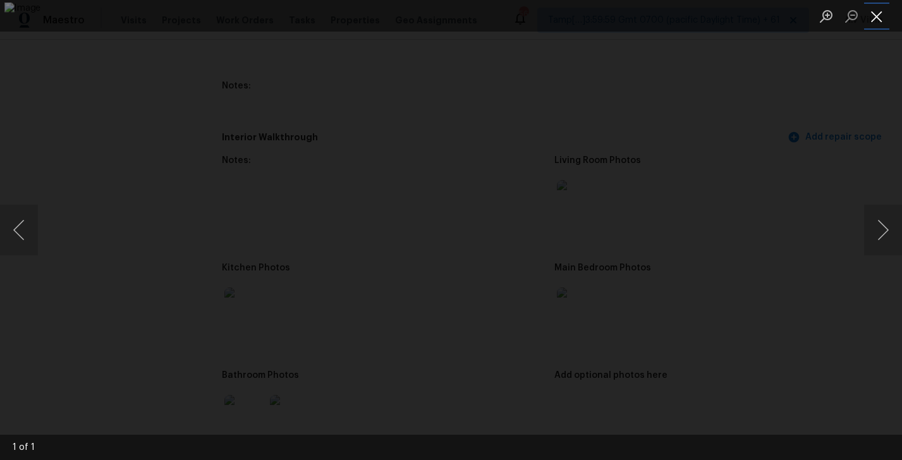
click at [877, 14] on button "Close lightbox" at bounding box center [876, 16] width 25 height 22
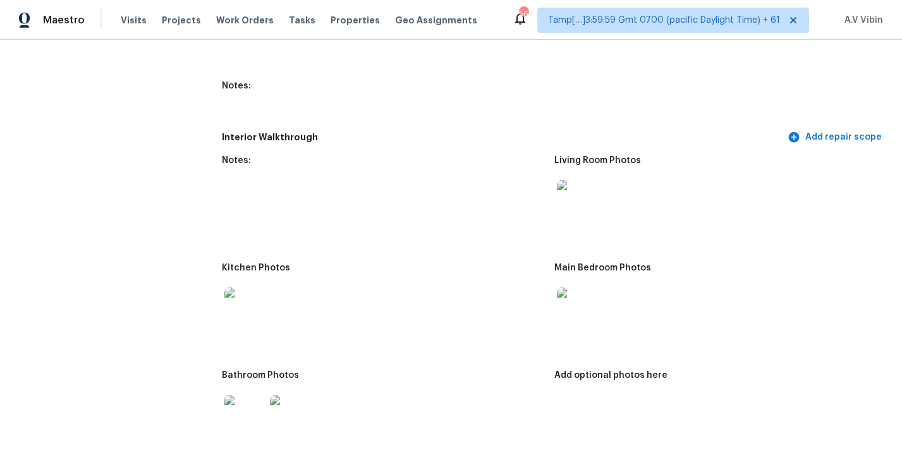
click at [585, 307] on img at bounding box center [577, 307] width 40 height 40
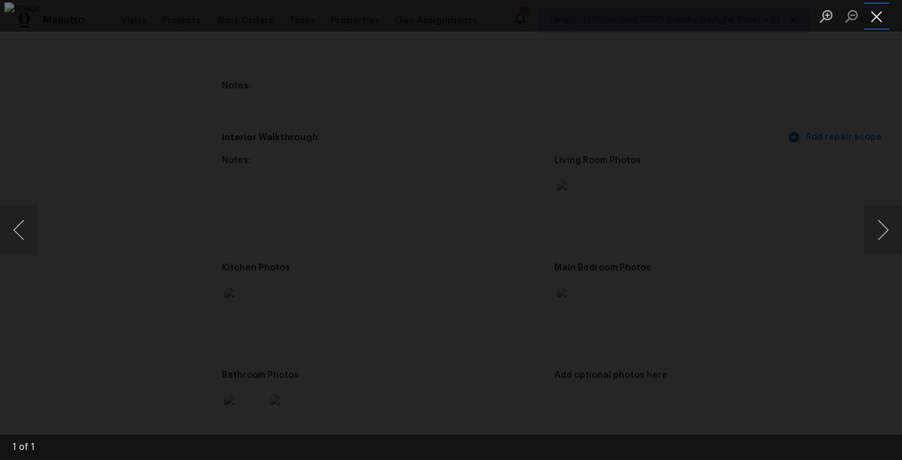
click at [878, 21] on button "Close lightbox" at bounding box center [876, 16] width 25 height 22
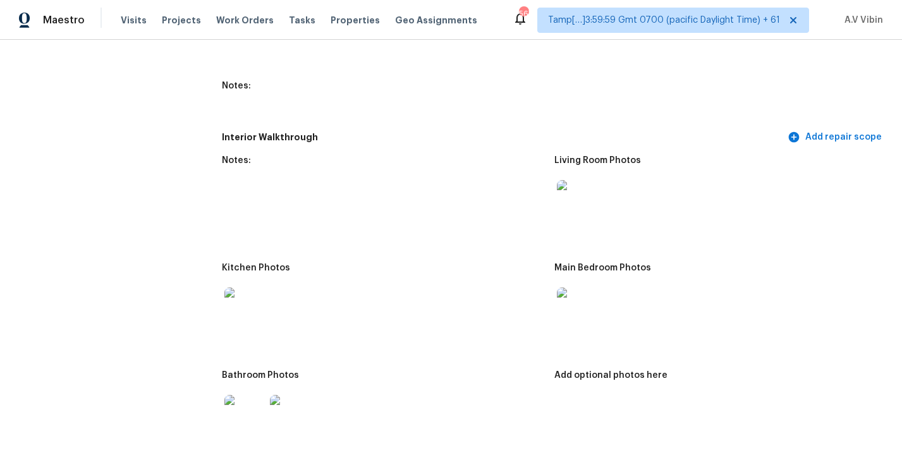
click at [568, 190] on img at bounding box center [577, 200] width 40 height 40
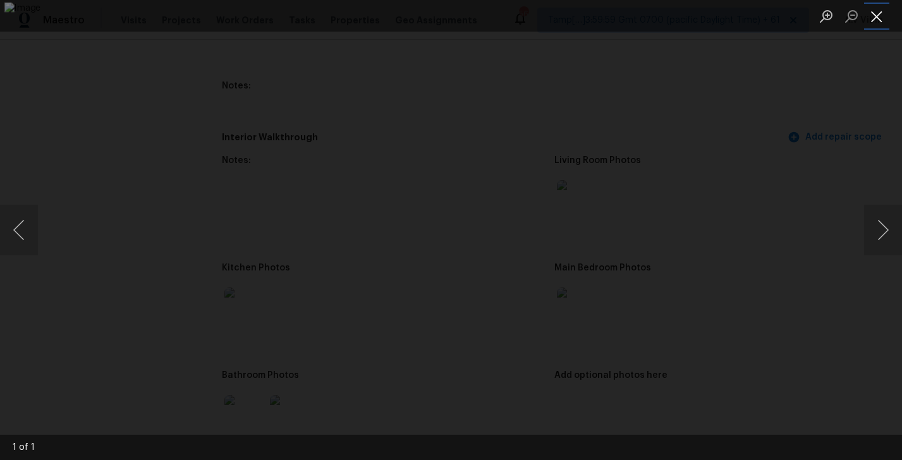
click at [876, 15] on button "Close lightbox" at bounding box center [876, 16] width 25 height 22
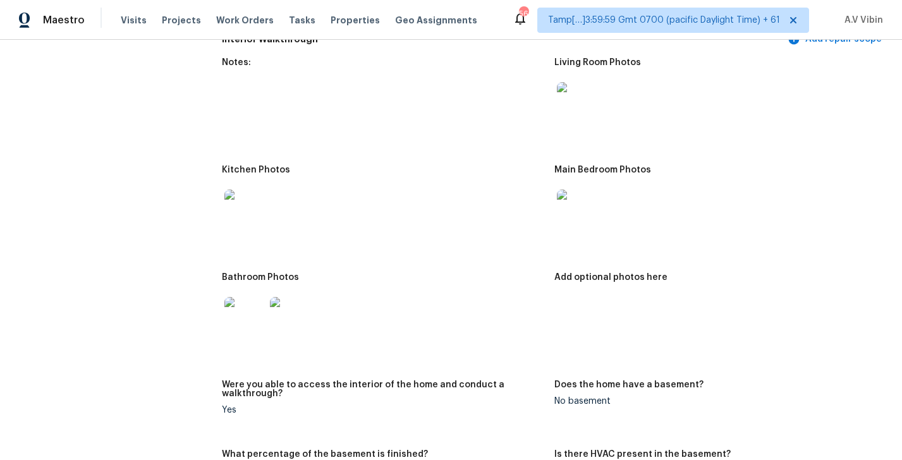
scroll to position [1389, 0]
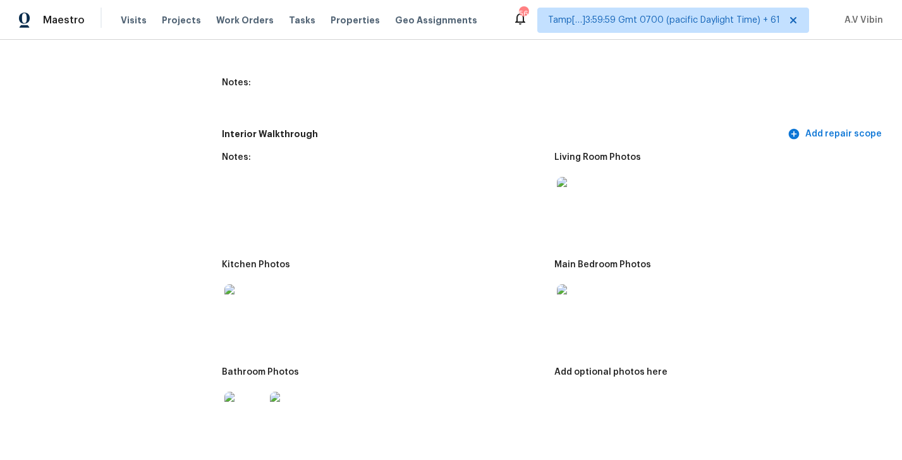
click at [583, 182] on img at bounding box center [577, 197] width 40 height 40
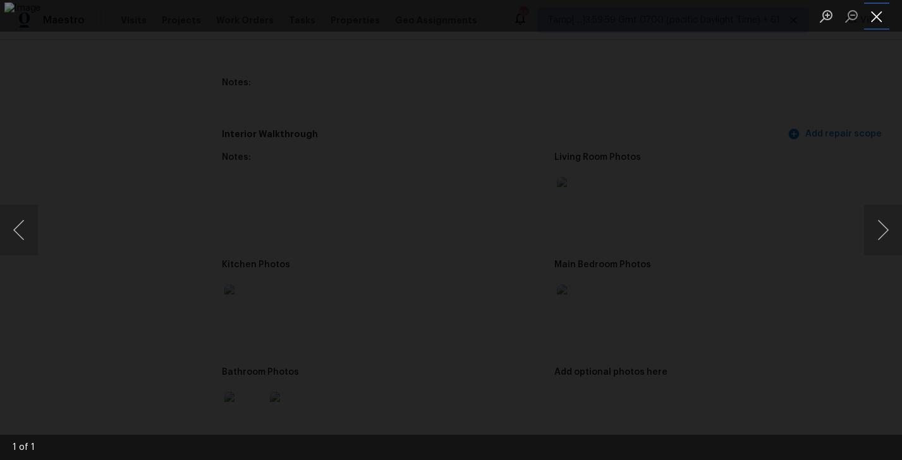
click at [873, 9] on button "Close lightbox" at bounding box center [876, 16] width 25 height 22
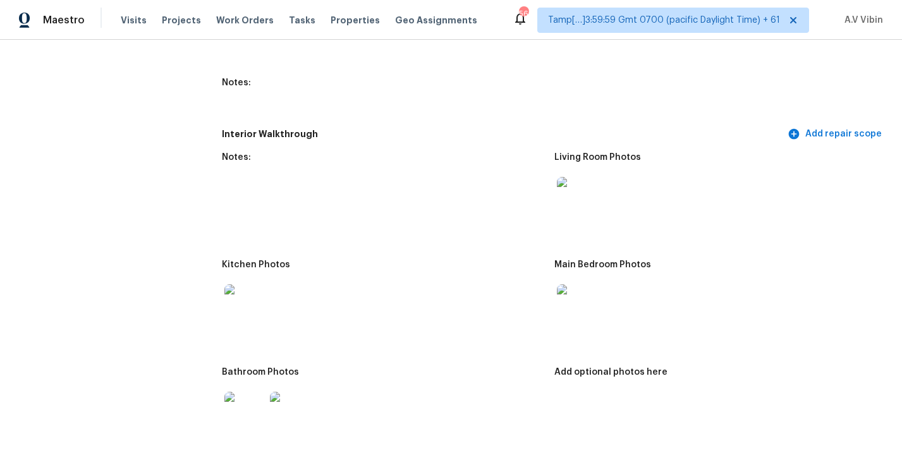
click at [572, 284] on img at bounding box center [577, 304] width 40 height 40
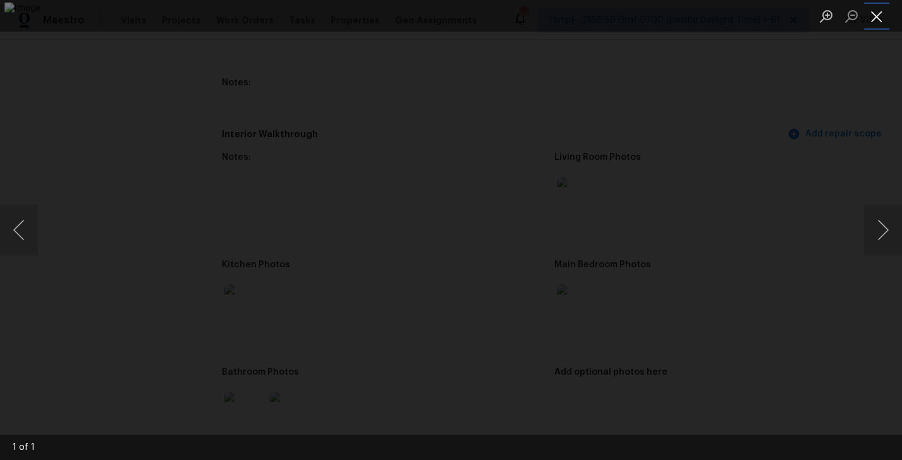
click at [876, 12] on button "Close lightbox" at bounding box center [876, 16] width 25 height 22
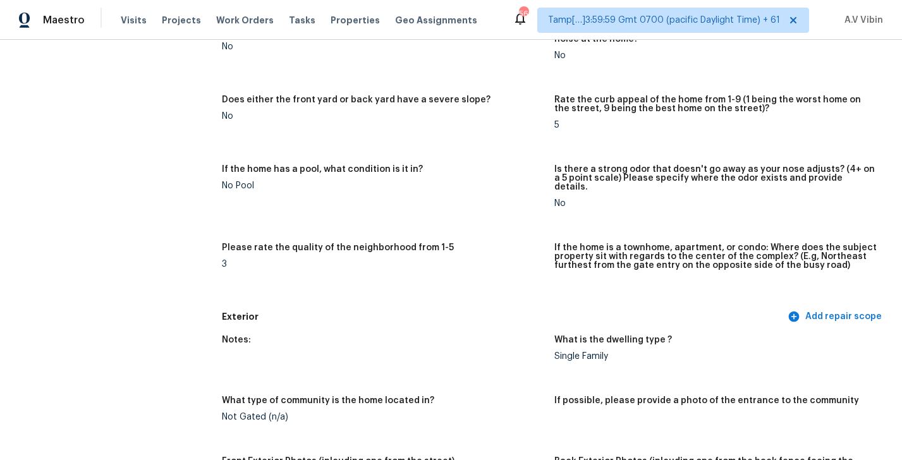
scroll to position [0, 0]
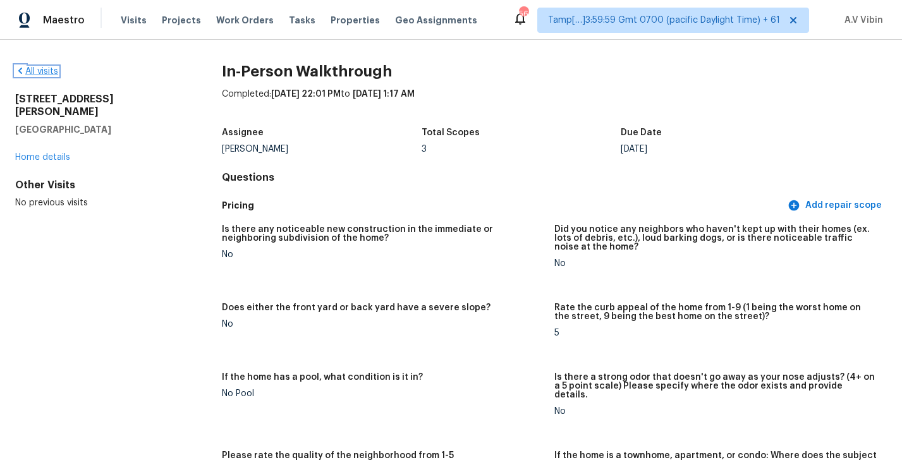
click at [47, 74] on link "All visits" at bounding box center [36, 71] width 43 height 9
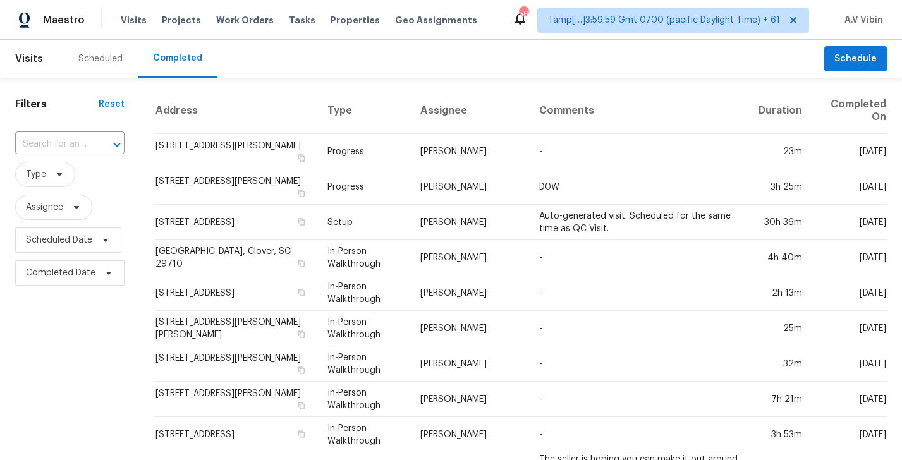
click at [66, 143] on input "text" at bounding box center [52, 145] width 74 height 20
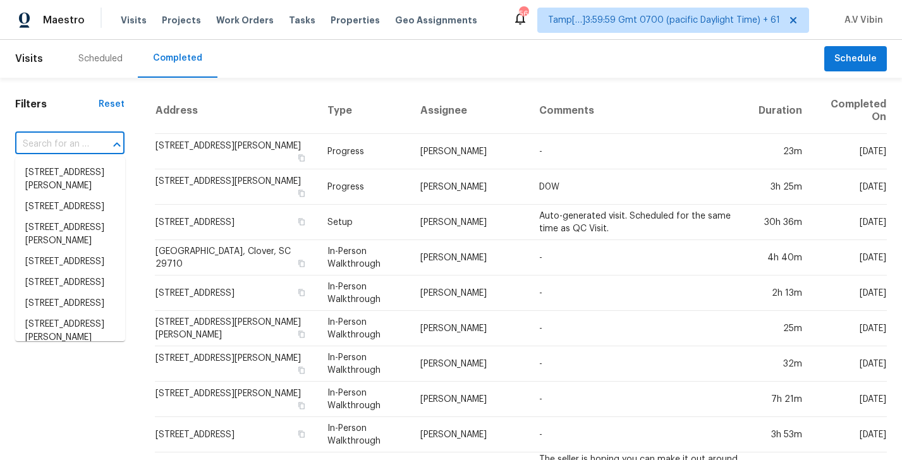
paste input "[STREET_ADDRESS]"
type input "[STREET_ADDRESS]"
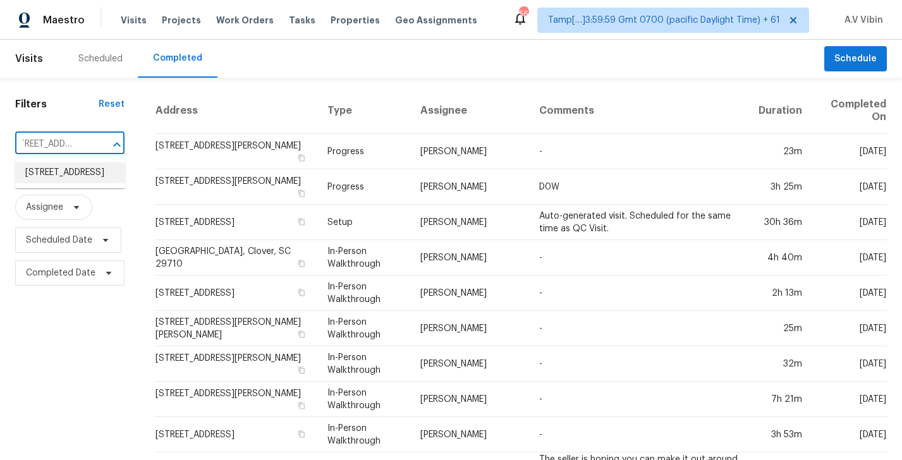
click at [65, 167] on li "[STREET_ADDRESS]" at bounding box center [70, 172] width 110 height 21
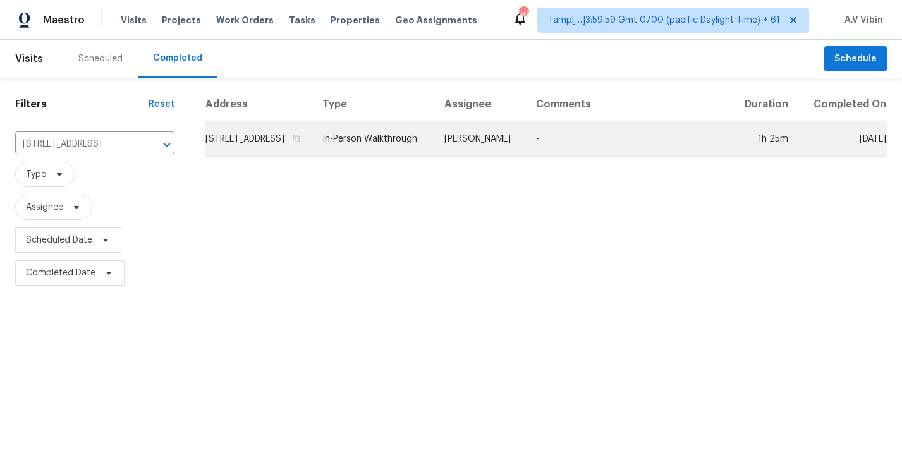
click at [262, 144] on td "[STREET_ADDRESS]" at bounding box center [258, 138] width 107 height 35
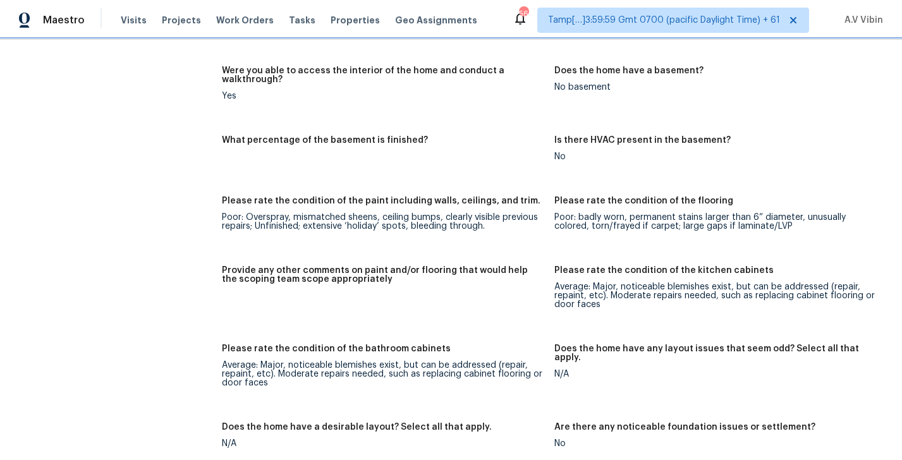
scroll to position [1609, 0]
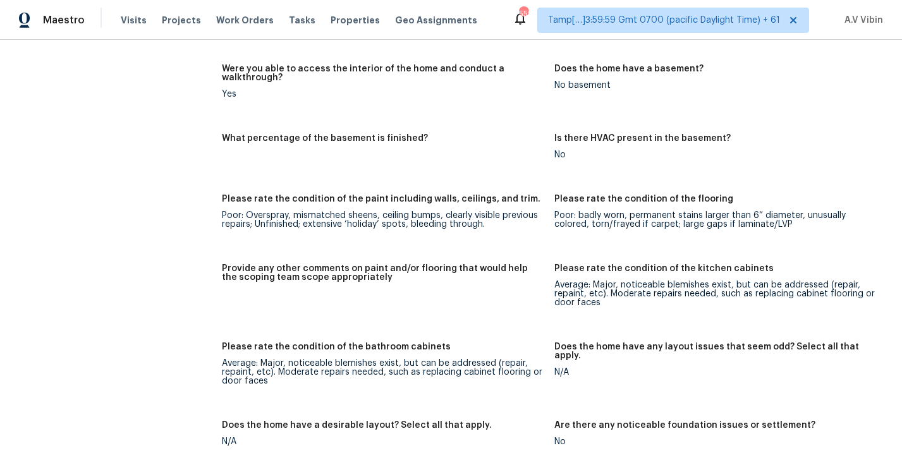
drag, startPoint x: 42, startPoint y: 233, endPoint x: 49, endPoint y: 238, distance: 8.2
click at [49, 238] on div "All visits 13089 Sweetspice St Moreno Valley, CA 92553 Home details Other Visit…" at bounding box center [98, 412] width 166 height 3912
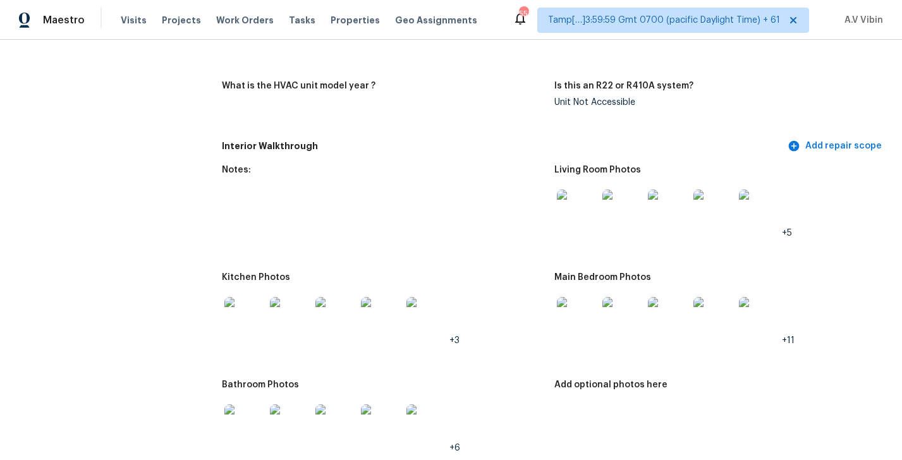
scroll to position [0, 0]
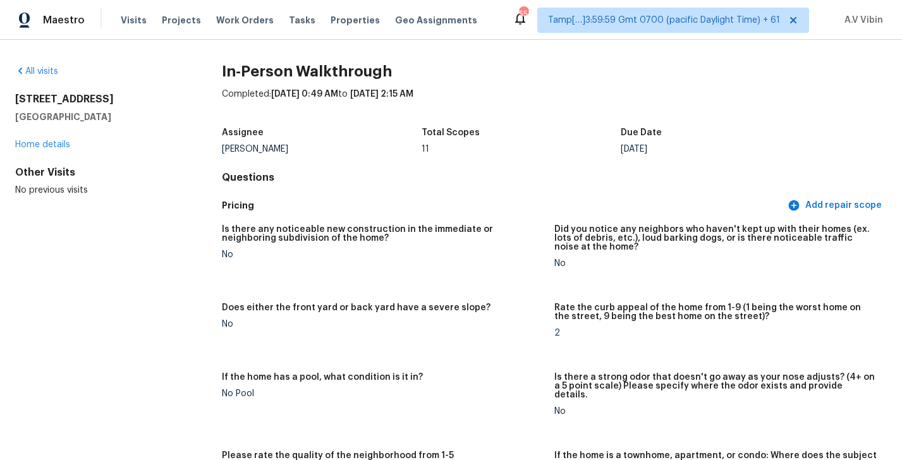
drag, startPoint x: 14, startPoint y: 95, endPoint x: 128, endPoint y: 116, distance: 115.6
click at [128, 116] on div "All visits 13089 Sweetspice St Moreno Valley, CA 92553 Home details Other Visit…" at bounding box center [451, 250] width 902 height 420
copy div "13089 Sweetspice St Moreno Valley, CA 92553"
click at [24, 70] on icon at bounding box center [20, 71] width 10 height 10
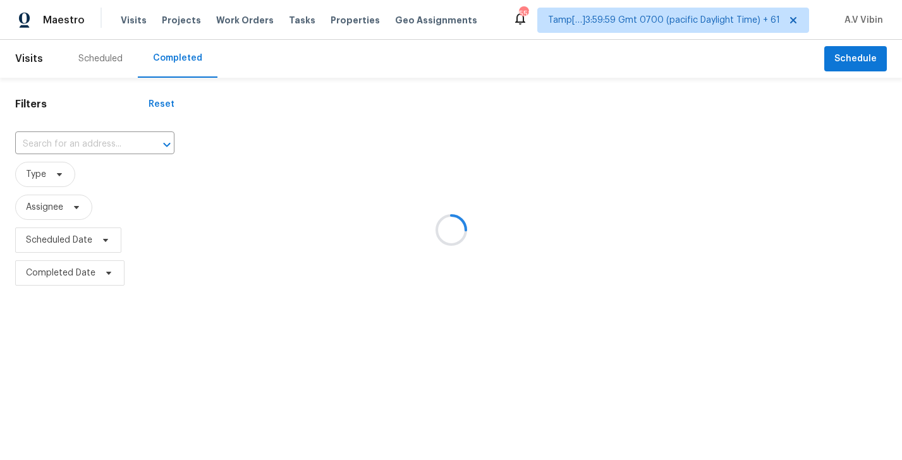
click at [49, 145] on div at bounding box center [451, 230] width 902 height 460
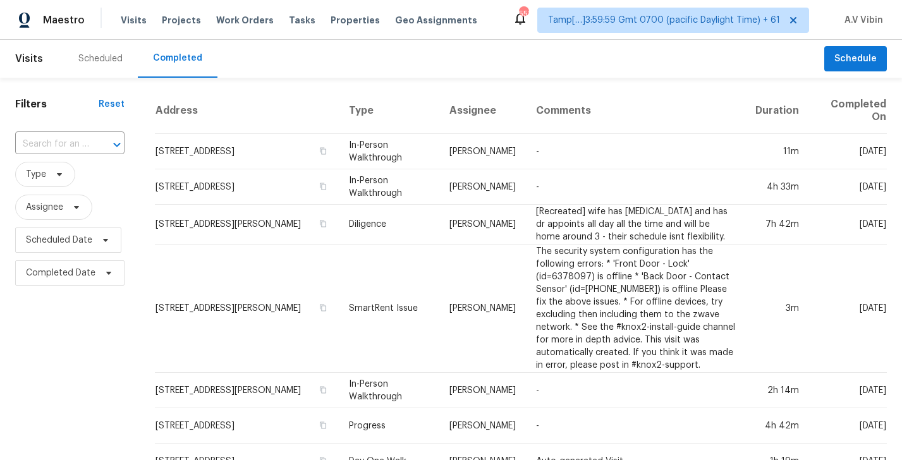
click at [49, 145] on input "text" at bounding box center [52, 145] width 74 height 20
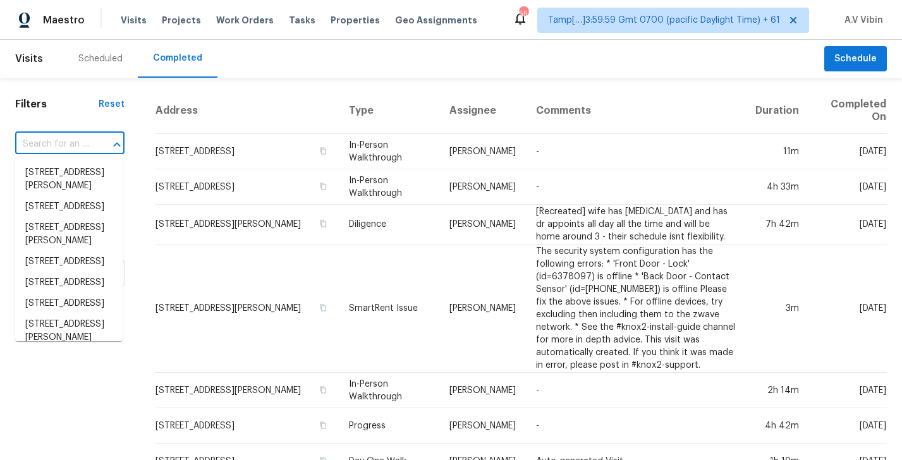
paste input "550 E 12th Ave Apt 506, Denver, CO 80203"
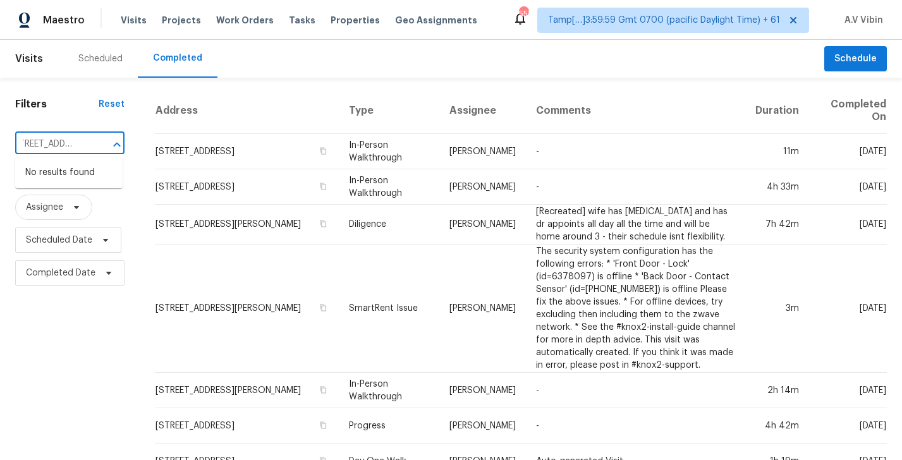
type input "550 E 12th Ave Apt 506, Denver, CO 80203"
click at [57, 148] on input "text" at bounding box center [52, 145] width 74 height 20
paste input "[STREET_ADDRESS]"
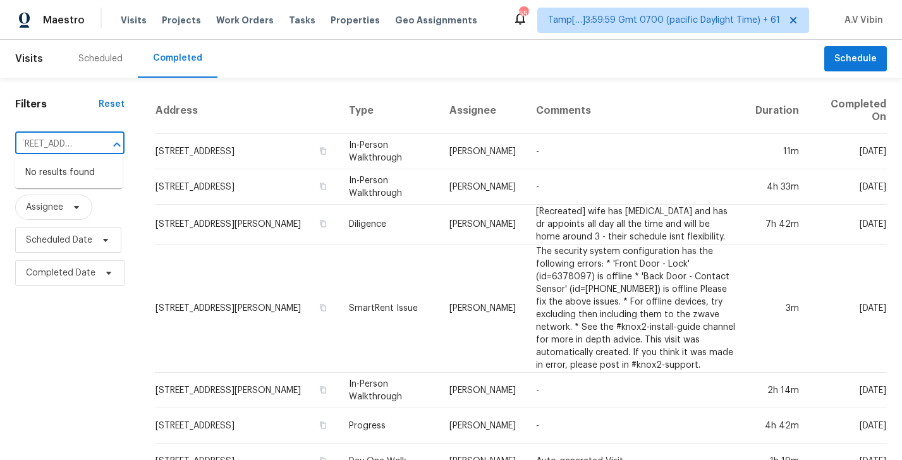
type input "[STREET_ADDRESS]"
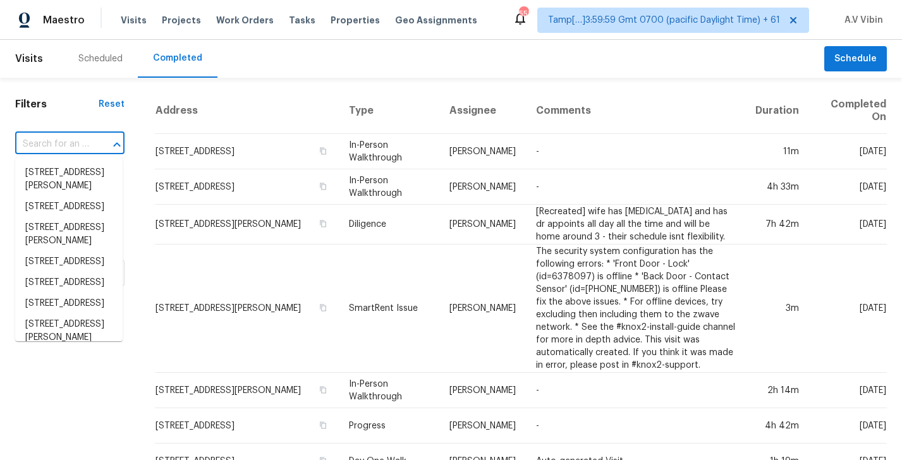
scroll to position [0, 0]
click at [61, 143] on input "text" at bounding box center [52, 145] width 74 height 20
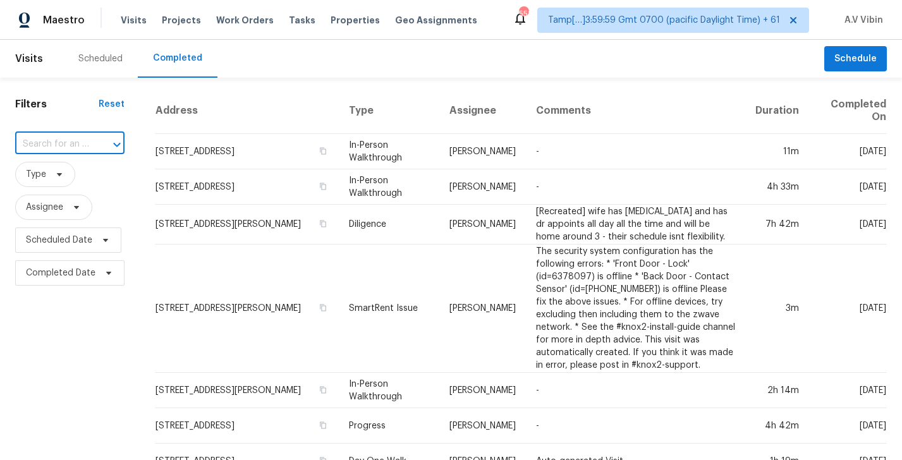
paste input "[STREET_ADDRESS]"
type input "[STREET_ADDRESS]"
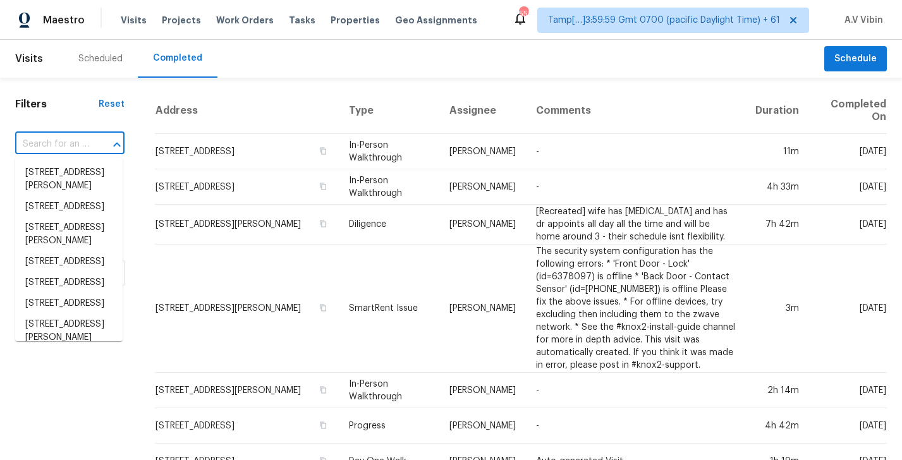
scroll to position [0, 0]
click at [69, 142] on input "text" at bounding box center [52, 145] width 74 height 20
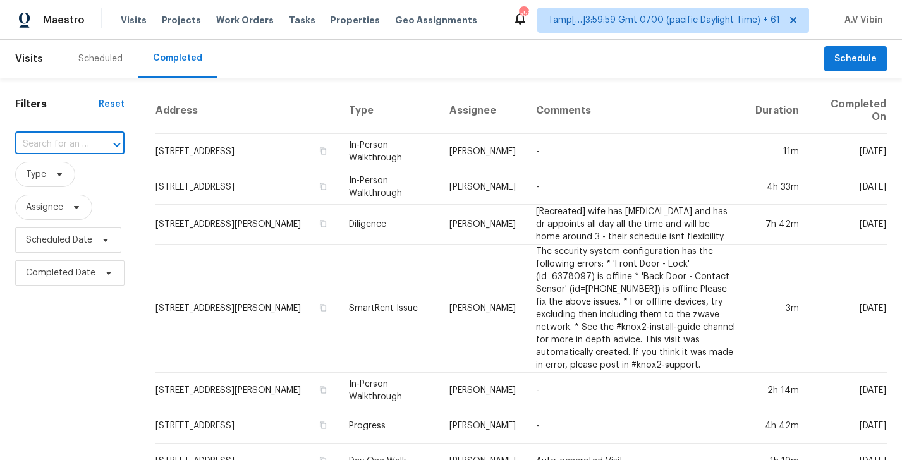
paste input "[STREET_ADDRESS]"
type input "[STREET_ADDRESS]"
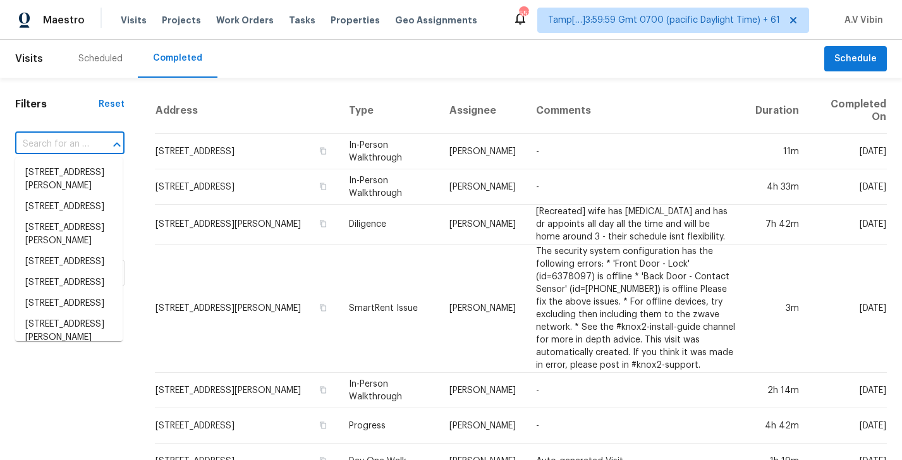
click at [68, 143] on input "text" at bounding box center [52, 145] width 74 height 20
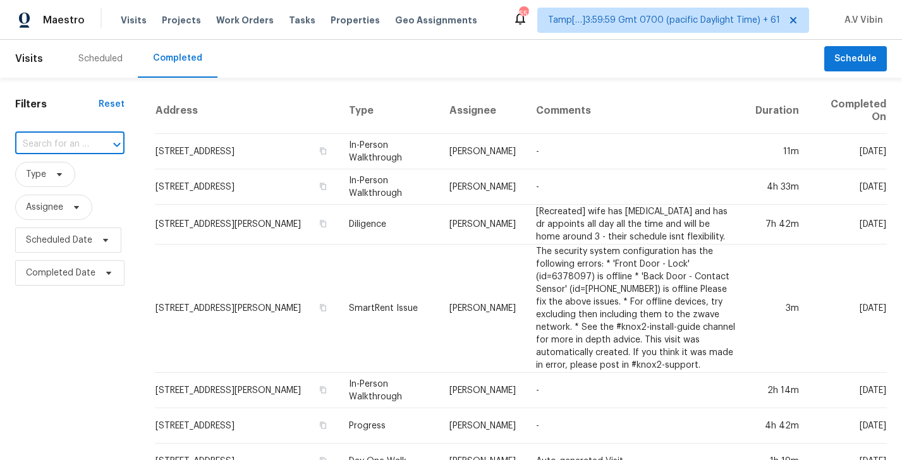
paste input "[STREET_ADDRESS]"
type input "[STREET_ADDRESS]"
click at [64, 204] on li "550 E 12th Ave Apt 506, Denver, CO 80203" at bounding box center [68, 193] width 107 height 21
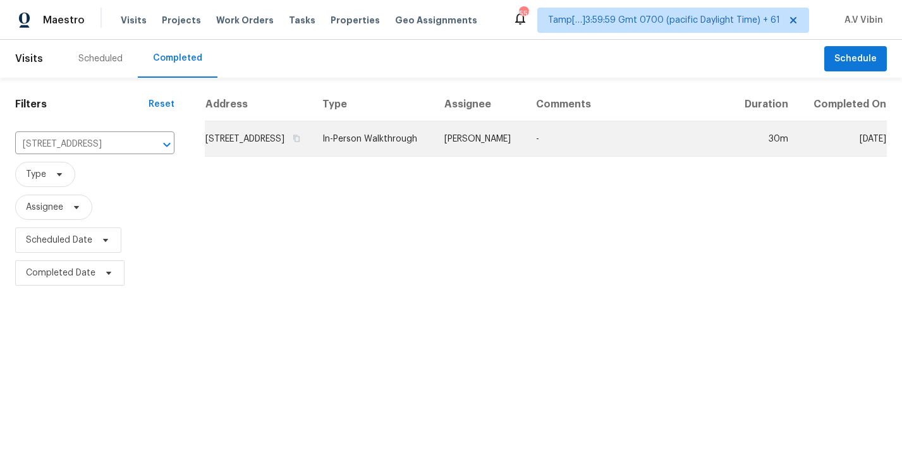
click at [282, 157] on td "550 E 12th Ave Apt 506, Denver, CO 80203" at bounding box center [258, 138] width 107 height 35
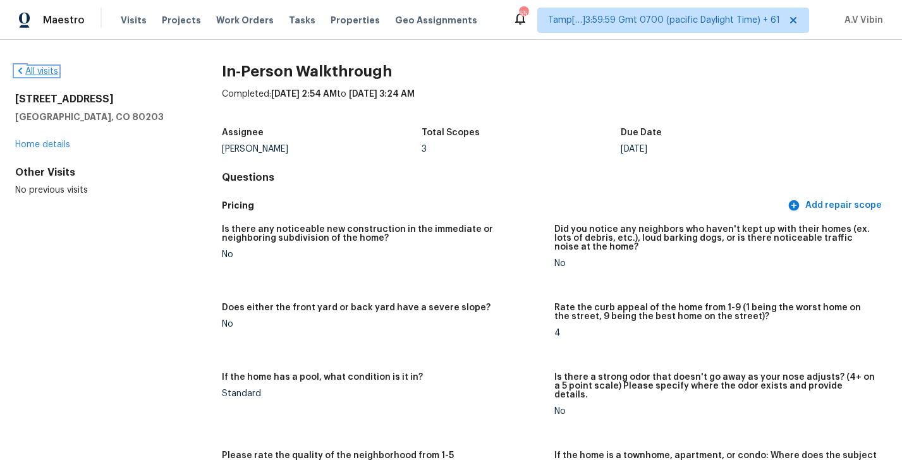
click at [52, 68] on link "All visits" at bounding box center [36, 71] width 43 height 9
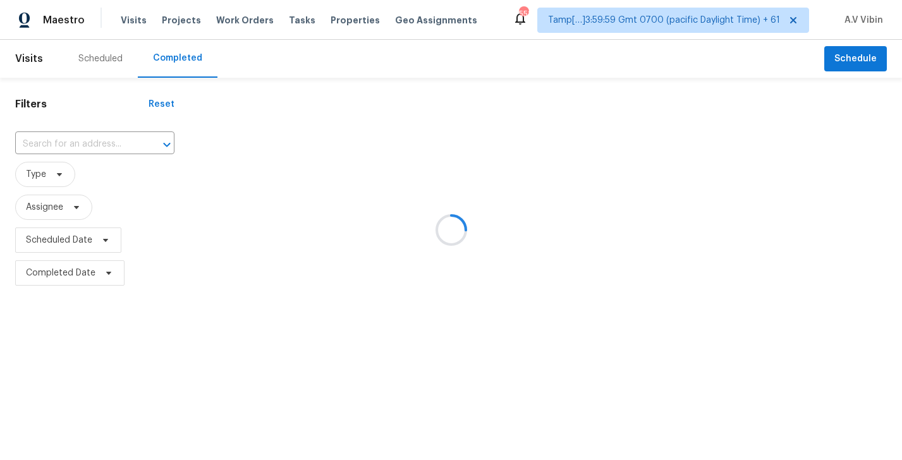
click at [43, 137] on div at bounding box center [451, 230] width 902 height 460
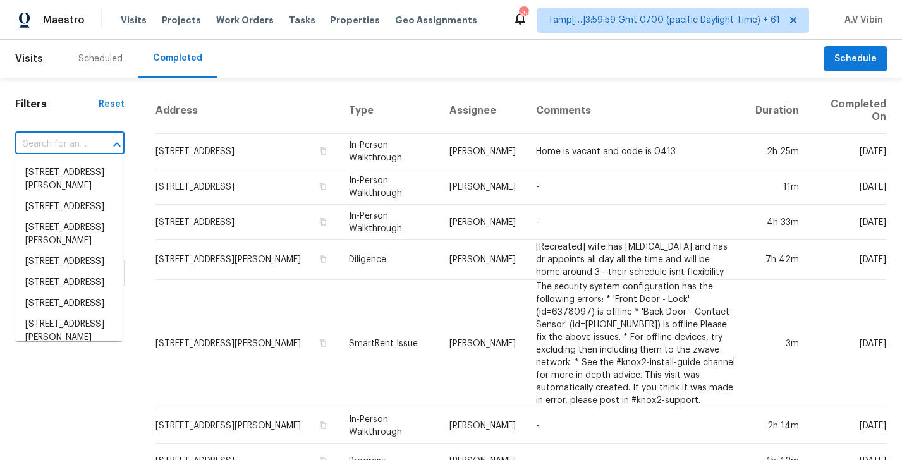
click at [43, 143] on input "text" at bounding box center [52, 145] width 74 height 20
paste input "8565 Appleridge Cir Pickerington, OH, 43147"
type input "8565 Appleridge Cir Pickerington, OH, 43147"
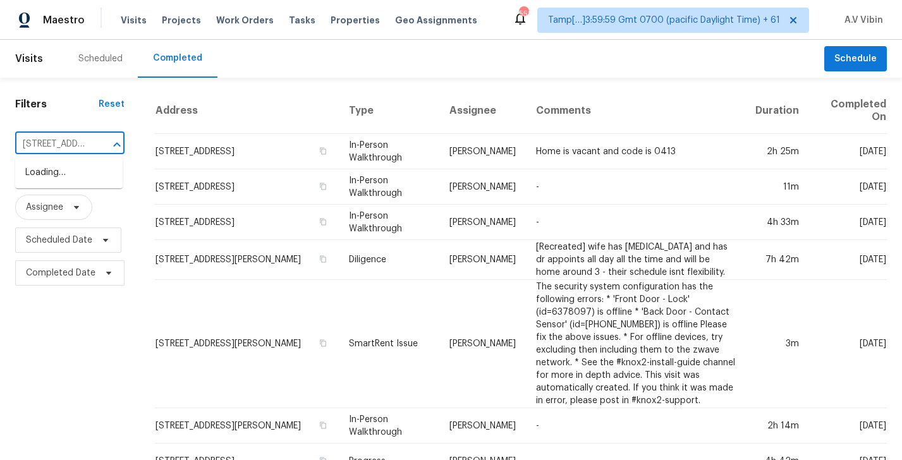
scroll to position [0, 121]
click at [60, 176] on li "8565 Appleridge Cir, Pickerington, OH 43147" at bounding box center [68, 172] width 107 height 21
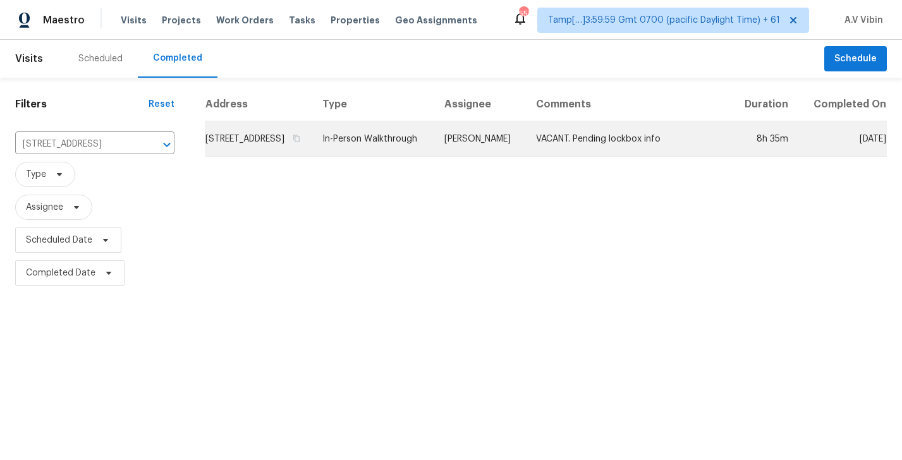
click at [312, 157] on td "8565 Appleridge Cir, Pickerington, OH 43147" at bounding box center [258, 138] width 107 height 35
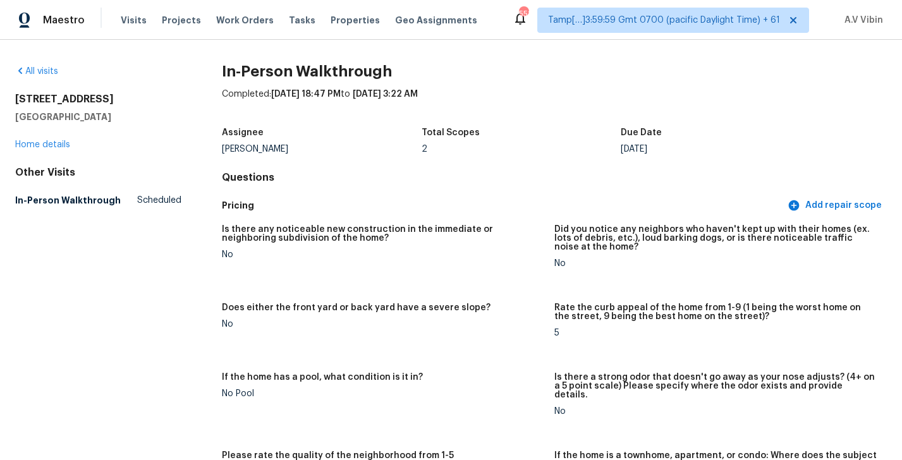
click at [478, 375] on div "If the home has a pool, what condition is it in?" at bounding box center [383, 381] width 322 height 16
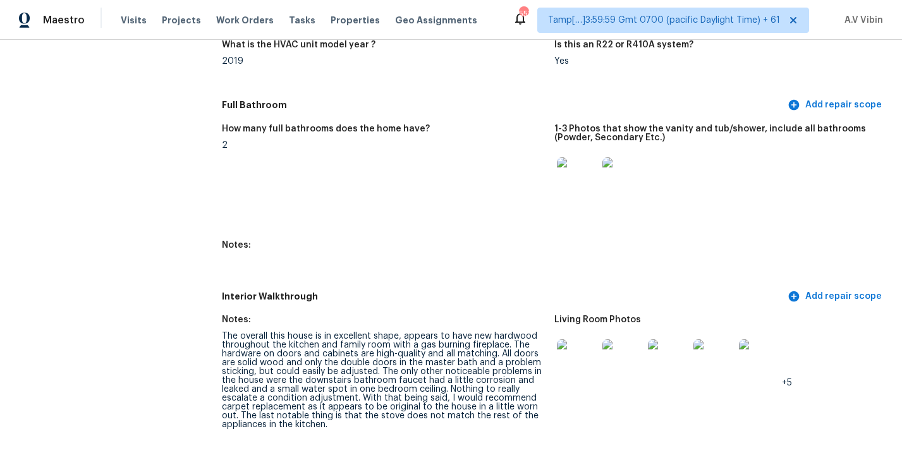
scroll to position [1418, 0]
click at [464, 371] on div "The overall this house is in excellent shape, appears to have new hardwood thro…" at bounding box center [383, 379] width 322 height 97
click at [498, 289] on h5 "Interior Walkthrough" at bounding box center [503, 295] width 563 height 13
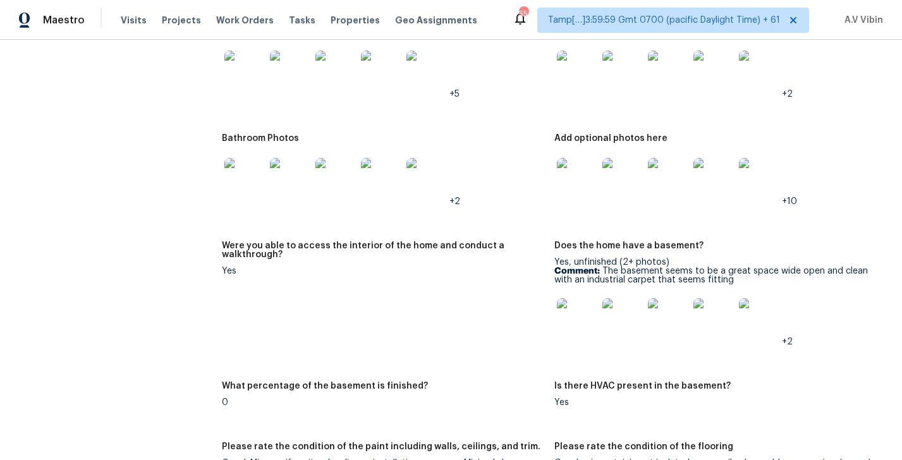
scroll to position [1778, 0]
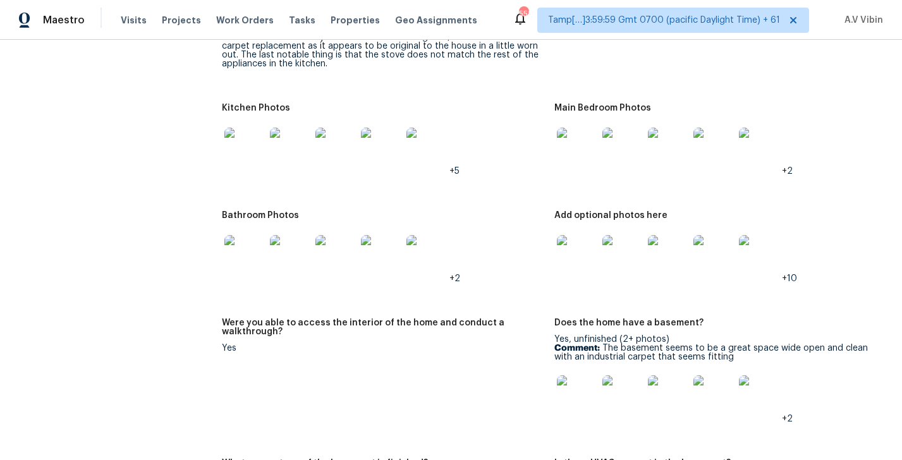
click at [567, 148] on img at bounding box center [577, 148] width 40 height 40
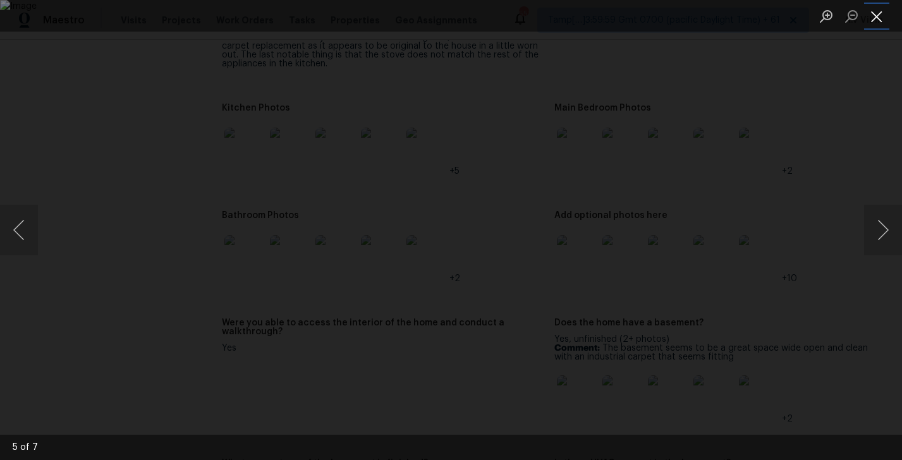
click at [879, 11] on button "Close lightbox" at bounding box center [876, 16] width 25 height 22
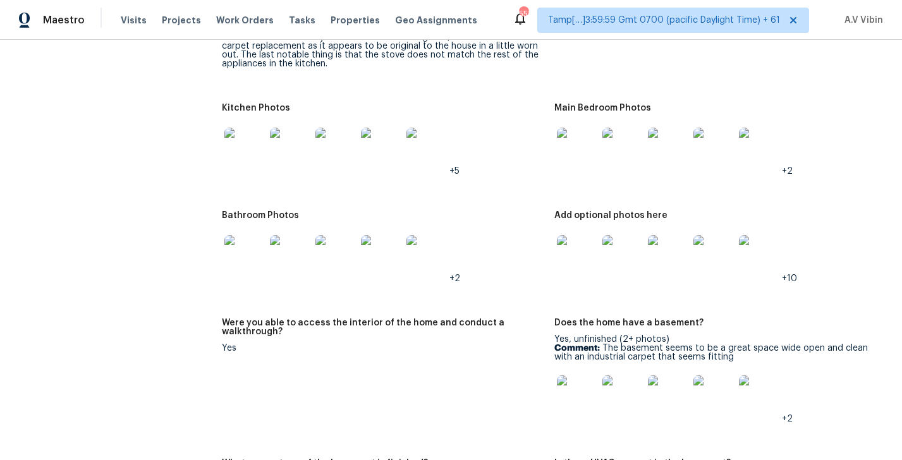
click at [588, 250] on img at bounding box center [577, 255] width 40 height 40
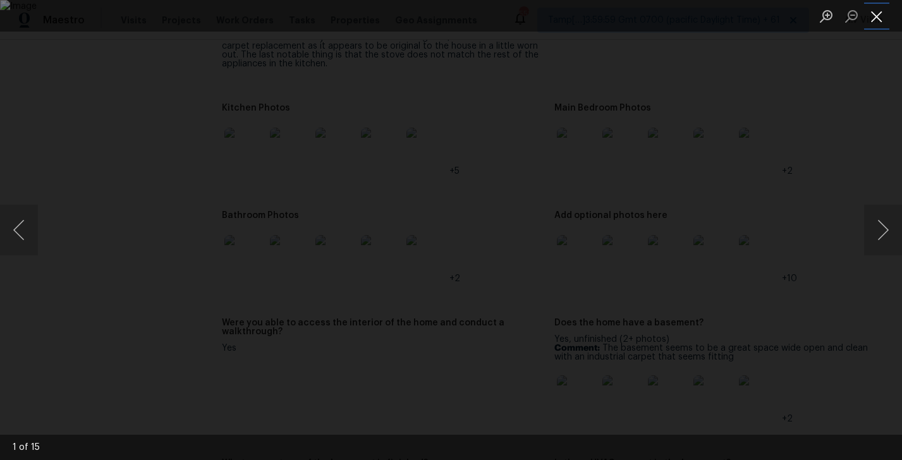
click at [874, 13] on button "Close lightbox" at bounding box center [876, 16] width 25 height 22
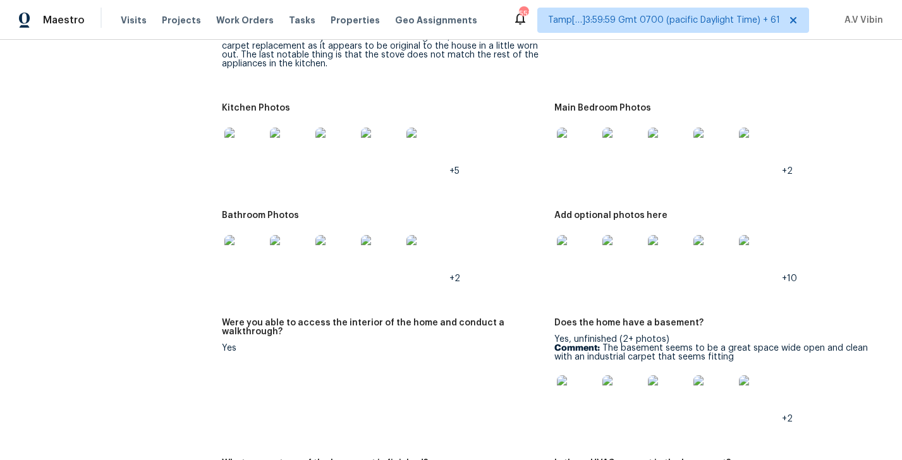
click at [567, 49] on figure "Living Room Photos +5" at bounding box center [720, 22] width 332 height 134
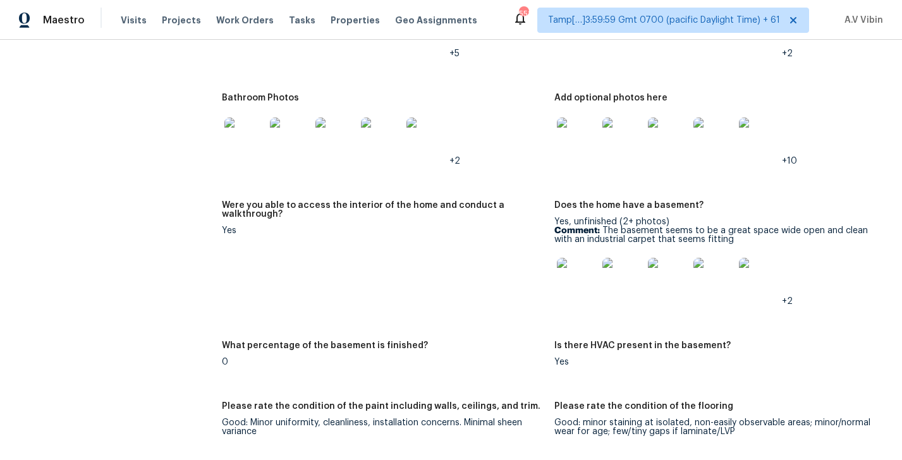
scroll to position [1822, 0]
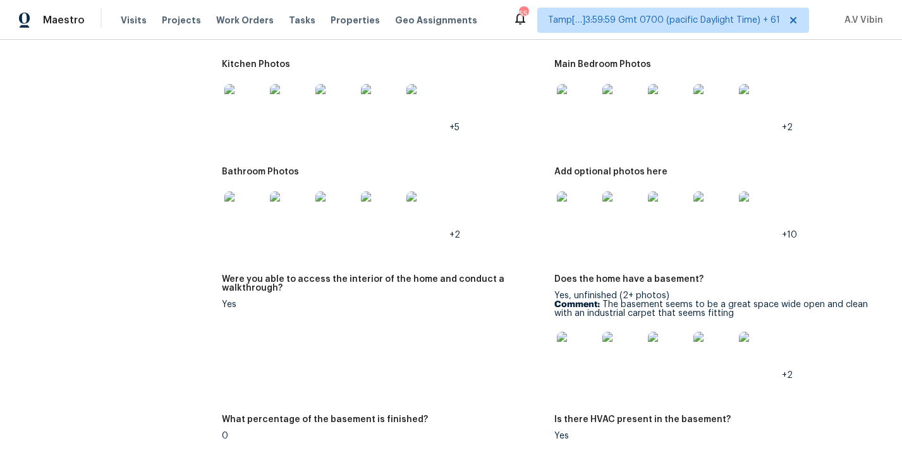
click at [577, 210] on img at bounding box center [577, 211] width 40 height 40
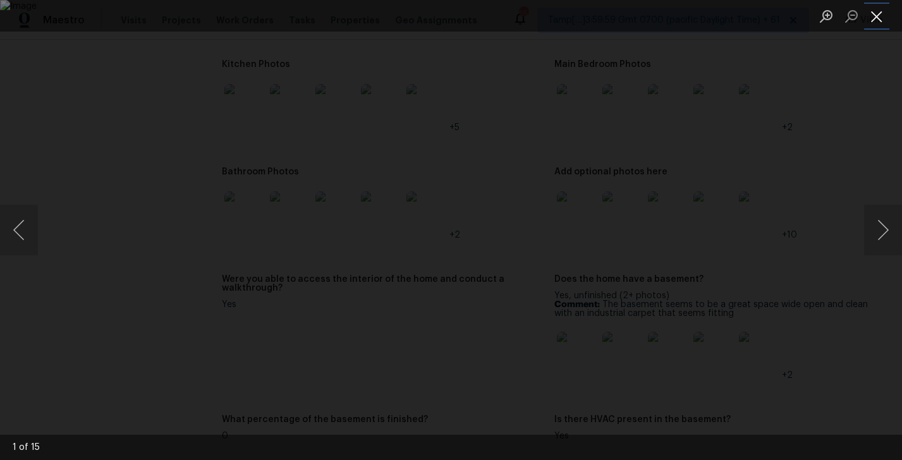
click at [872, 21] on button "Close lightbox" at bounding box center [876, 16] width 25 height 22
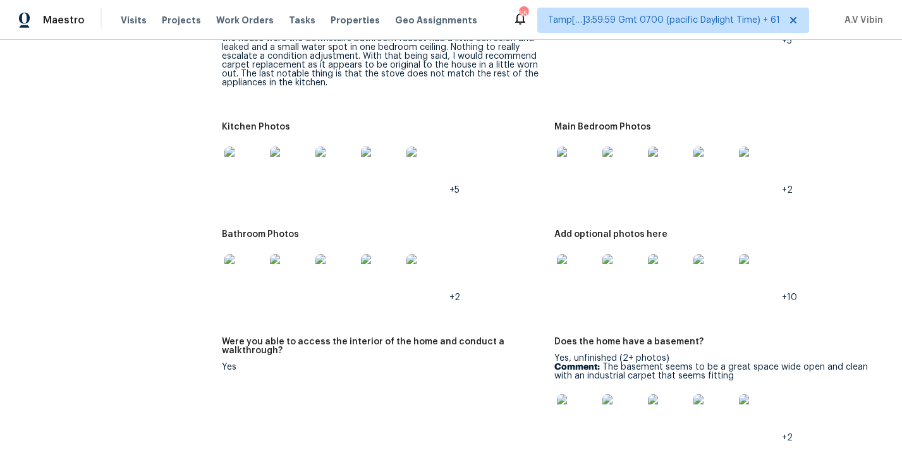
scroll to position [1758, 0]
click at [253, 160] on img at bounding box center [244, 168] width 40 height 40
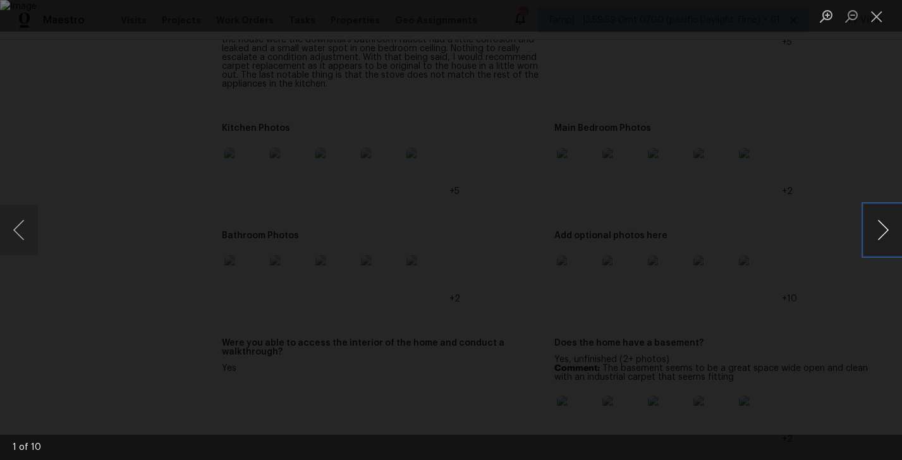
click at [886, 230] on button "Next image" at bounding box center [883, 230] width 38 height 51
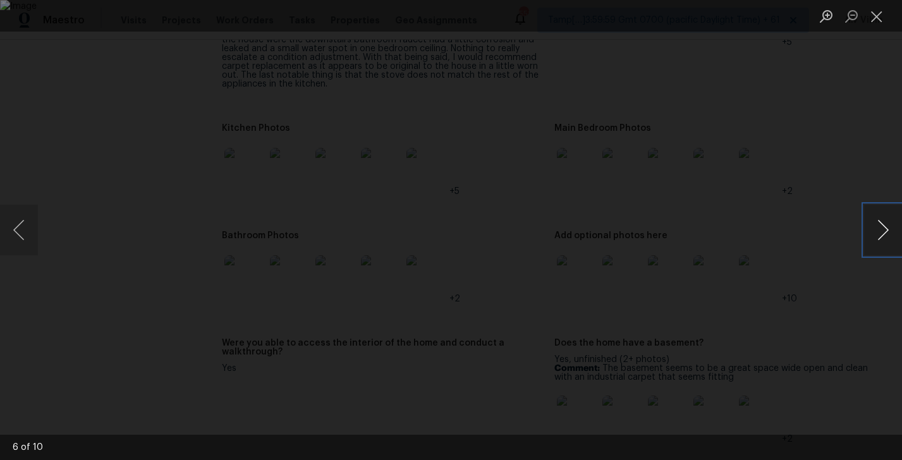
click at [886, 231] on button "Next image" at bounding box center [883, 230] width 38 height 51
click at [879, 7] on button "Close lightbox" at bounding box center [876, 16] width 25 height 22
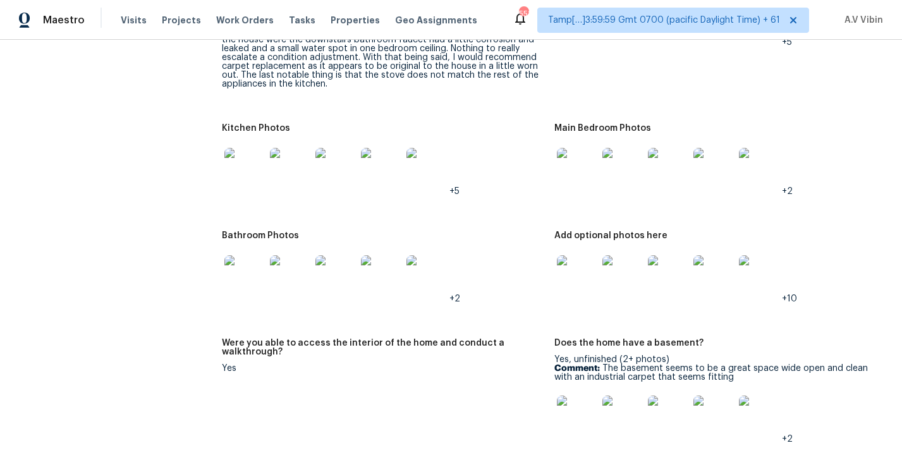
click at [256, 277] on img at bounding box center [244, 275] width 40 height 40
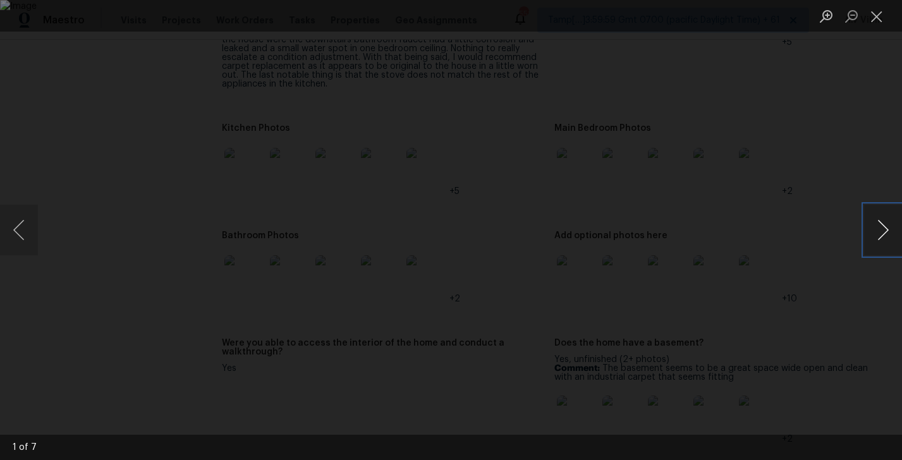
click at [885, 233] on button "Next image" at bounding box center [883, 230] width 38 height 51
click at [9, 236] on button "Previous image" at bounding box center [19, 230] width 38 height 51
click at [883, 221] on button "Next image" at bounding box center [883, 230] width 38 height 51
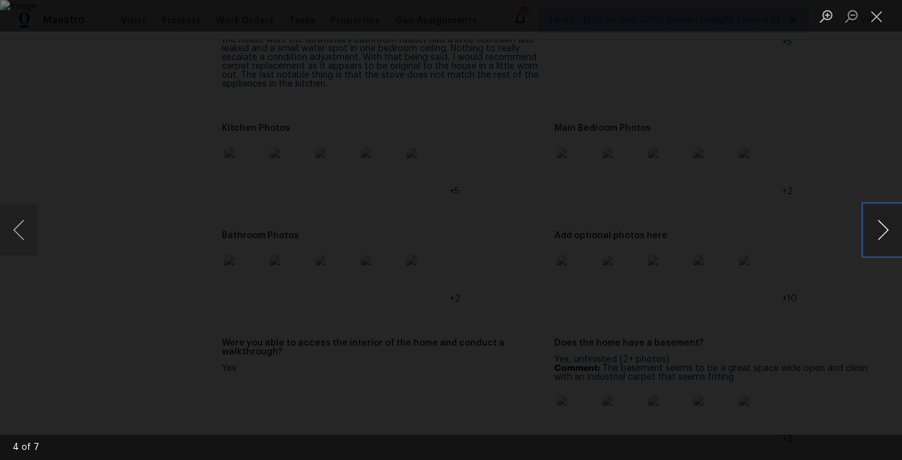
click at [883, 221] on button "Next image" at bounding box center [883, 230] width 38 height 51
click at [883, 219] on button "Next image" at bounding box center [883, 230] width 38 height 51
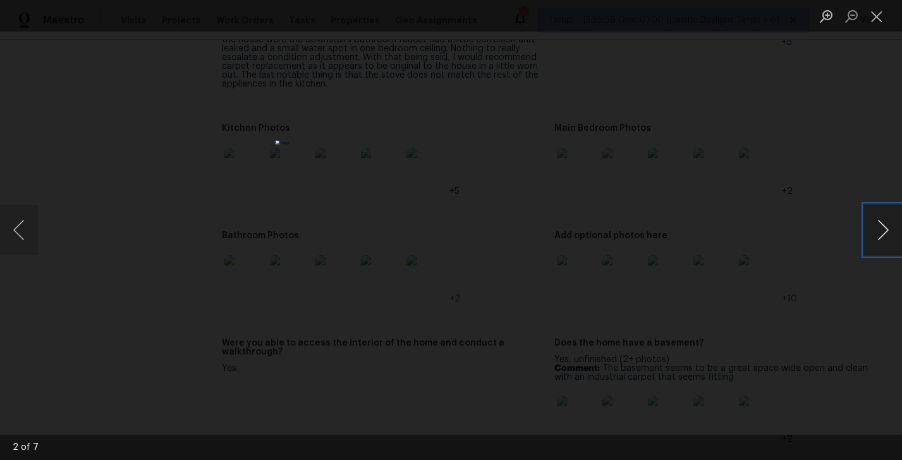
click at [881, 214] on button "Next image" at bounding box center [883, 230] width 38 height 51
click at [879, 25] on button "Close lightbox" at bounding box center [876, 16] width 25 height 22
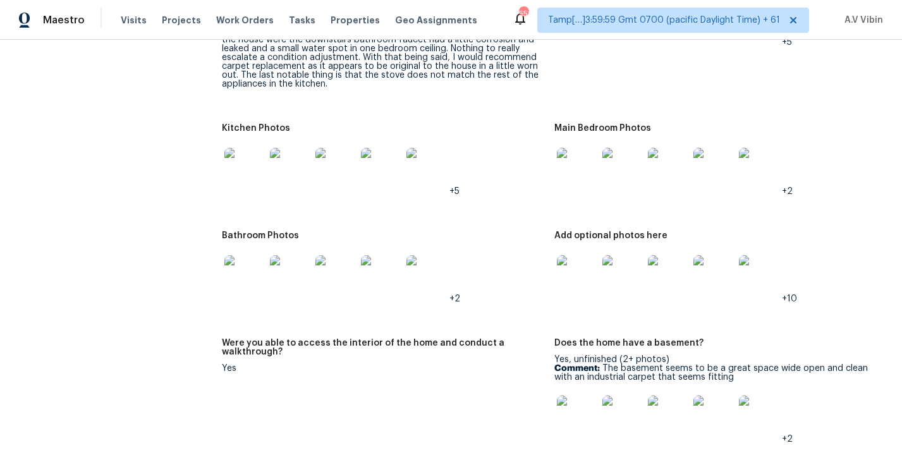
click at [584, 148] on img at bounding box center [577, 168] width 40 height 40
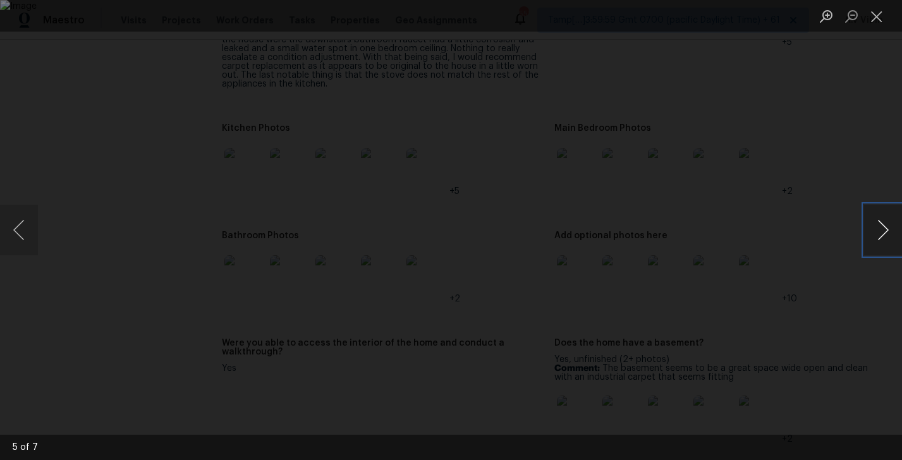
click at [886, 222] on button "Next image" at bounding box center [883, 230] width 38 height 51
click at [874, 18] on button "Close lightbox" at bounding box center [876, 16] width 25 height 22
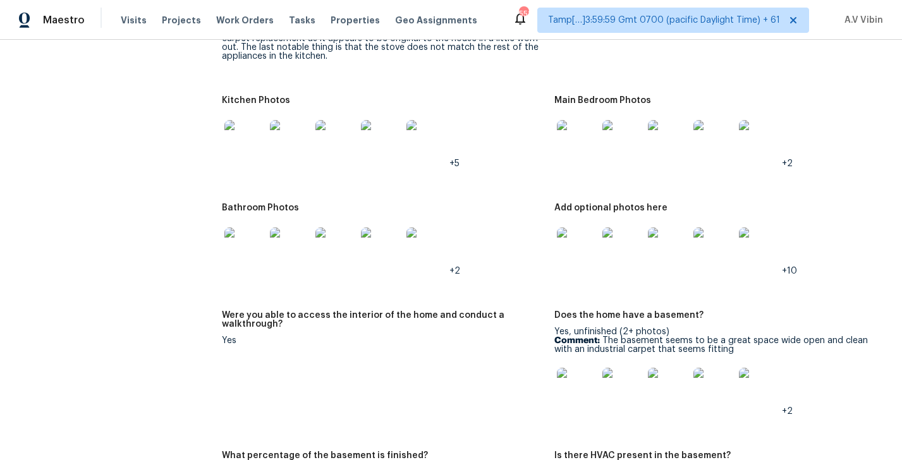
scroll to position [1784, 0]
click at [258, 121] on img at bounding box center [244, 141] width 40 height 40
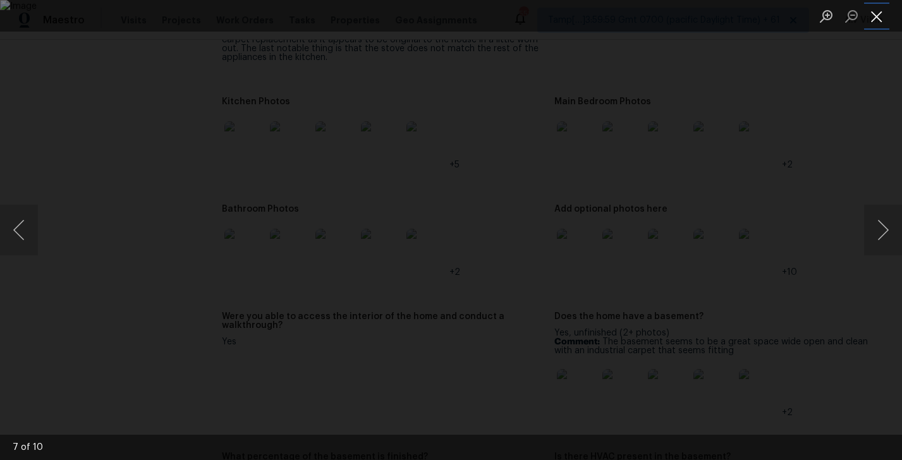
click at [877, 15] on button "Close lightbox" at bounding box center [876, 16] width 25 height 22
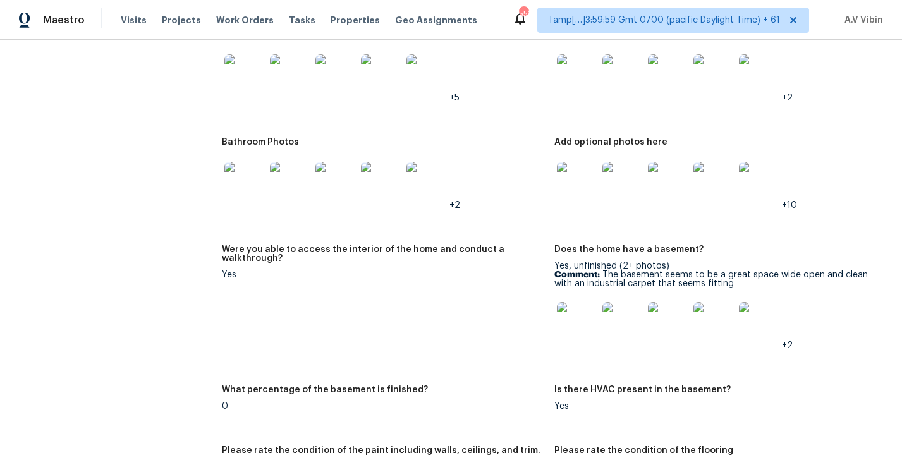
scroll to position [1864, 0]
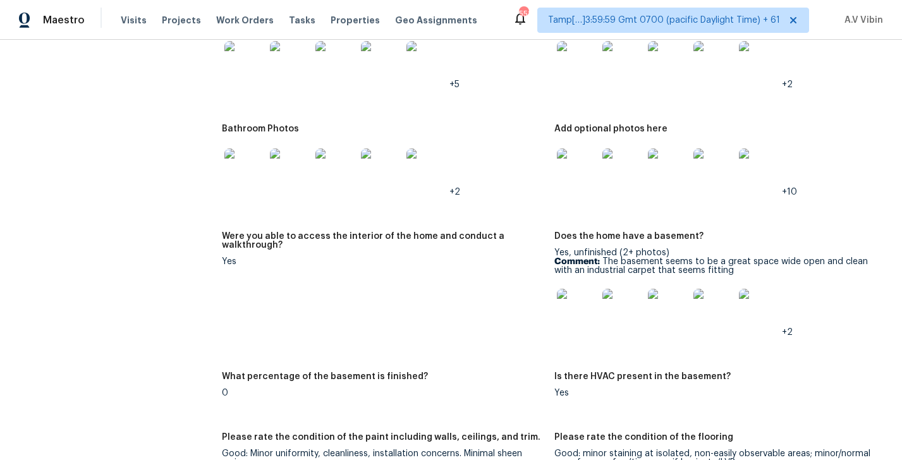
click at [584, 289] on img at bounding box center [577, 309] width 40 height 40
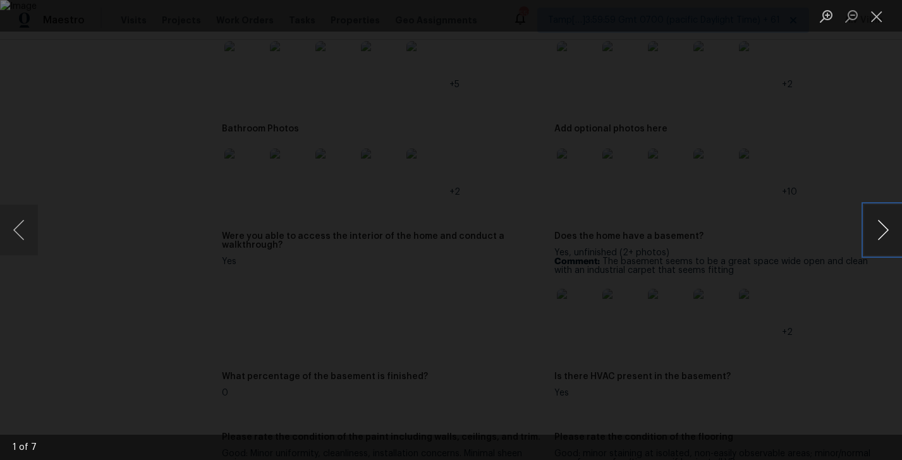
click at [881, 231] on button "Next image" at bounding box center [883, 230] width 38 height 51
click at [874, 16] on button "Close lightbox" at bounding box center [876, 16] width 25 height 22
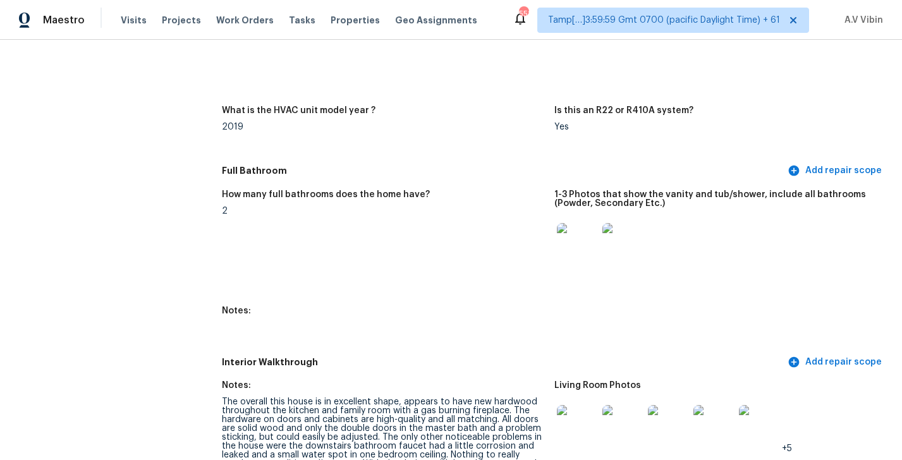
scroll to position [1417, 0]
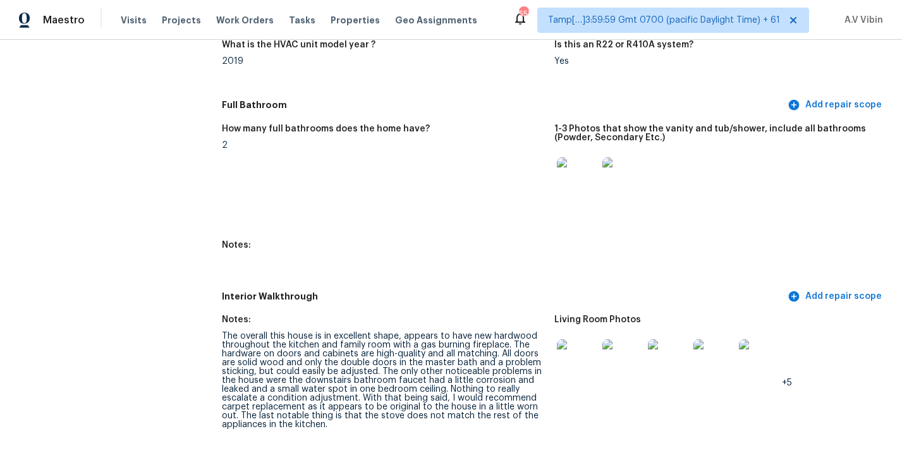
click at [586, 157] on img at bounding box center [577, 177] width 40 height 40
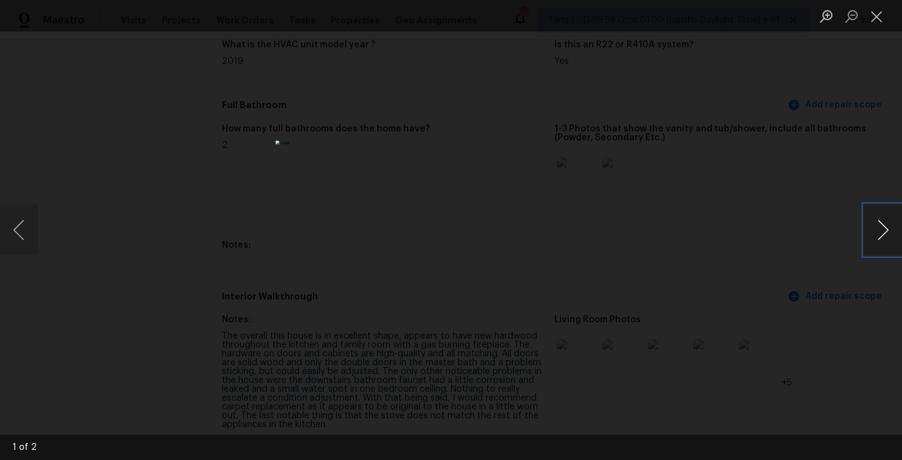
click at [884, 218] on button "Next image" at bounding box center [883, 230] width 38 height 51
click at [873, 9] on button "Close lightbox" at bounding box center [876, 16] width 25 height 22
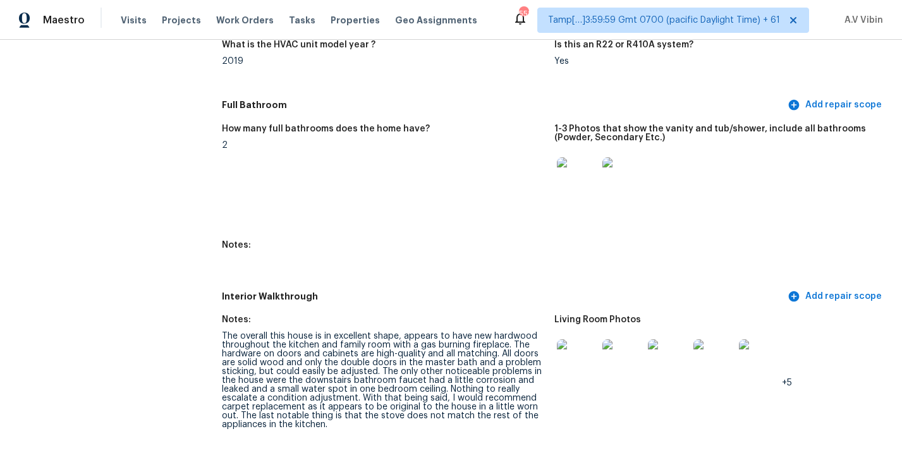
click at [565, 339] on img at bounding box center [577, 359] width 40 height 40
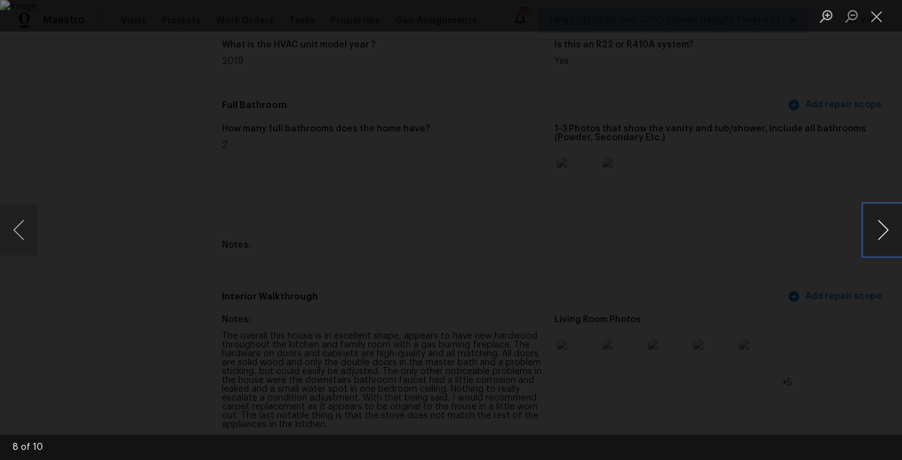
click at [893, 222] on button "Next image" at bounding box center [883, 230] width 38 height 51
click at [890, 227] on button "Next image" at bounding box center [883, 230] width 38 height 51
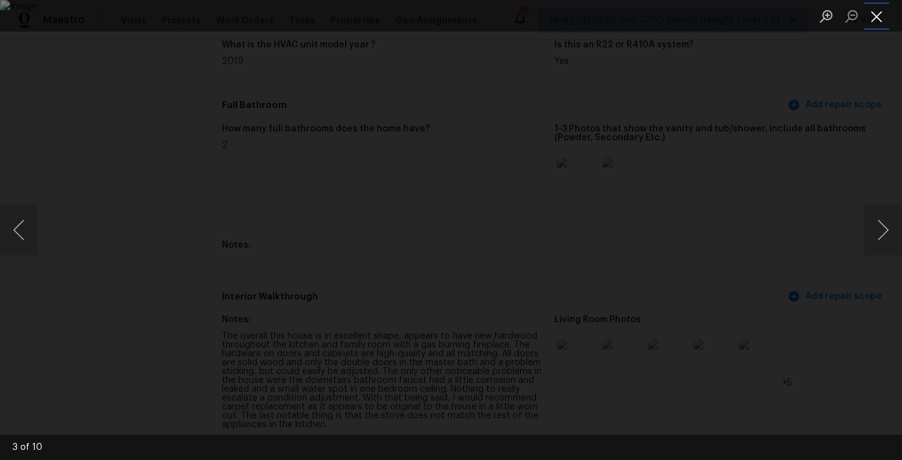
click at [880, 20] on button "Close lightbox" at bounding box center [876, 16] width 25 height 22
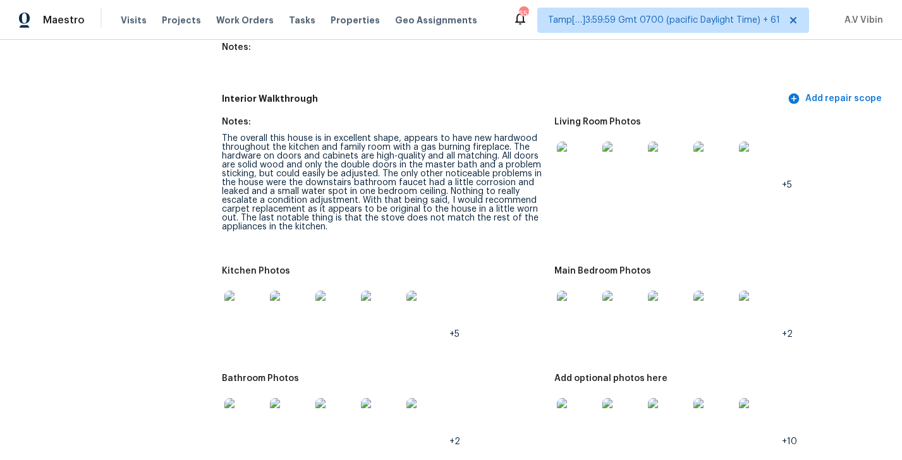
scroll to position [1649, 0]
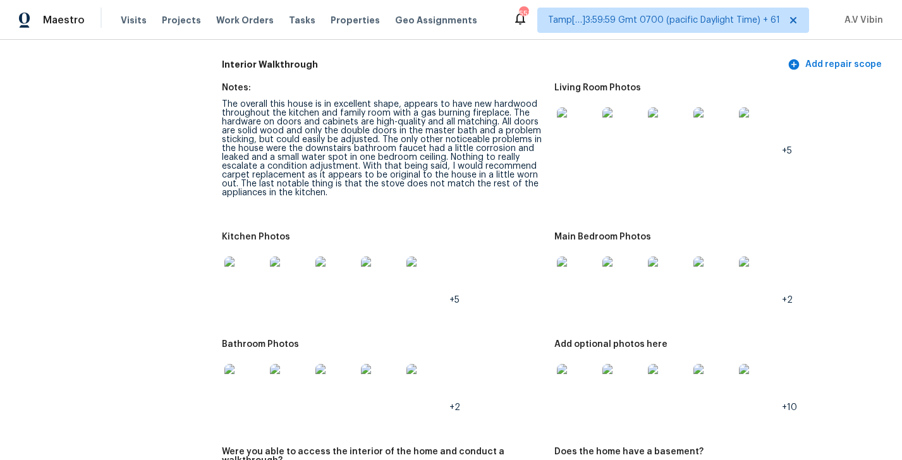
click at [591, 273] on img at bounding box center [577, 277] width 40 height 40
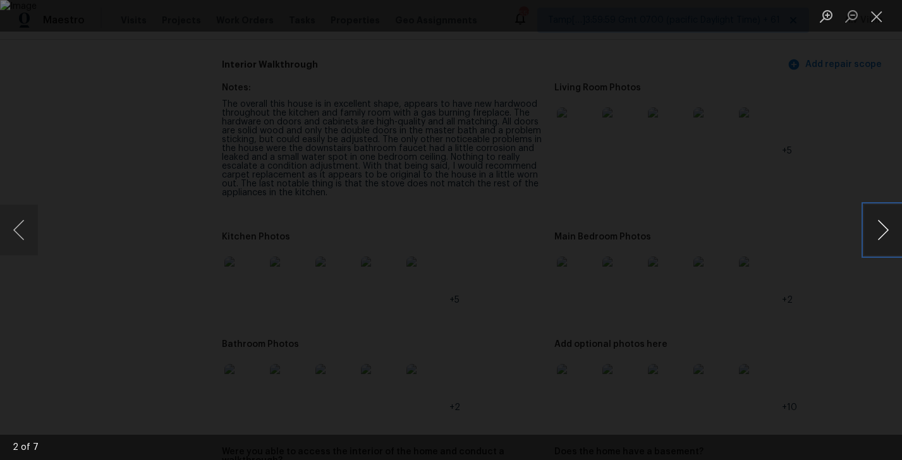
click at [881, 234] on button "Next image" at bounding box center [883, 230] width 38 height 51
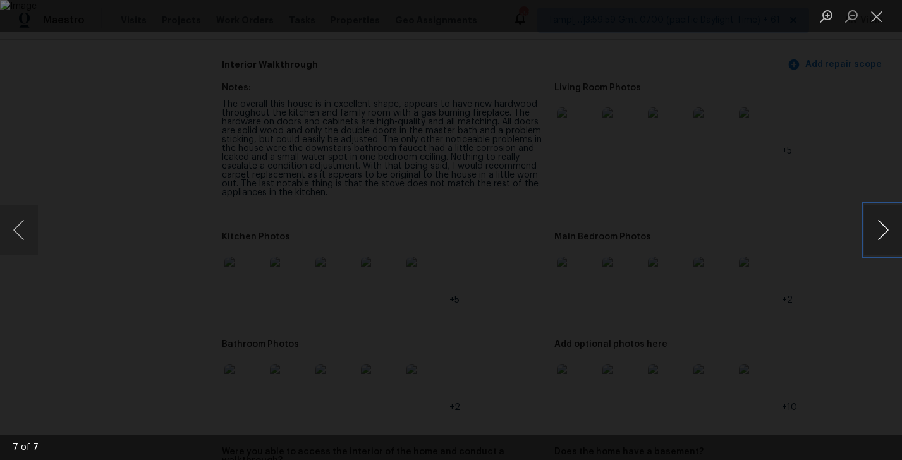
click at [881, 234] on button "Next image" at bounding box center [883, 230] width 38 height 51
click at [883, 21] on button "Close lightbox" at bounding box center [876, 16] width 25 height 22
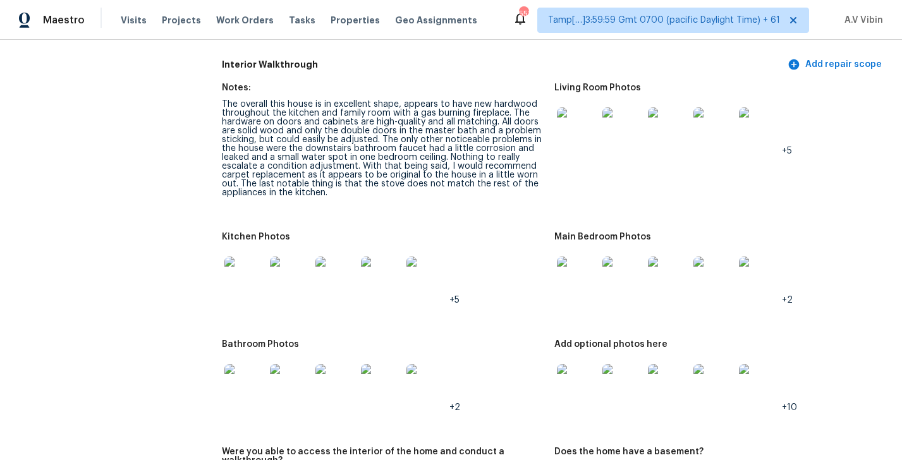
click at [262, 262] on img at bounding box center [244, 277] width 40 height 40
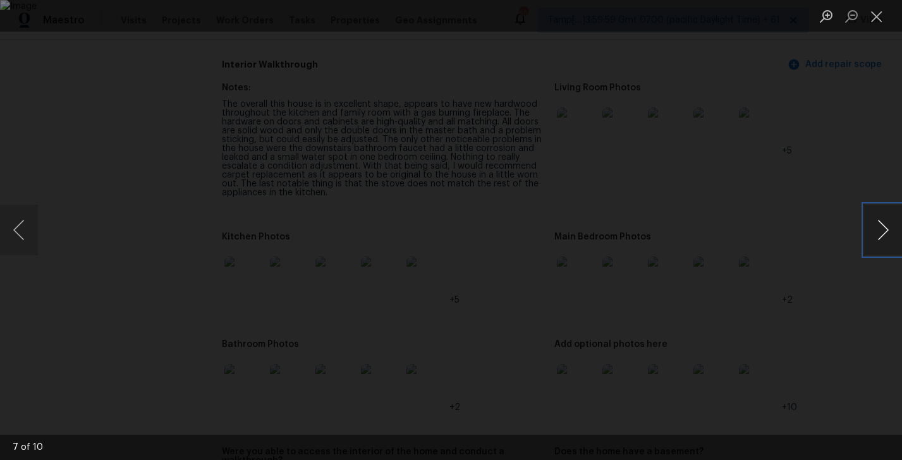
click at [885, 240] on button "Next image" at bounding box center [883, 230] width 38 height 51
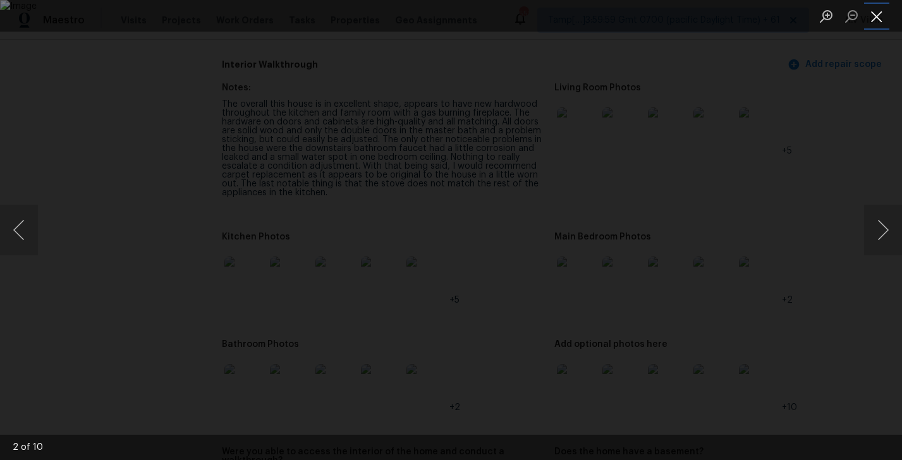
click at [881, 22] on button "Close lightbox" at bounding box center [876, 16] width 25 height 22
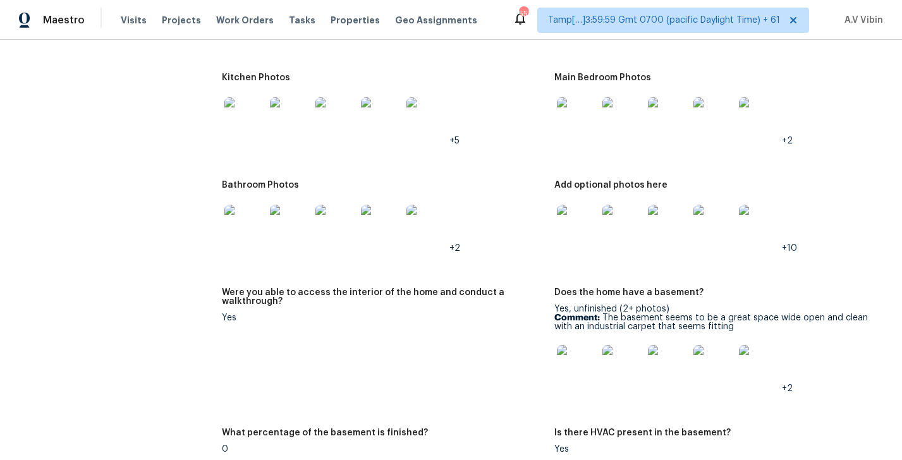
scroll to position [1822, 0]
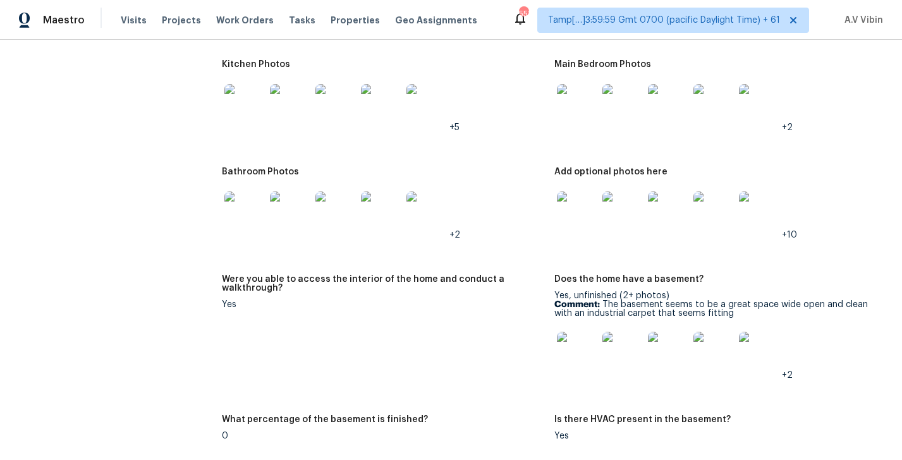
click at [579, 332] on img at bounding box center [577, 352] width 40 height 40
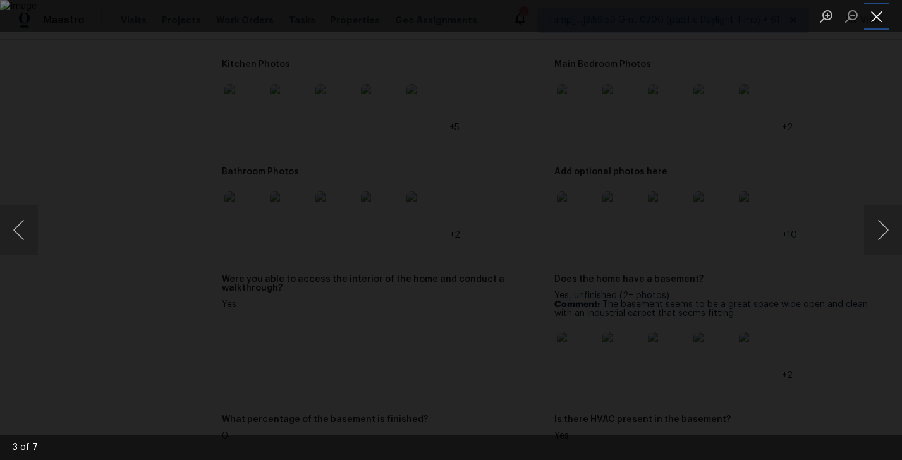
click at [878, 19] on button "Close lightbox" at bounding box center [876, 16] width 25 height 22
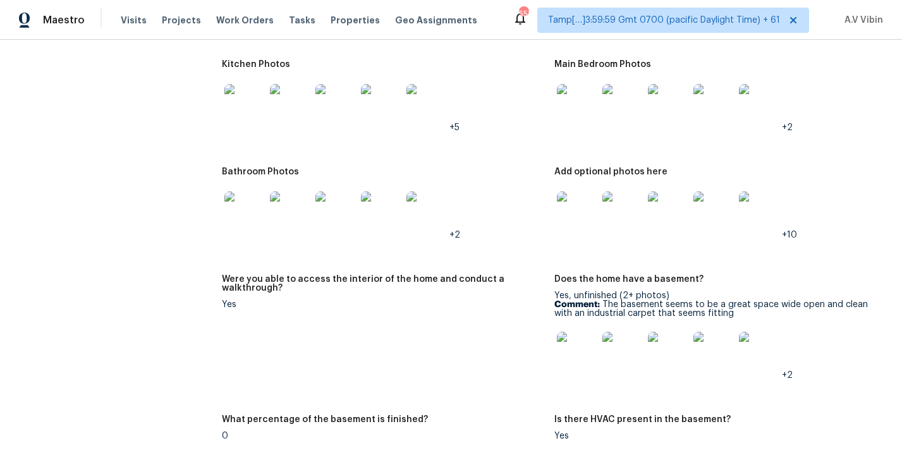
click at [585, 191] on img at bounding box center [577, 211] width 40 height 40
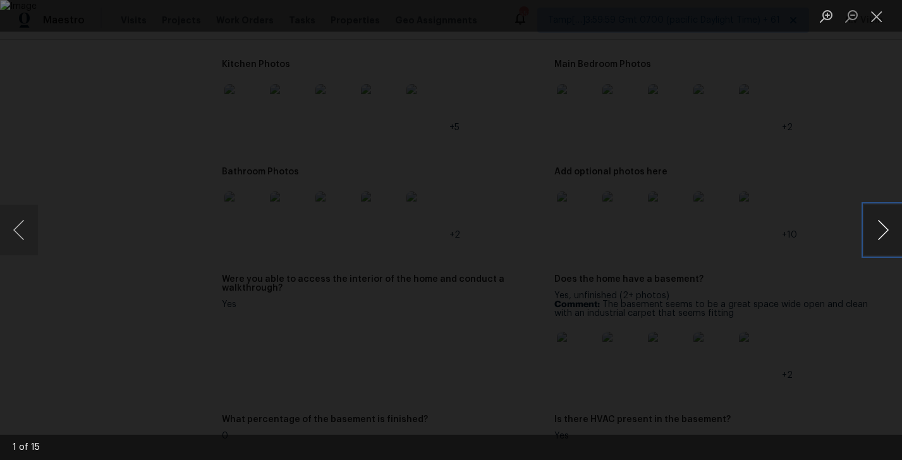
click at [890, 238] on button "Next image" at bounding box center [883, 230] width 38 height 51
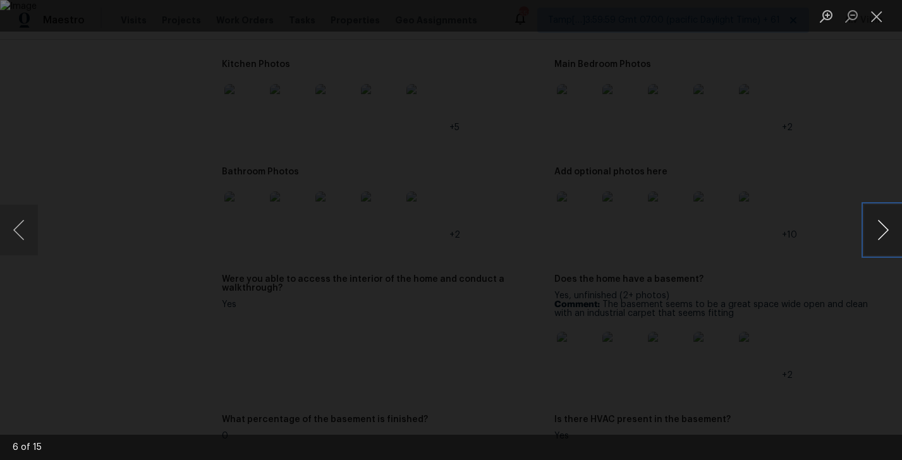
click at [879, 222] on button "Next image" at bounding box center [883, 230] width 38 height 51
click at [869, 222] on button "Next image" at bounding box center [883, 230] width 38 height 51
click at [875, 18] on button "Close lightbox" at bounding box center [876, 16] width 25 height 22
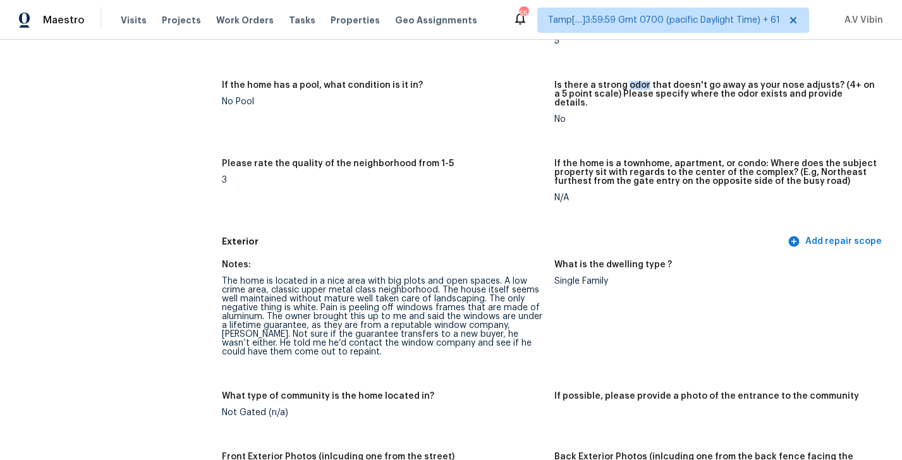
scroll to position [0, 0]
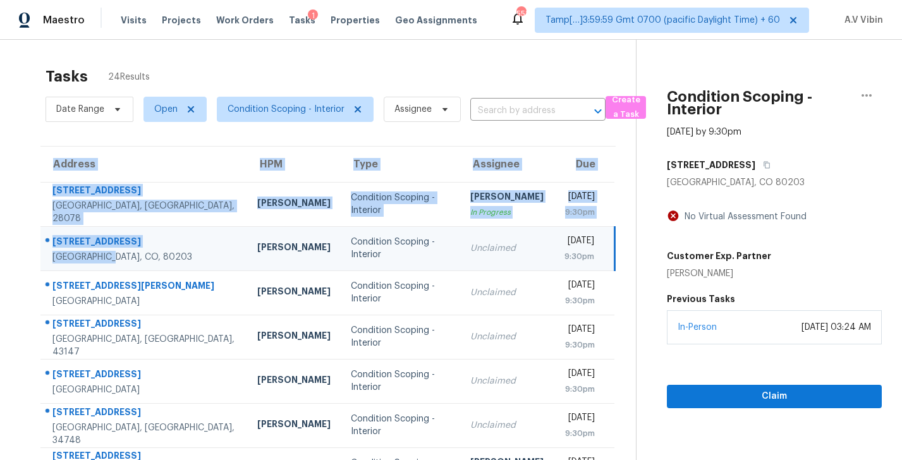
drag, startPoint x: 38, startPoint y: 239, endPoint x: 105, endPoint y: 253, distance: 68.5
click at [105, 253] on div "Address HPM Type Assignee Due 12732 Sulgrave Dr Huntersville, NC, 28078 Dan Baq…" at bounding box center [327, 385] width 615 height 479
click at [11, 281] on div "Tasks 24 Results Date Range Open Condition Scoping - Interior Assignee ​ Create…" at bounding box center [451, 349] width 902 height 619
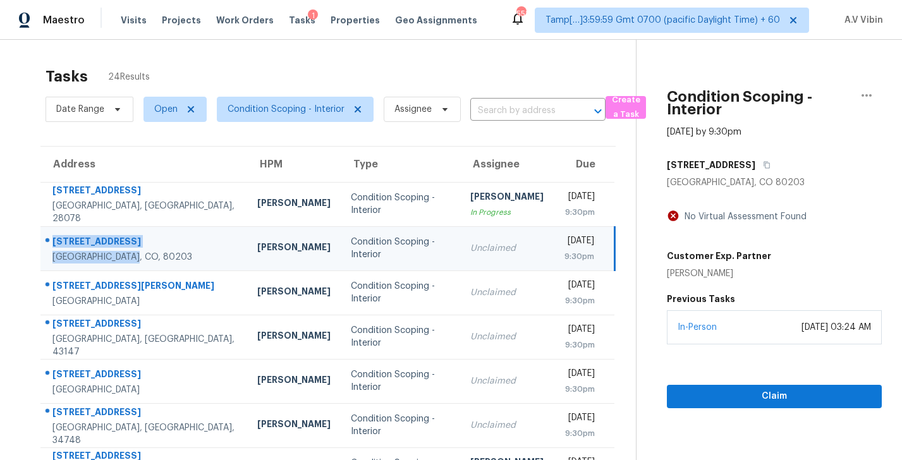
drag, startPoint x: 136, startPoint y: 257, endPoint x: 52, endPoint y: 244, distance: 85.6
click at [52, 244] on div "[STREET_ADDRESS]" at bounding box center [144, 249] width 184 height 28
copy div "[STREET_ADDRESS]"
click at [18, 322] on div "Tasks 24 Results Date Range Open Condition Scoping - Interior Assignee ​ Create…" at bounding box center [451, 349] width 902 height 619
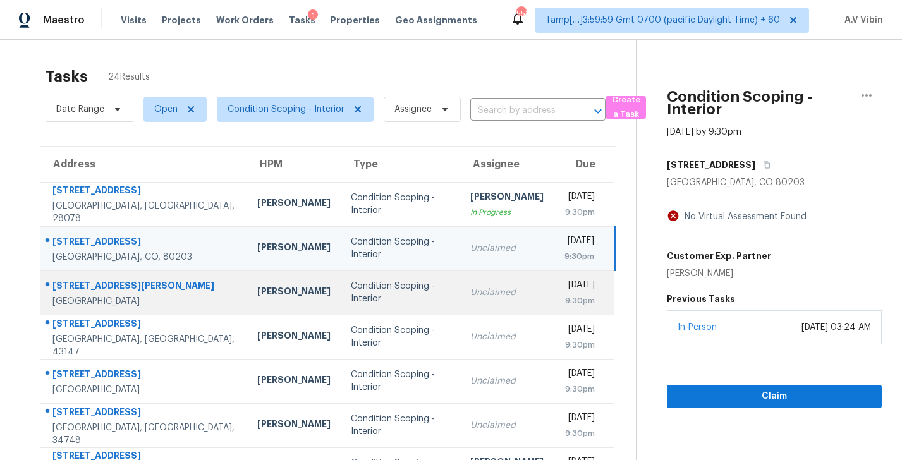
click at [150, 295] on div "[GEOGRAPHIC_DATA]" at bounding box center [144, 301] width 184 height 13
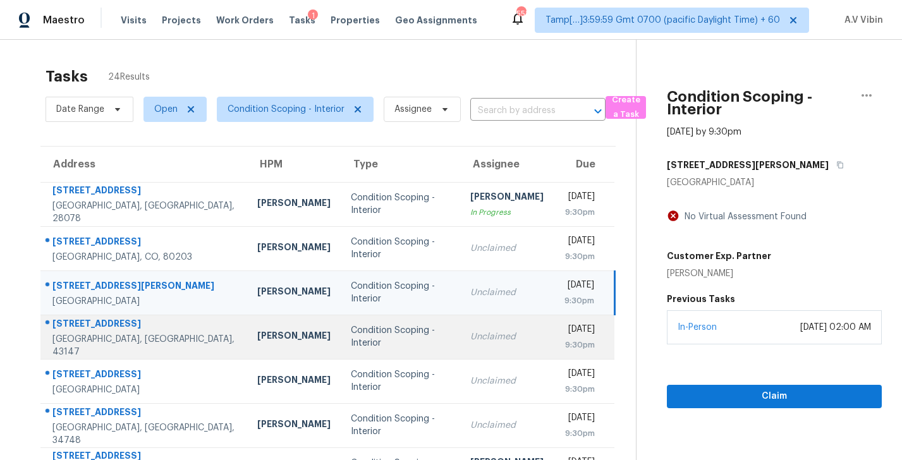
click at [157, 347] on div "[GEOGRAPHIC_DATA], [GEOGRAPHIC_DATA], 43147" at bounding box center [144, 345] width 184 height 25
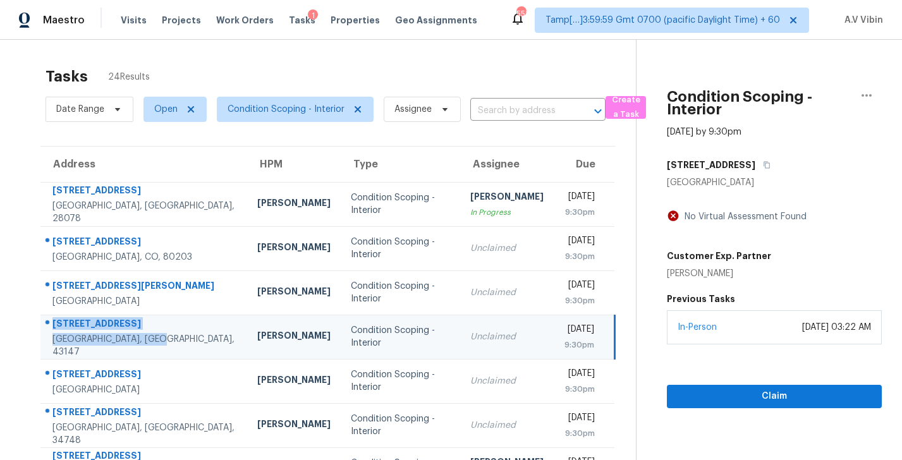
drag, startPoint x: 155, startPoint y: 346, endPoint x: 48, endPoint y: 337, distance: 107.1
click at [49, 334] on div "8565 Appleridge Cir Pickerington, OH, 43147" at bounding box center [139, 337] width 196 height 42
copy div "8565 Appleridge Cir Pickerington, OH, 43147"
click at [752, 393] on span "Claim" at bounding box center [774, 397] width 195 height 16
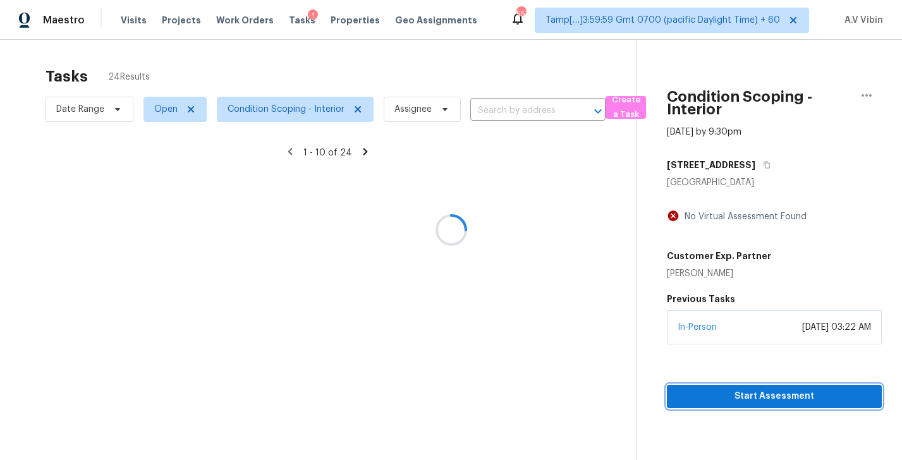
click at [752, 395] on span "Start Assessment" at bounding box center [774, 397] width 195 height 16
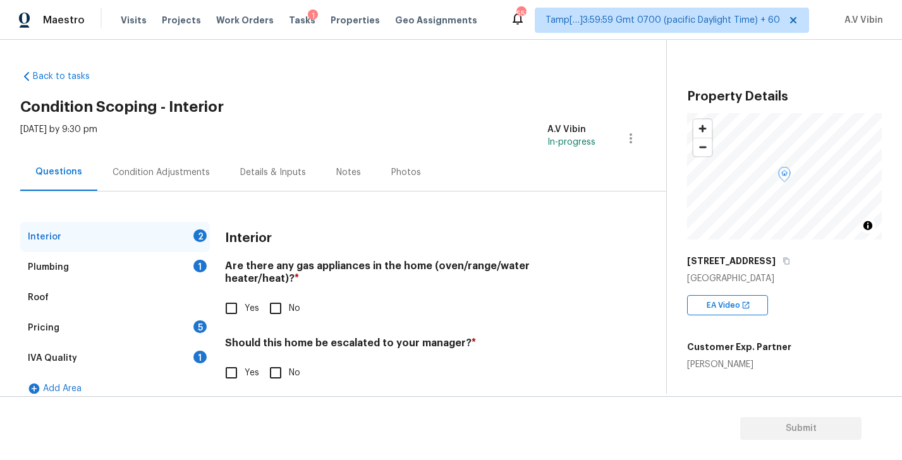
click at [300, 265] on h4 "Are there any gas appliances in the home (oven/range/water heater/heat)? *" at bounding box center [410, 275] width 370 height 30
copy h4 "gas"
click at [248, 302] on span "Yes" at bounding box center [252, 308] width 15 height 13
click at [245, 295] on input "Yes" at bounding box center [231, 308] width 27 height 27
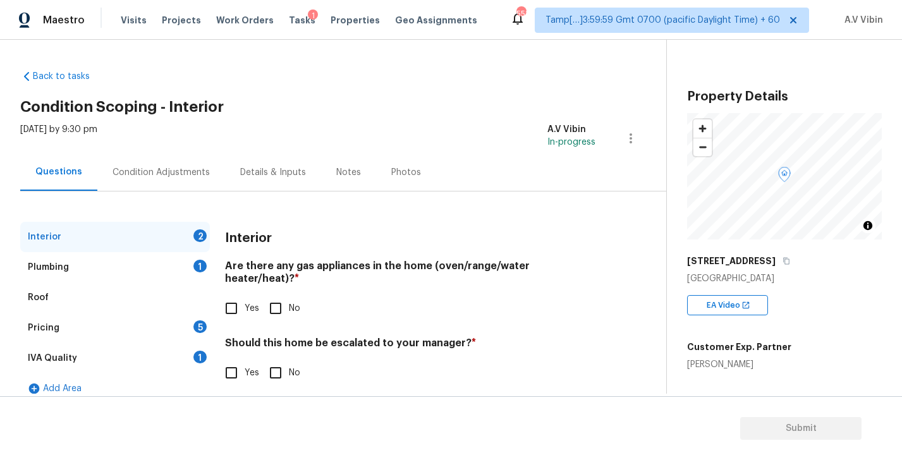
checkbox input "true"
click at [277, 364] on input "No" at bounding box center [275, 373] width 27 height 27
checkbox input "true"
click at [155, 272] on div "Plumbing 1" at bounding box center [115, 267] width 190 height 30
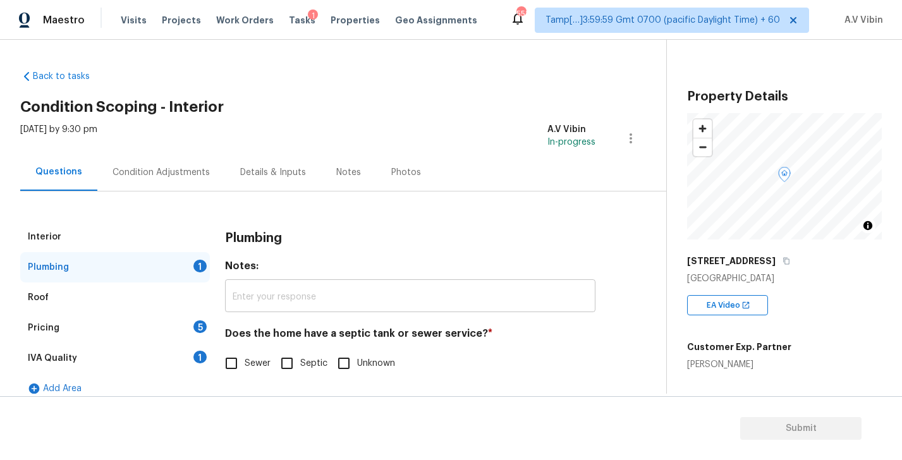
scroll to position [14, 0]
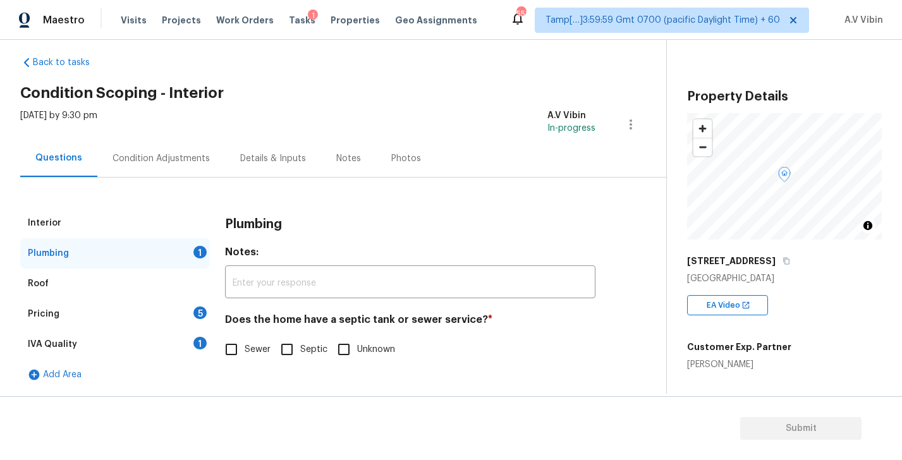
click at [353, 319] on h4 "Does the home have a septic tank or sewer service? *" at bounding box center [410, 322] width 370 height 18
copy h4 "septic"
click at [262, 348] on span "Sewer" at bounding box center [258, 349] width 26 height 13
click at [245, 348] on input "Sewer" at bounding box center [231, 349] width 27 height 27
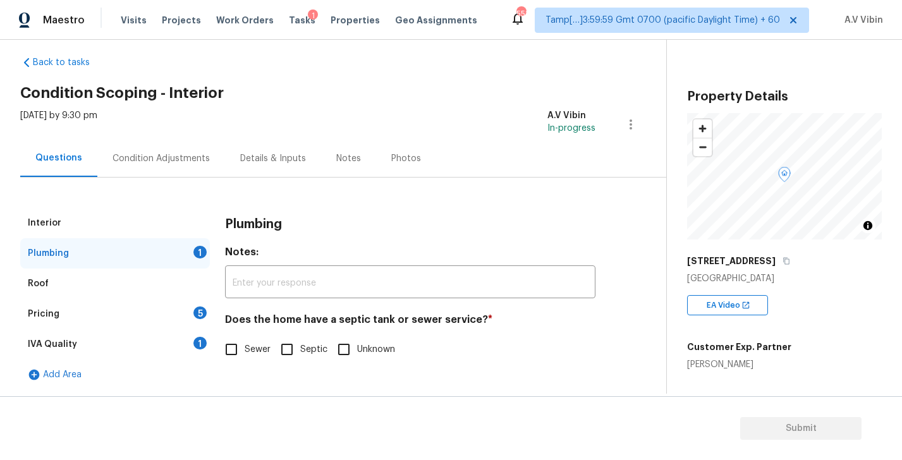
checkbox input "true"
click at [187, 309] on div "Pricing 5" at bounding box center [115, 314] width 190 height 30
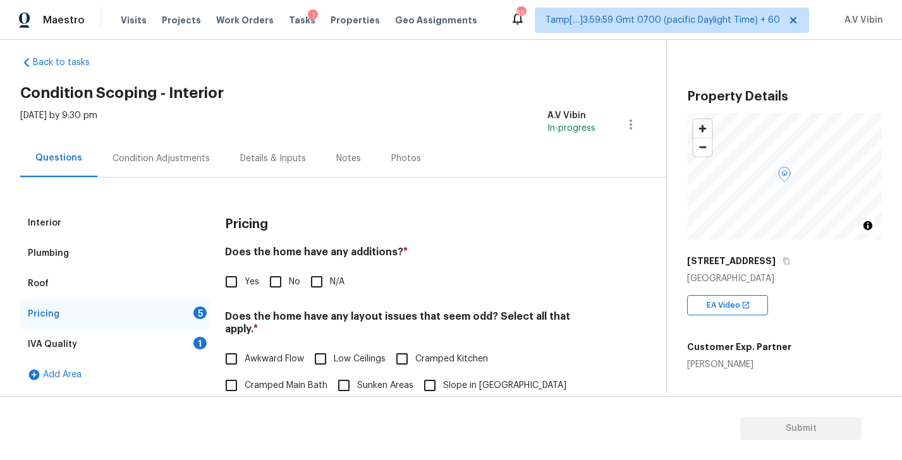
click at [372, 249] on h4 "Does the home have any additions? *" at bounding box center [410, 255] width 370 height 18
click at [468, 318] on h4 "Does the home have any layout issues that seem odd? Select all that apply. *" at bounding box center [410, 325] width 370 height 30
copy h4 "odd"
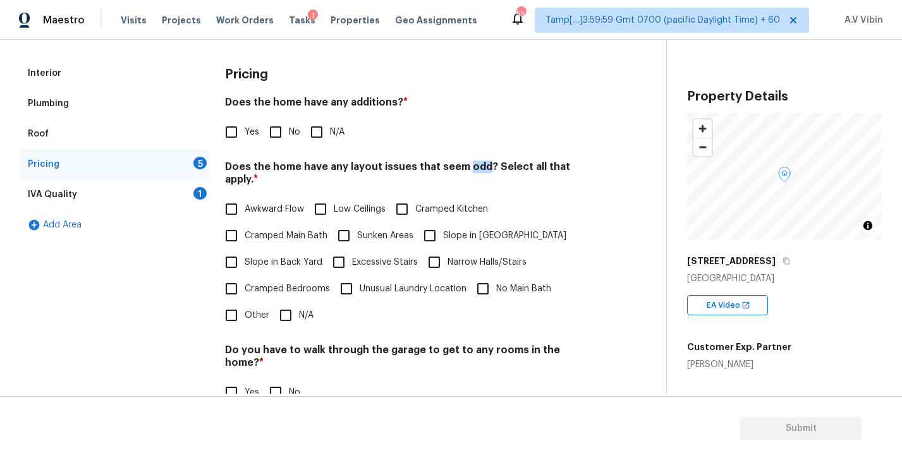
scroll to position [169, 0]
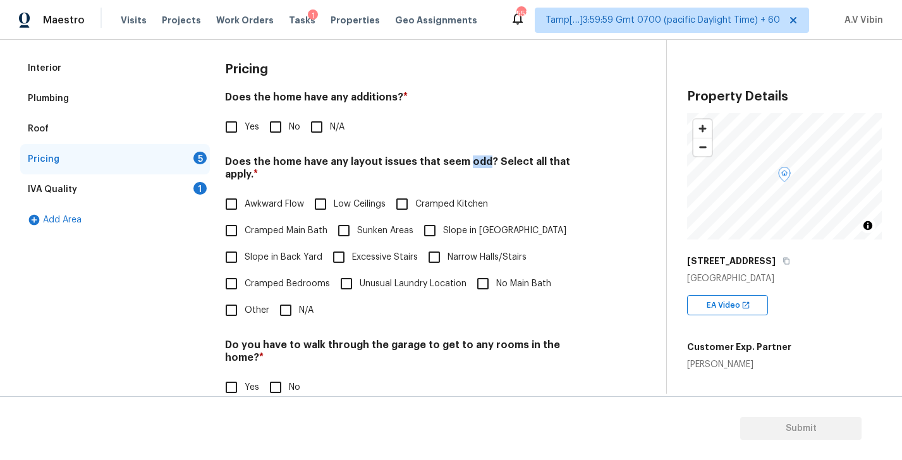
click at [296, 297] on input "N/A" at bounding box center [285, 310] width 27 height 27
checkbox input "true"
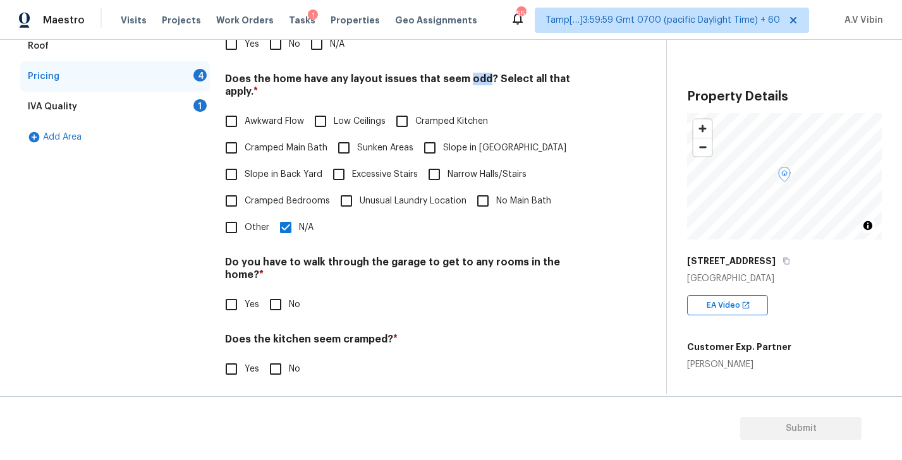
scroll to position [253, 0]
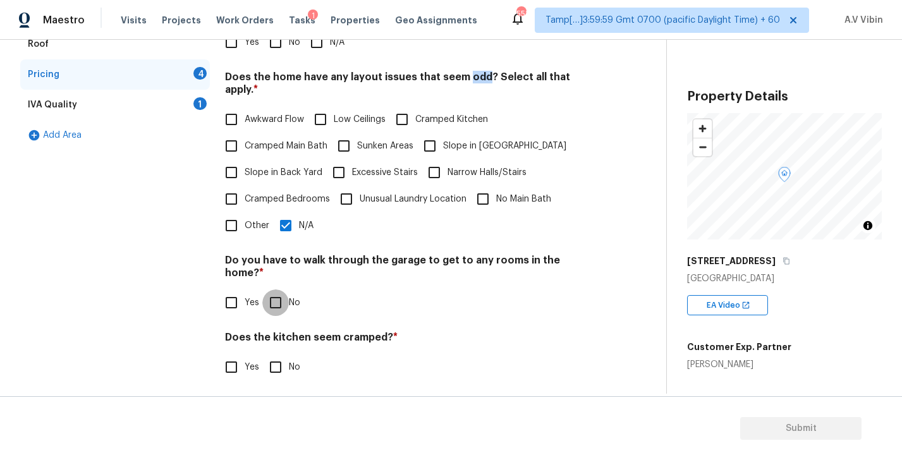
click at [287, 289] on input "No" at bounding box center [275, 302] width 27 height 27
checkbox input "true"
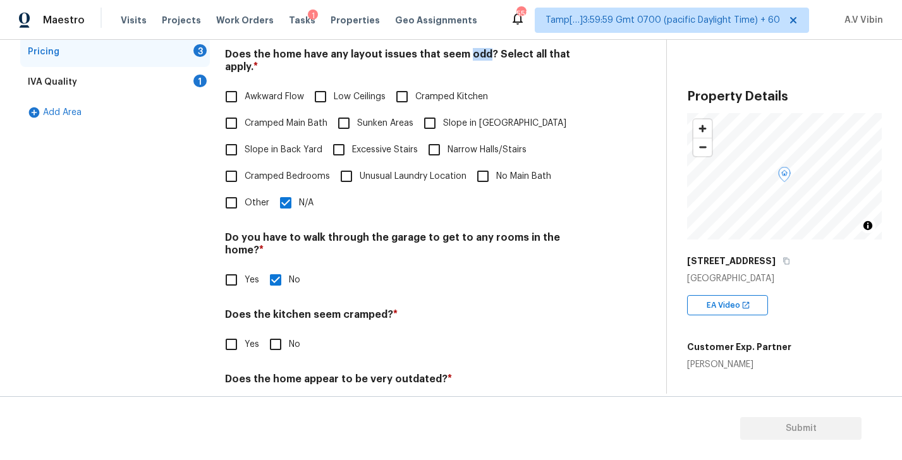
scroll to position [298, 0]
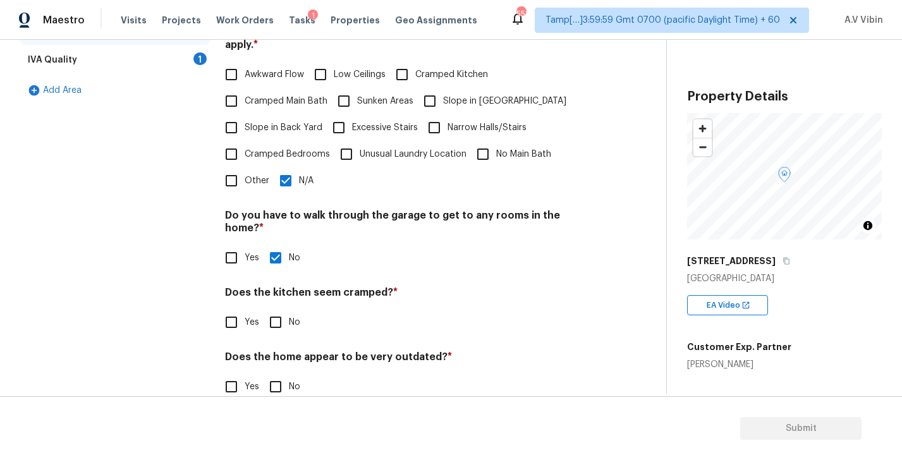
click at [282, 309] on input "No" at bounding box center [275, 322] width 27 height 27
checkbox input "true"
click at [284, 373] on input "No" at bounding box center [275, 386] width 27 height 27
checkbox input "true"
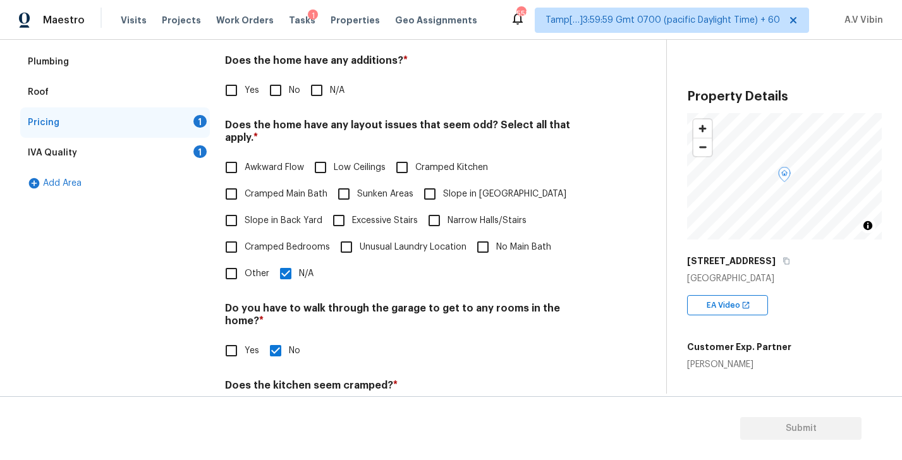
click at [125, 159] on div "IVA Quality 1" at bounding box center [115, 153] width 190 height 30
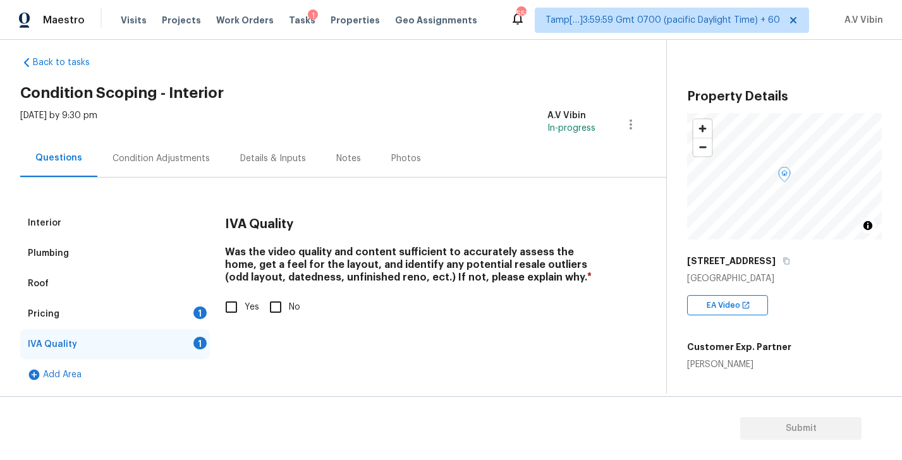
click at [236, 306] on input "Yes" at bounding box center [231, 307] width 27 height 27
checkbox input "true"
click at [141, 320] on div "Pricing 1" at bounding box center [115, 314] width 190 height 30
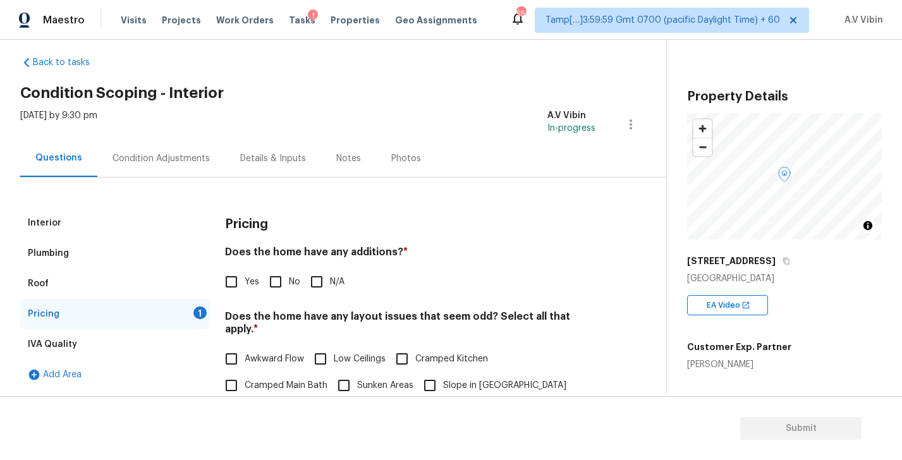
click at [370, 250] on h4 "Does the home have any additions? *" at bounding box center [410, 255] width 370 height 18
copy h4 "additions"
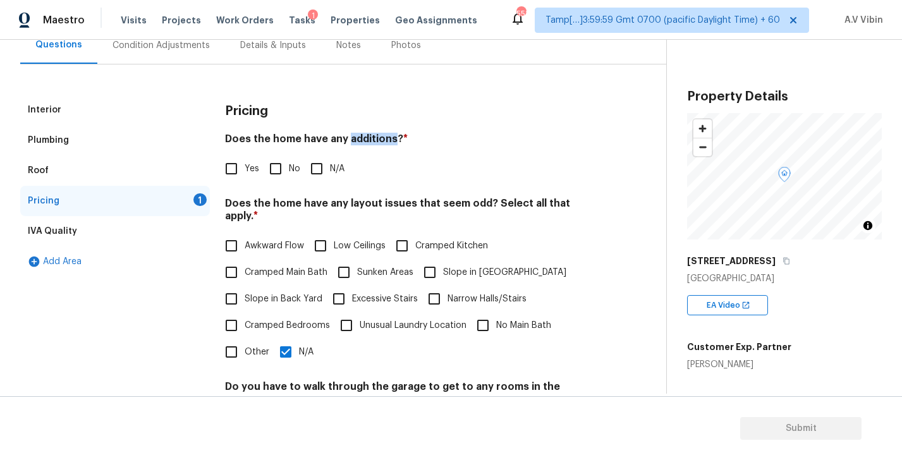
scroll to position [131, 0]
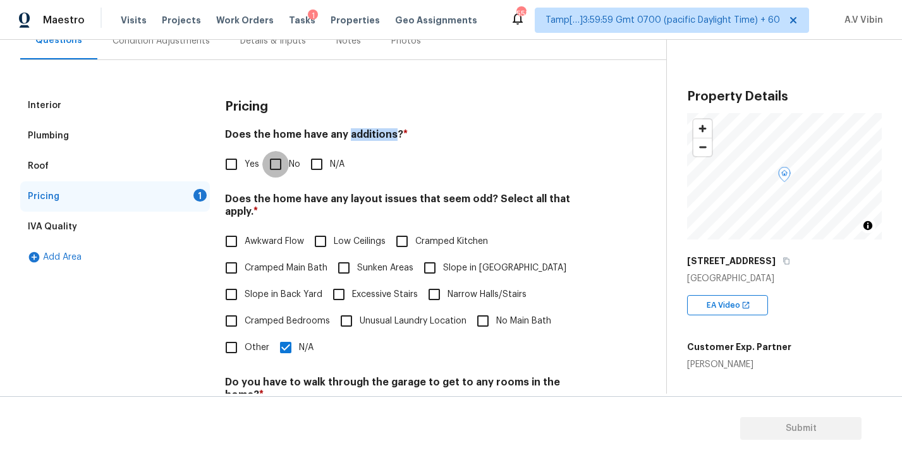
click at [281, 169] on input "No" at bounding box center [275, 164] width 27 height 27
checkbox input "true"
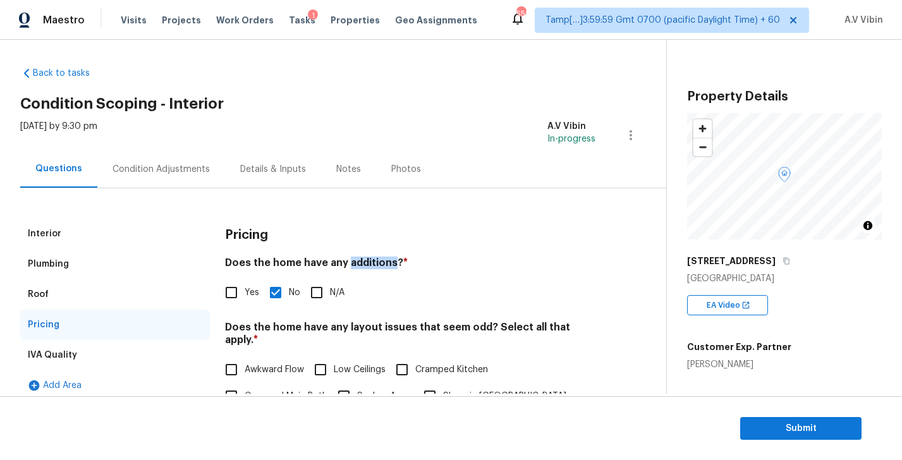
scroll to position [0, 0]
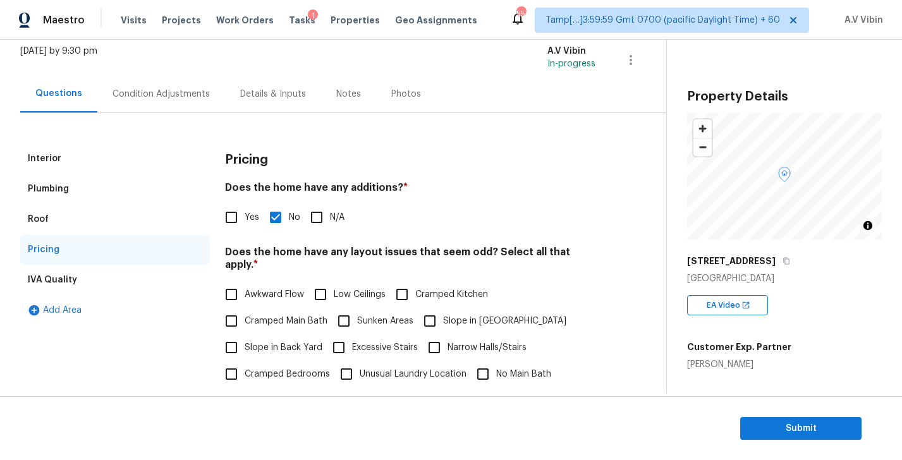
click at [107, 267] on div "IVA Quality" at bounding box center [115, 280] width 190 height 30
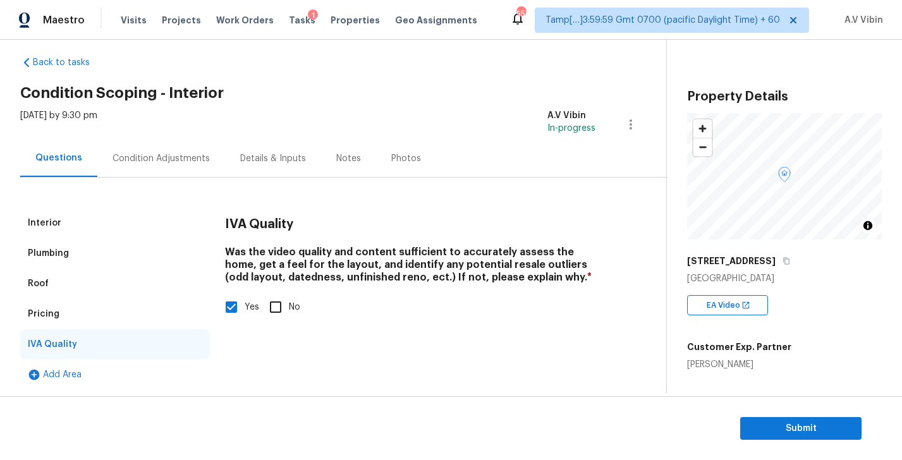
scroll to position [14, 0]
click at [176, 164] on div "Condition Adjustments" at bounding box center [160, 158] width 97 height 13
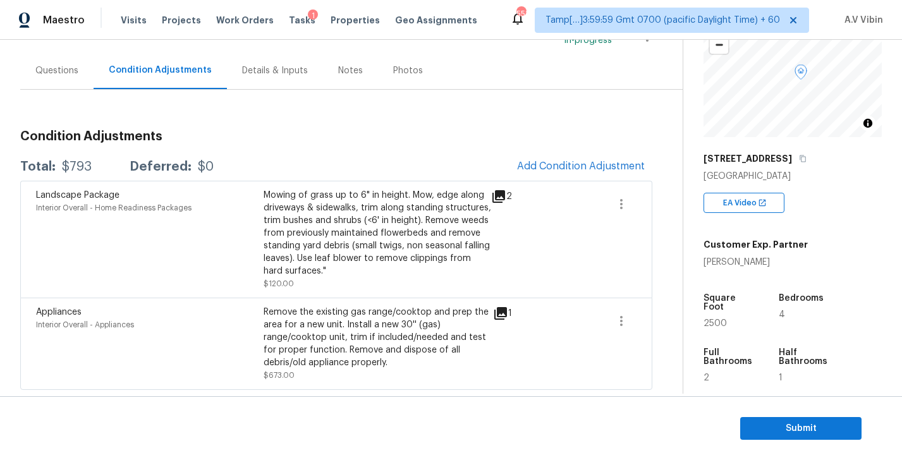
scroll to position [120, 0]
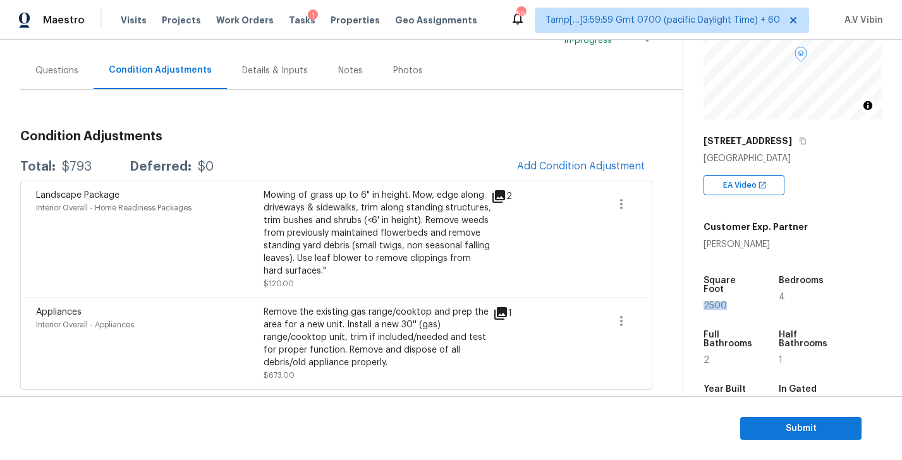
drag, startPoint x: 701, startPoint y: 298, endPoint x: 732, endPoint y: 299, distance: 31.0
click at [732, 299] on div "Property Details © Mapbox © OpenStreetMap Improve this map 8565 Appleridge Cir …" at bounding box center [782, 251] width 198 height 663
click at [617, 168] on span "Add Condition Adjustment" at bounding box center [581, 165] width 128 height 11
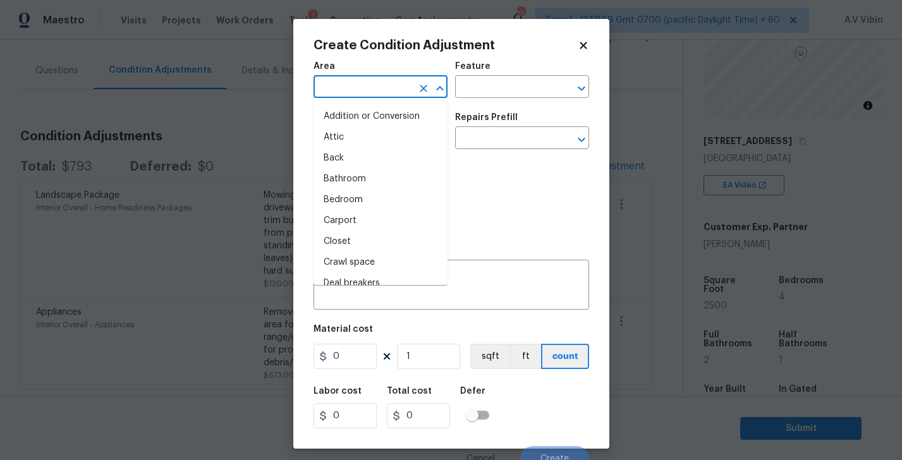
click at [395, 82] on input "text" at bounding box center [362, 88] width 99 height 20
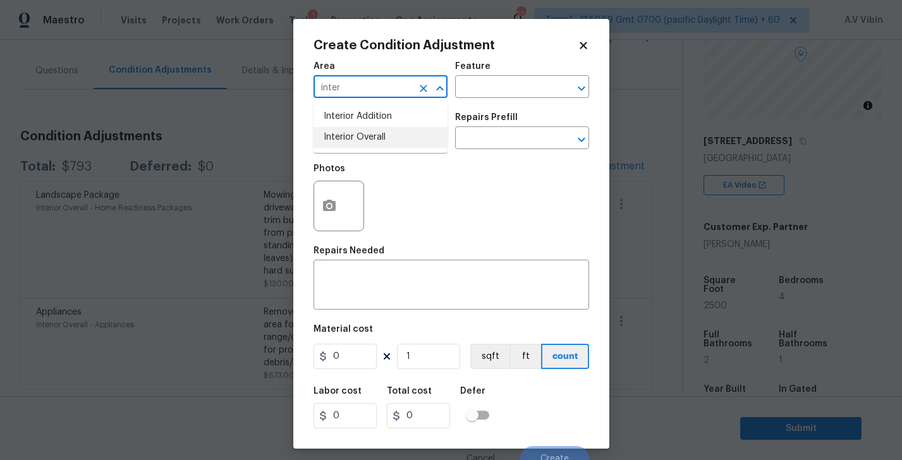
click at [367, 131] on li "Interior Overall" at bounding box center [380, 137] width 134 height 21
type input "Interior Overall"
click at [363, 139] on input "text" at bounding box center [362, 140] width 99 height 20
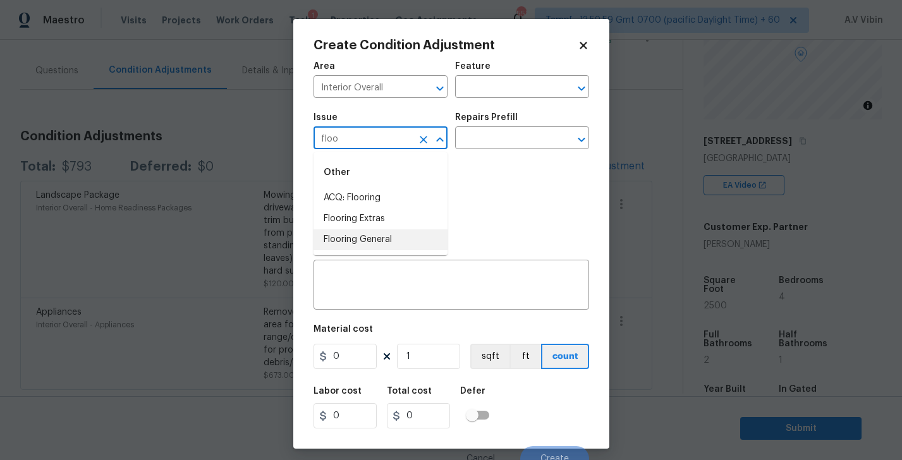
click at [351, 245] on li "Flooring General" at bounding box center [380, 239] width 134 height 21
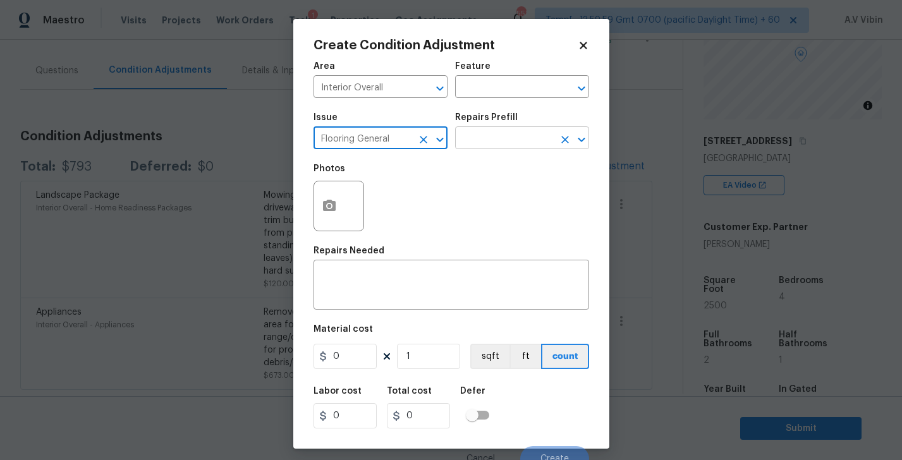
type input "Flooring General"
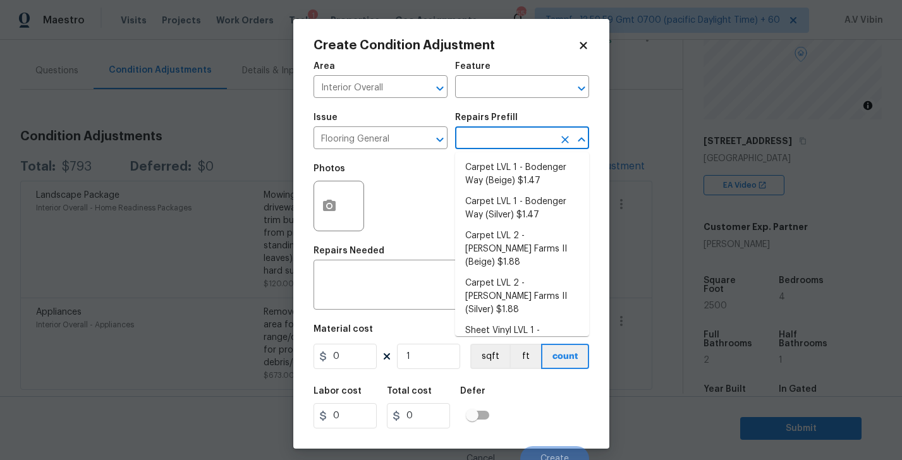
click at [473, 139] on input "text" at bounding box center [504, 140] width 99 height 20
click at [499, 181] on li "Carpet LVL 1 - Bodenger Way (Beige) $1.47" at bounding box center [522, 174] width 134 height 34
type input "Overall Flooring"
type textarea "Install new carpet. (Bodenger Way 749 Bird Bath, Beige) at all previously carpe…"
type input "1.47"
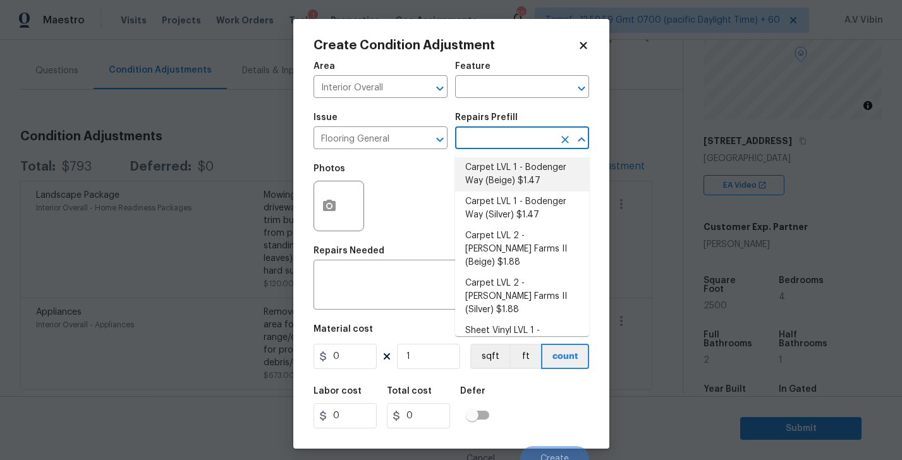
type input "1.47"
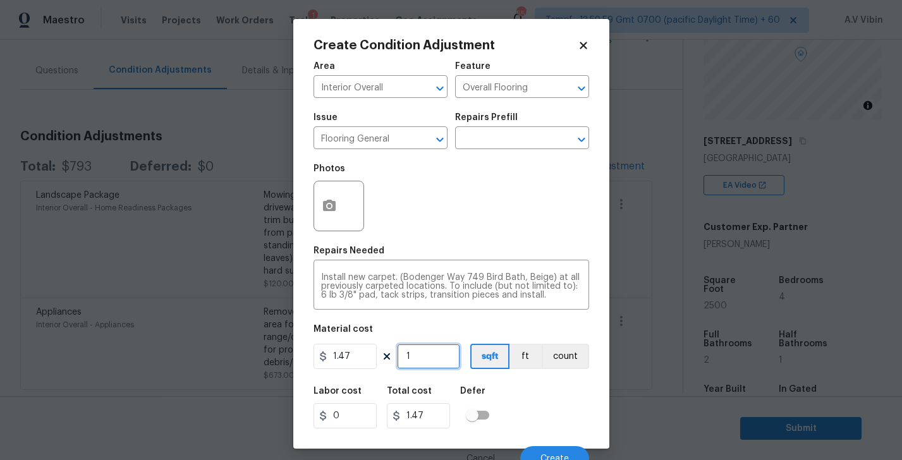
click at [418, 358] on input "1" at bounding box center [428, 356] width 63 height 25
type input "18"
type input "26.46"
type input "180"
type input "264.6"
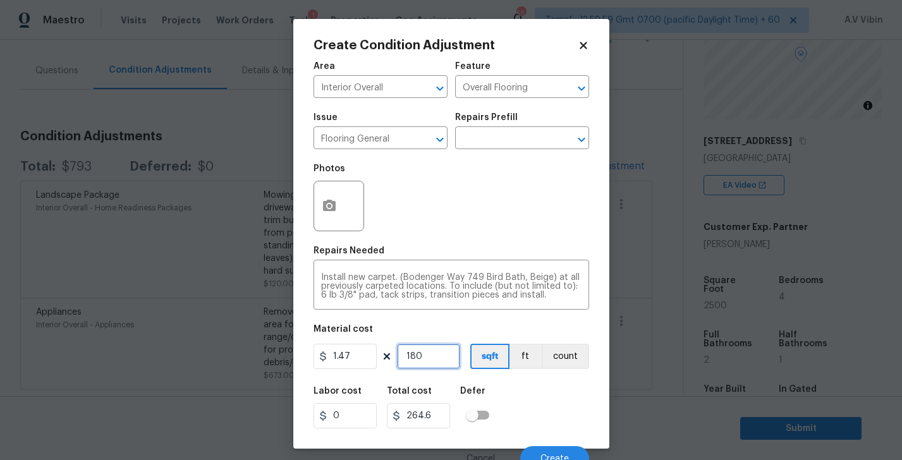
type input "1800"
type input "2646"
type input "1800"
click at [513, 403] on div "Labor cost 0 Total cost 2646 Defer" at bounding box center [450, 407] width 275 height 57
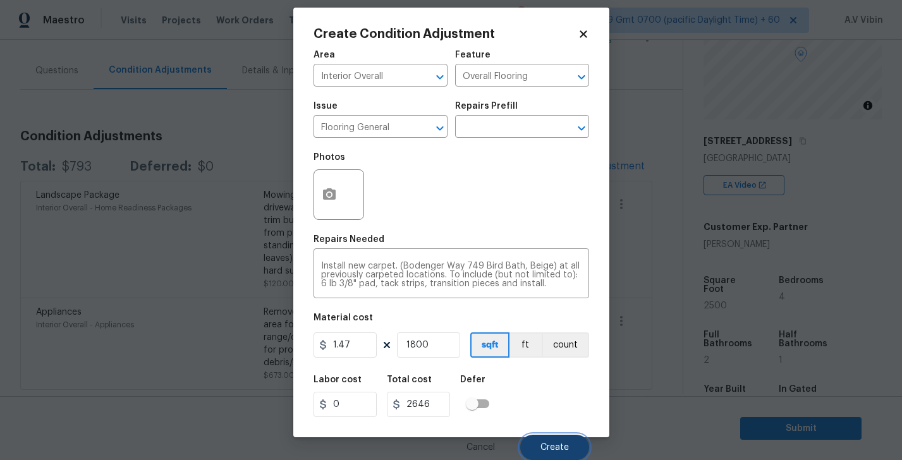
click at [548, 441] on button "Create" at bounding box center [554, 447] width 69 height 25
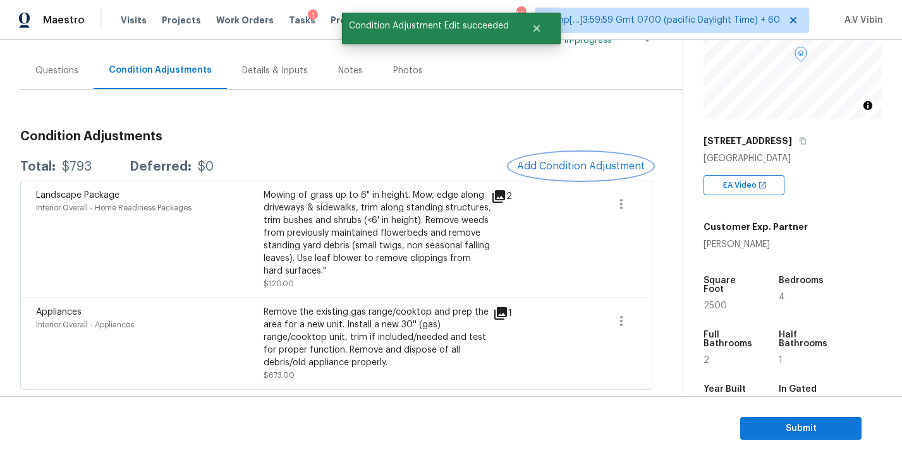
scroll to position [0, 0]
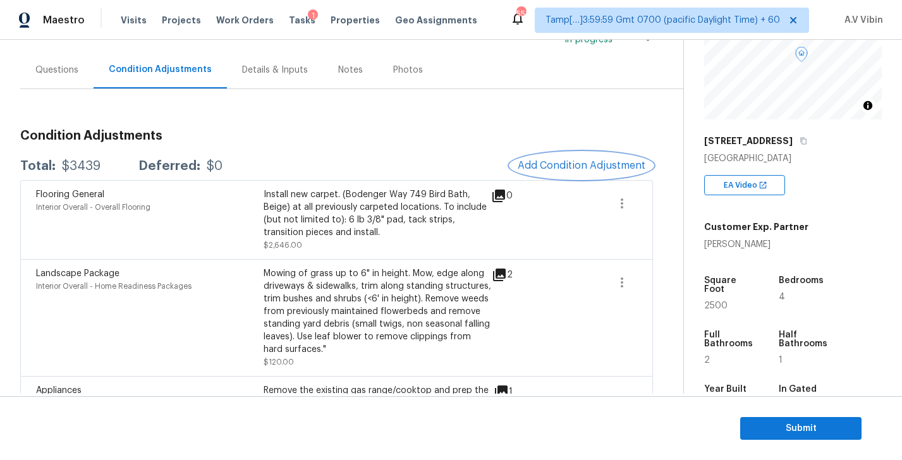
click at [567, 163] on span "Add Condition Adjustment" at bounding box center [581, 165] width 128 height 11
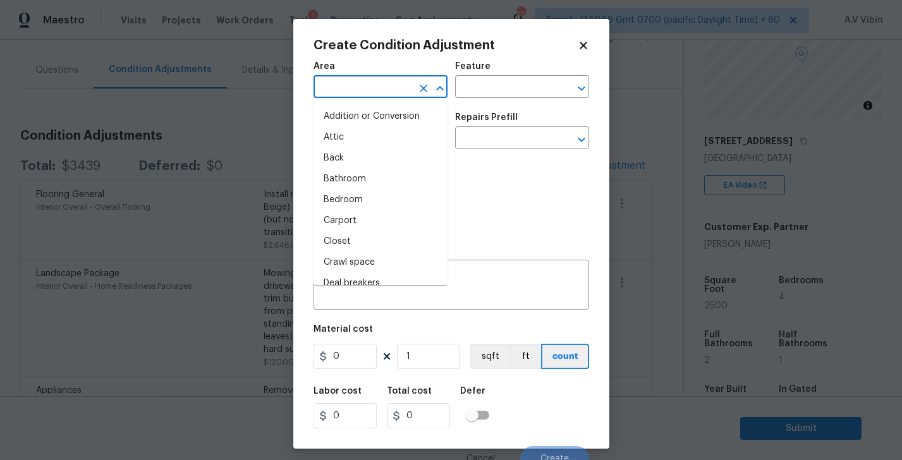
click at [369, 85] on input "text" at bounding box center [362, 88] width 99 height 20
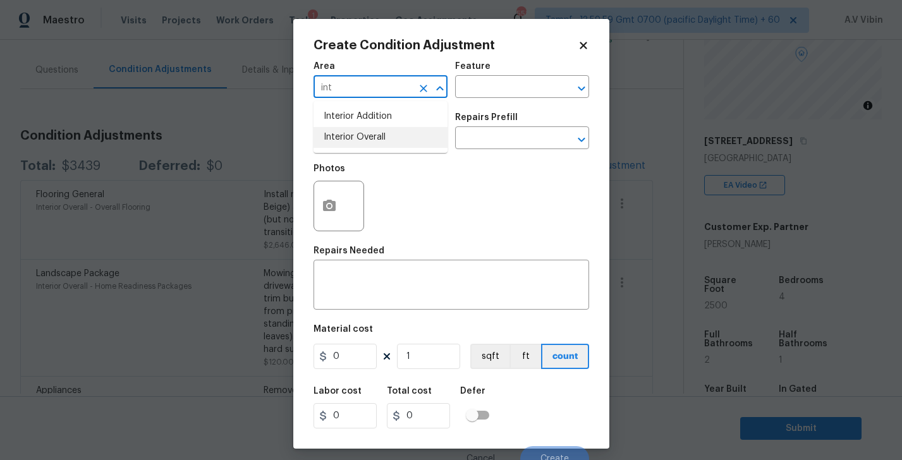
click at [359, 142] on li "Interior Overall" at bounding box center [380, 137] width 134 height 21
type input "Interior Overall"
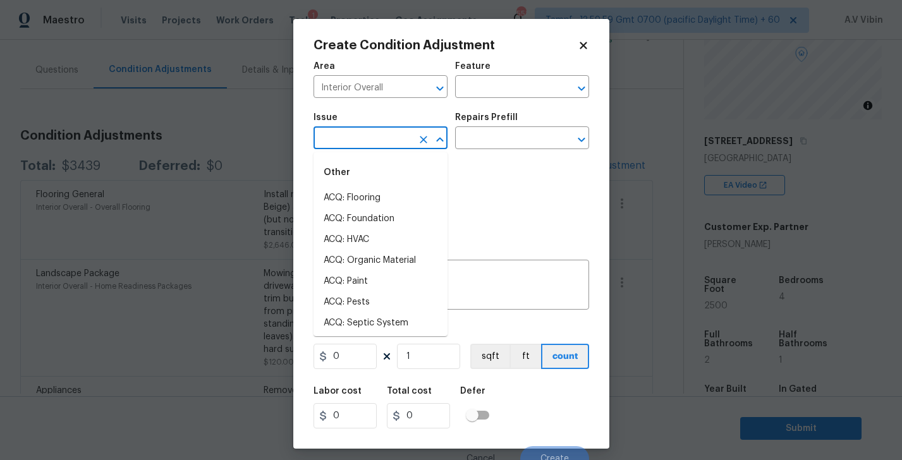
click at [346, 135] on input "text" at bounding box center [362, 140] width 99 height 20
click at [358, 202] on li "ACQ: Paint" at bounding box center [380, 198] width 134 height 21
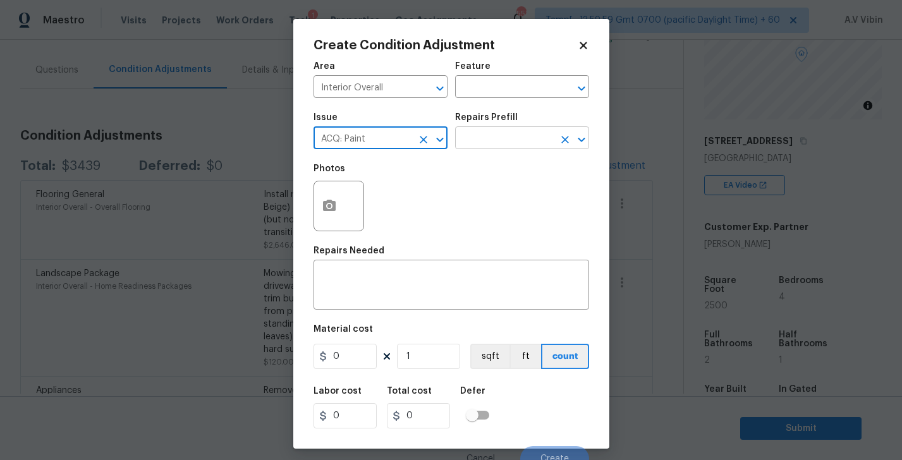
type input "ACQ: Paint"
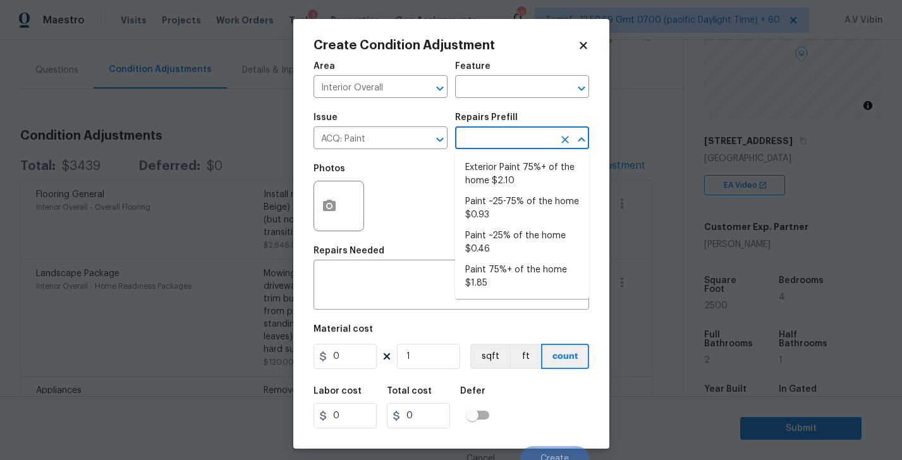
click at [493, 142] on input "text" at bounding box center [504, 140] width 99 height 20
click at [521, 241] on li "Paint ~25% of the home $0.46" at bounding box center [522, 243] width 134 height 34
type input "Acquisition"
type textarea "Acquisition Scope: ~25% of the home needs interior paint"
type input "0.46"
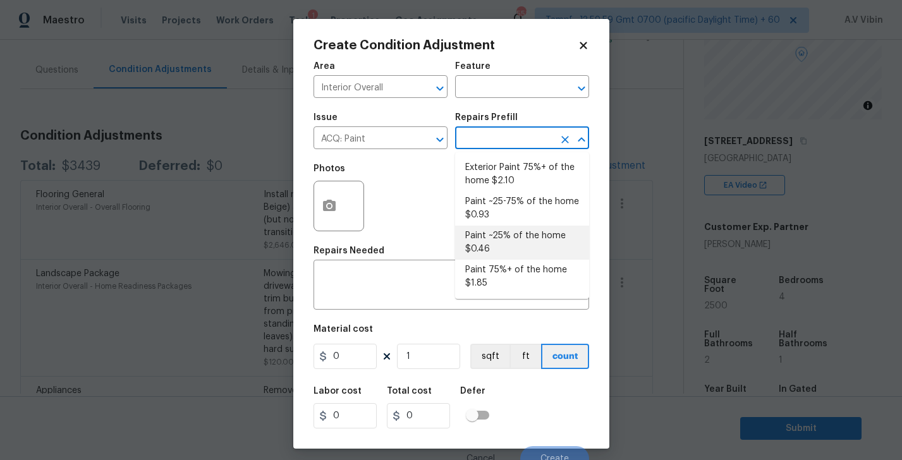
type input "0.46"
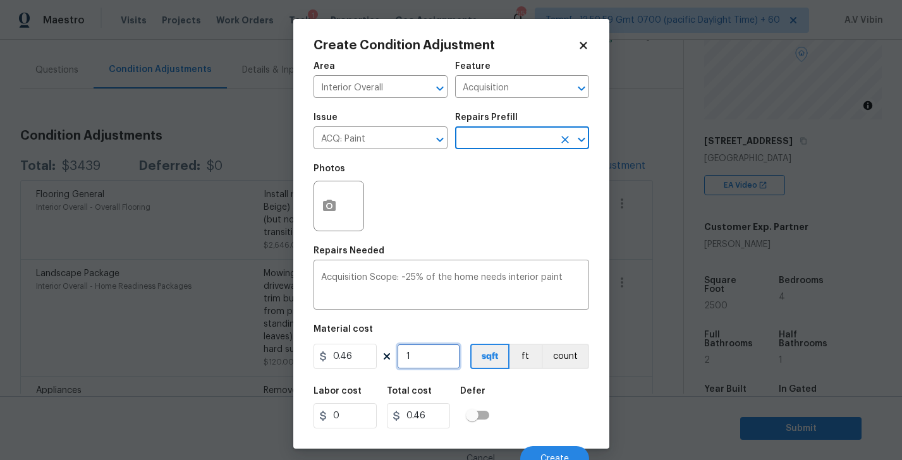
click at [423, 361] on input "1" at bounding box center [428, 356] width 63 height 25
type input "0"
type input "2"
type input "0.92"
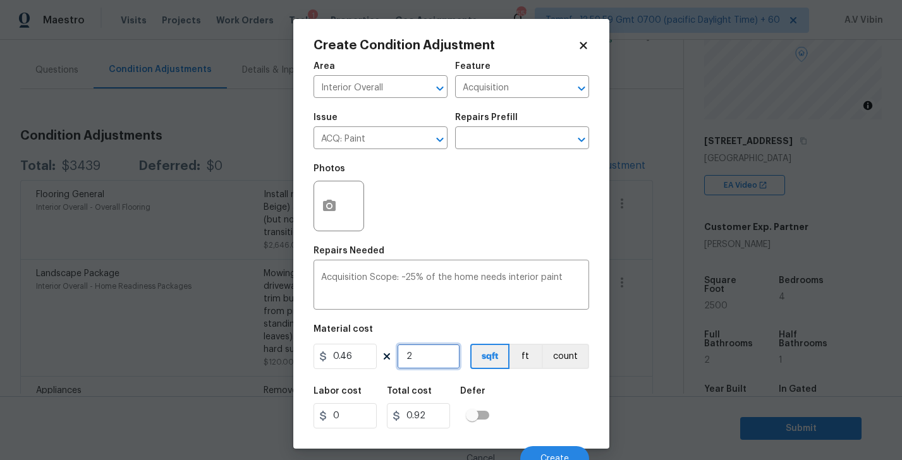
type input "25"
type input "11.5"
type input "250"
type input "115"
type input "2500"
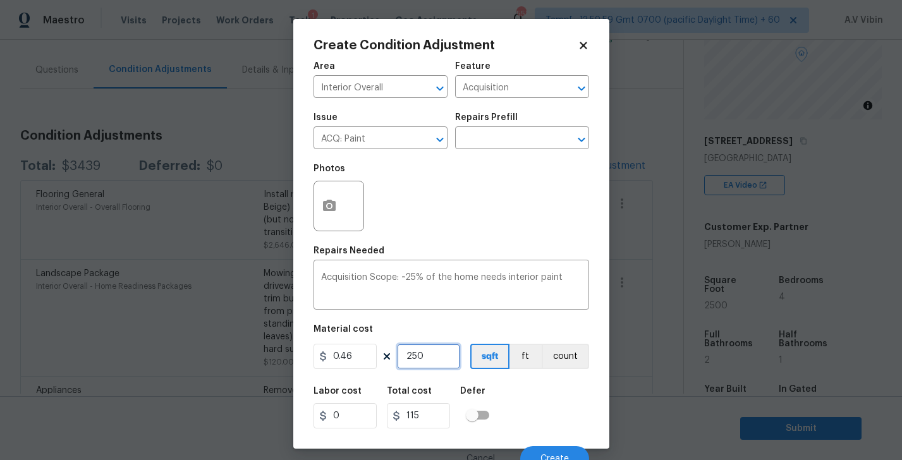
type input "1150"
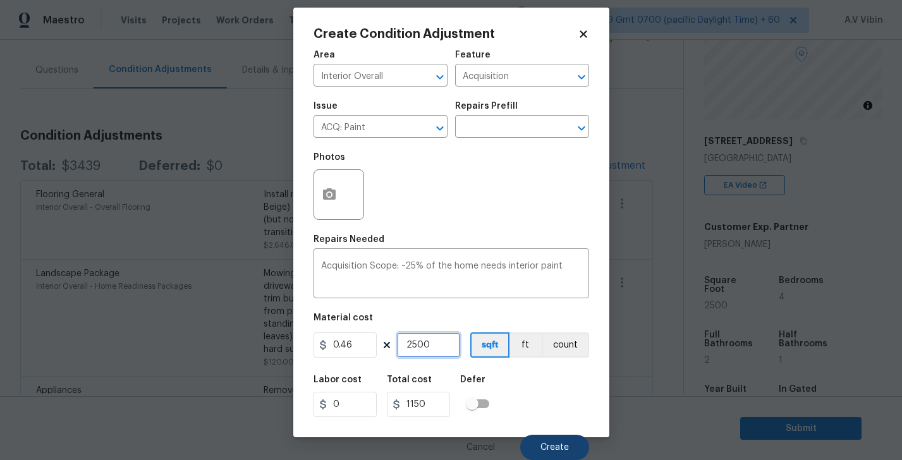
type input "2500"
click at [556, 449] on span "Create" at bounding box center [554, 447] width 28 height 9
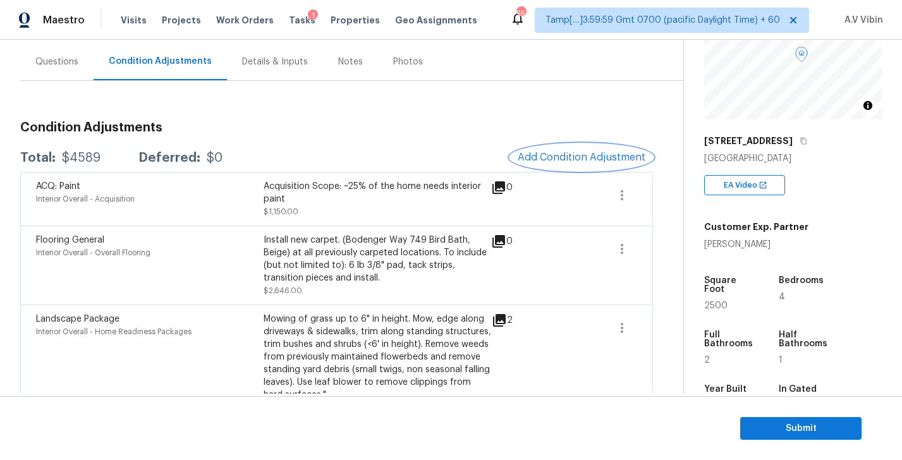
scroll to position [110, 0]
click at [624, 253] on icon "button" at bounding box center [621, 249] width 15 height 15
click at [612, 305] on div "Flooring General Interior Overall - Overall Flooring Install new carpet. (Boden…" at bounding box center [336, 266] width 632 height 79
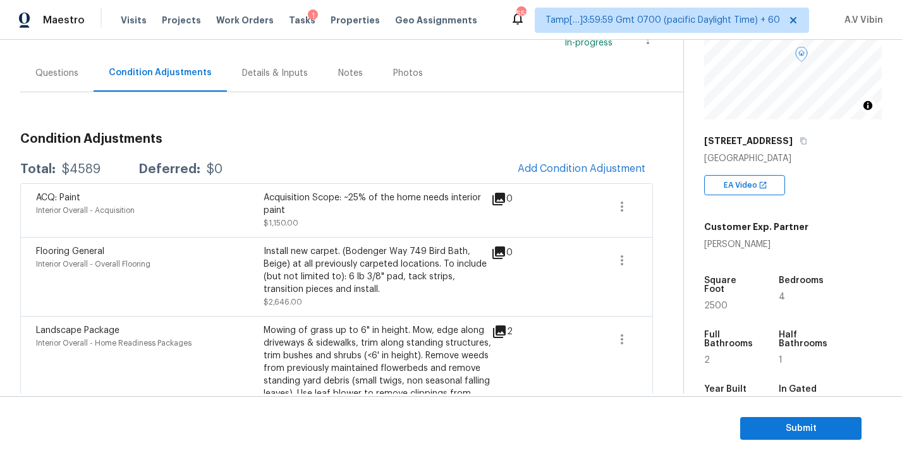
scroll to position [95, 0]
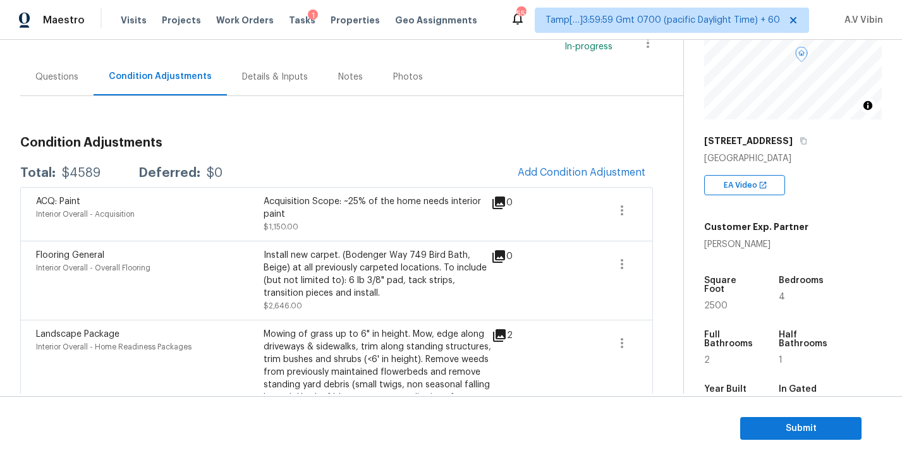
click at [504, 150] on div "Condition Adjustments Total: $4589 Deferred: $0 Add Condition Adjustment ACQ: P…" at bounding box center [336, 327] width 632 height 402
click at [502, 258] on icon at bounding box center [498, 256] width 15 height 15
click at [624, 263] on icon "button" at bounding box center [621, 264] width 15 height 15
click at [652, 270] on link "Edit" at bounding box center [693, 262] width 107 height 19
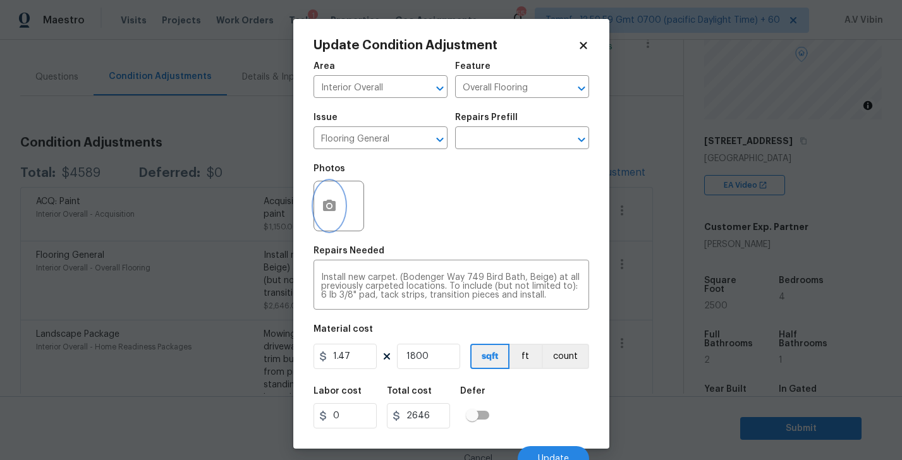
click at [331, 212] on icon "button" at bounding box center [329, 205] width 15 height 15
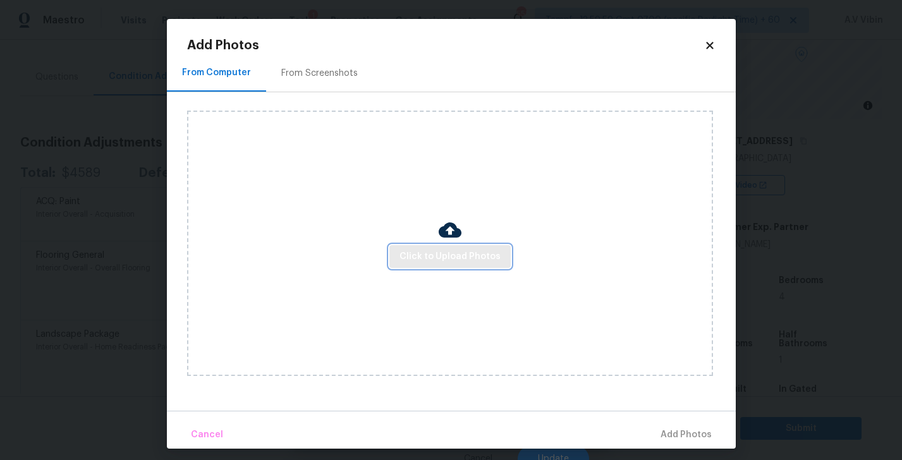
click at [429, 254] on span "Click to Upload Photos" at bounding box center [449, 257] width 101 height 16
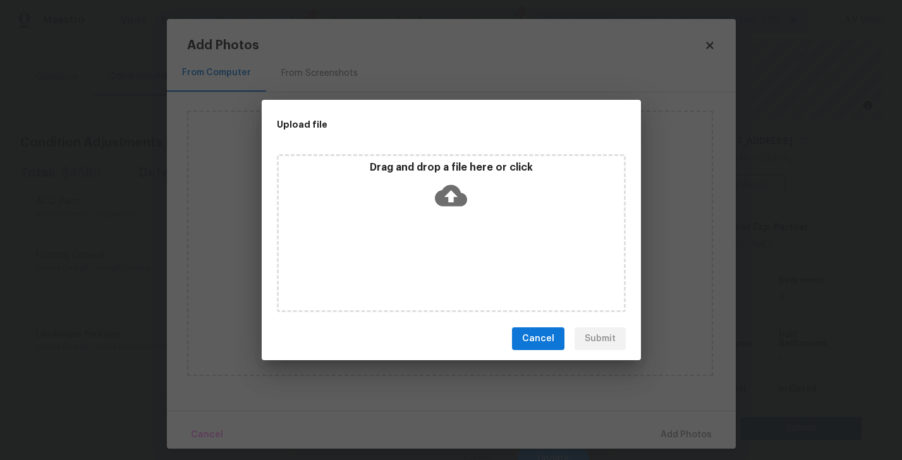
click at [452, 191] on icon at bounding box center [451, 195] width 32 height 32
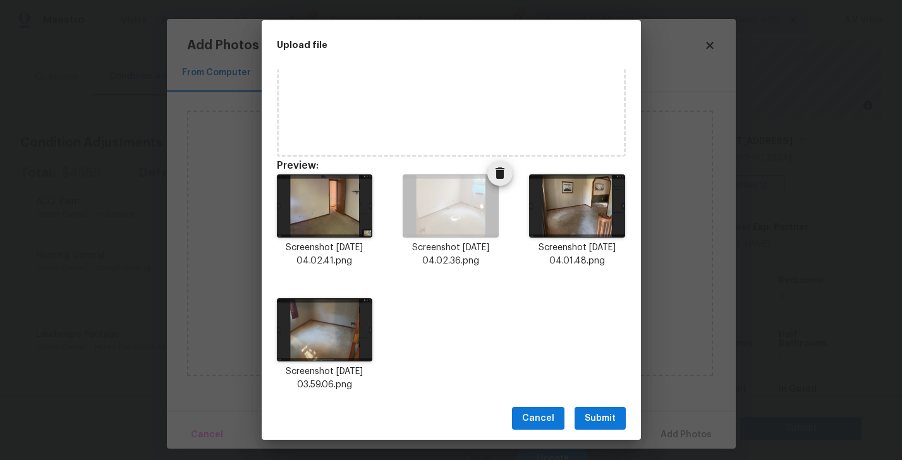
scroll to position [86, 0]
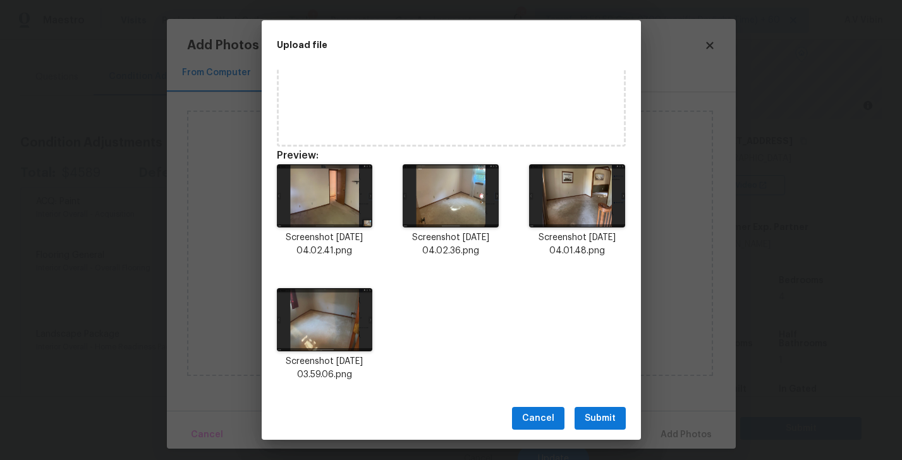
click at [607, 409] on button "Submit" at bounding box center [599, 418] width 51 height 23
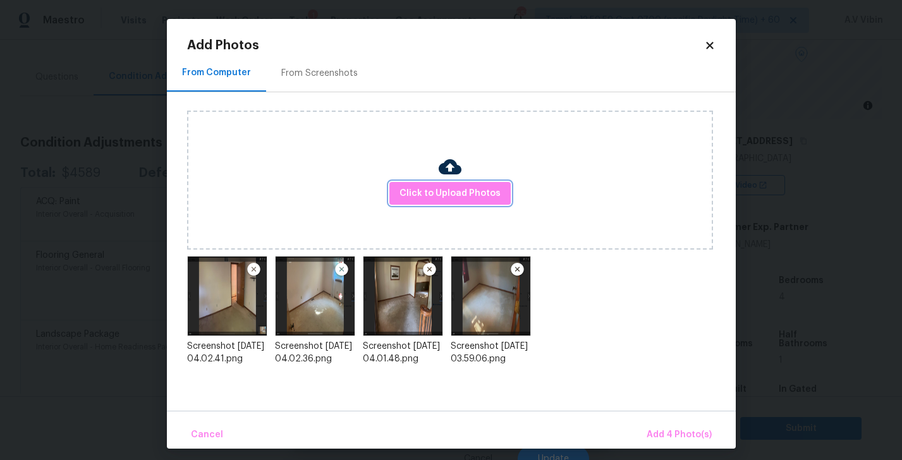
scroll to position [0, 0]
click at [701, 425] on button "Add 4 Photo(s)" at bounding box center [678, 434] width 75 height 27
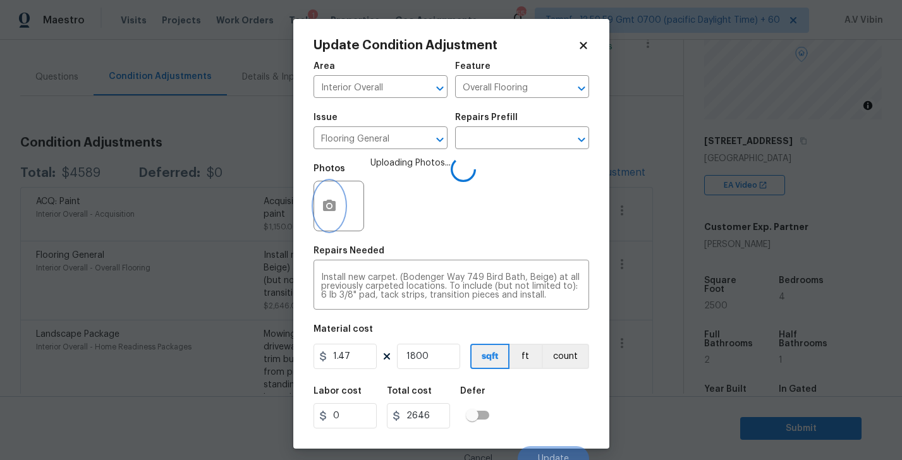
scroll to position [12, 0]
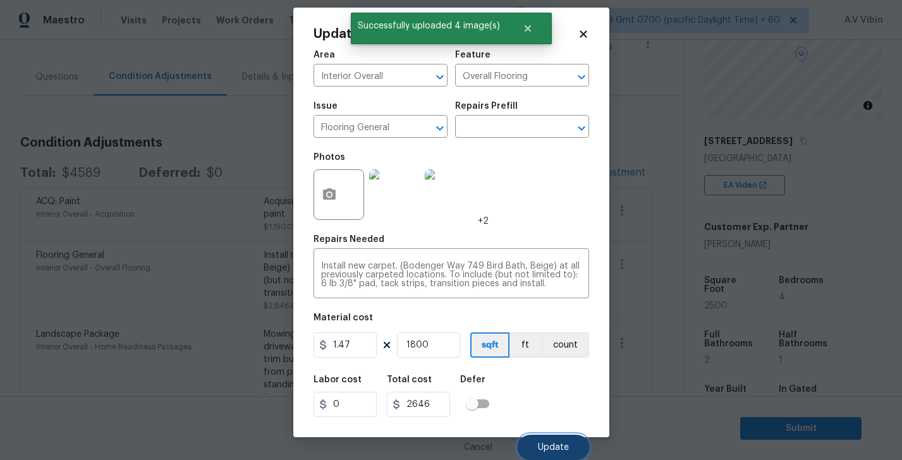
click at [557, 445] on span "Update" at bounding box center [553, 447] width 31 height 9
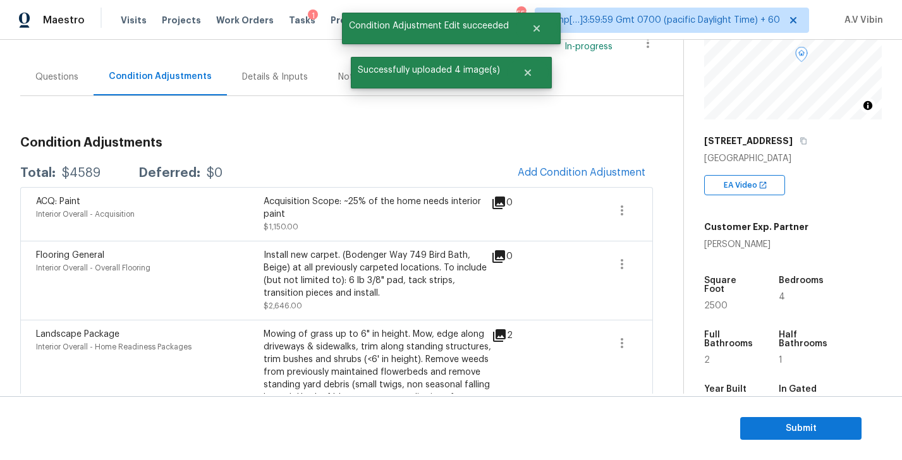
scroll to position [0, 0]
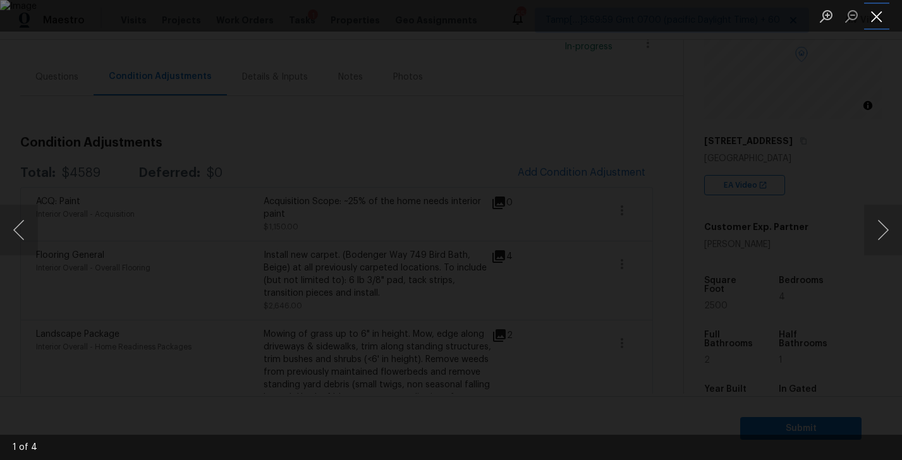
click at [881, 11] on button "Close lightbox" at bounding box center [876, 16] width 25 height 22
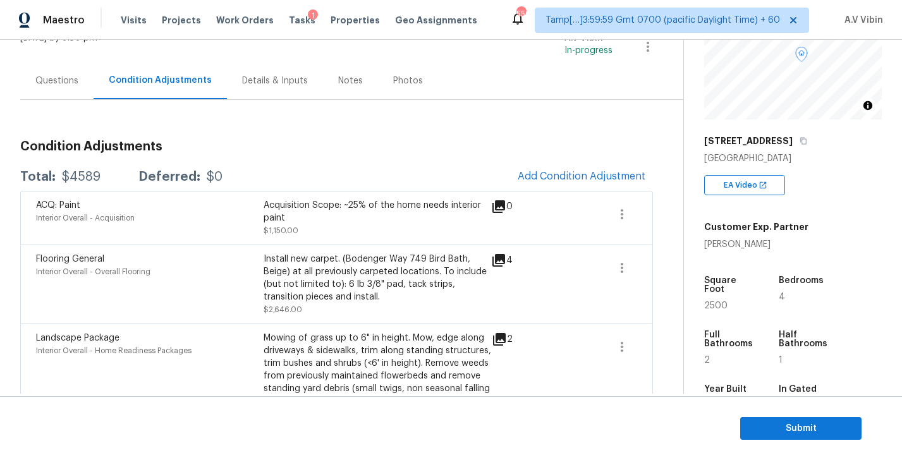
scroll to position [99, 0]
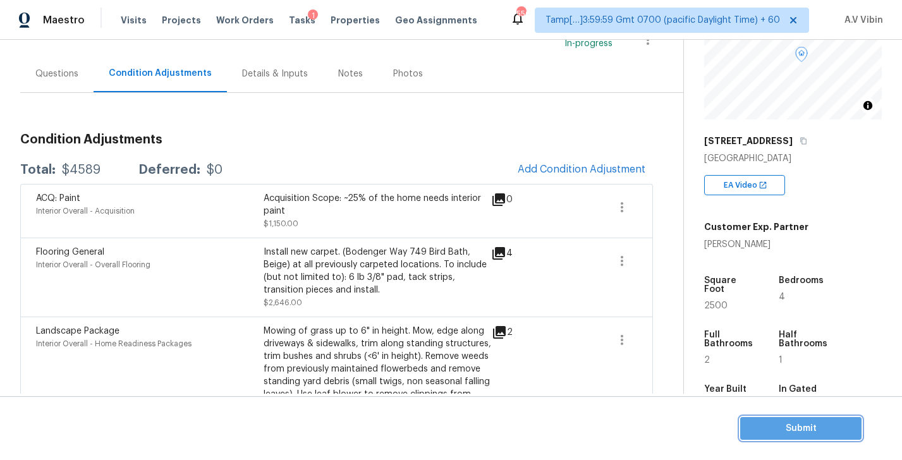
click at [782, 435] on span "Submit" at bounding box center [800, 429] width 101 height 16
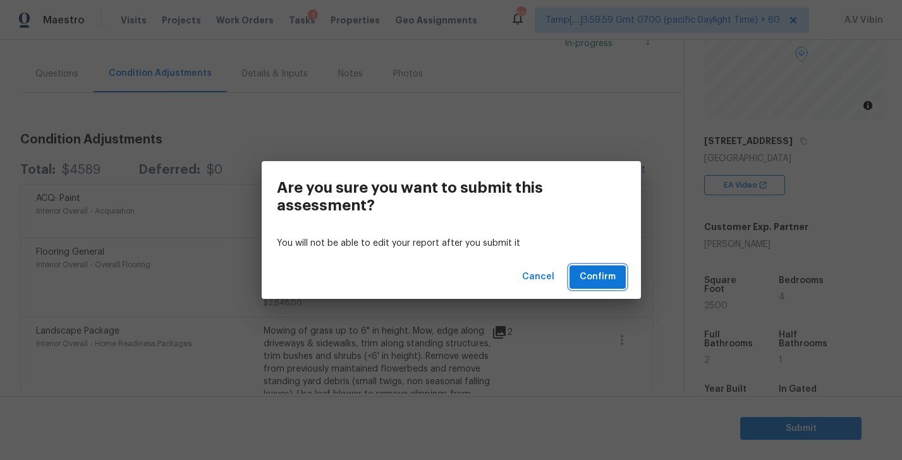
click at [599, 270] on span "Confirm" at bounding box center [597, 277] width 36 height 16
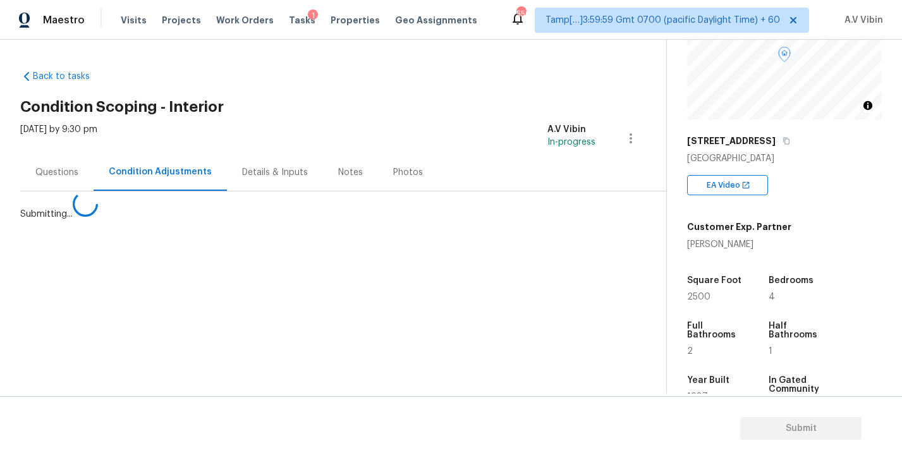
scroll to position [0, 0]
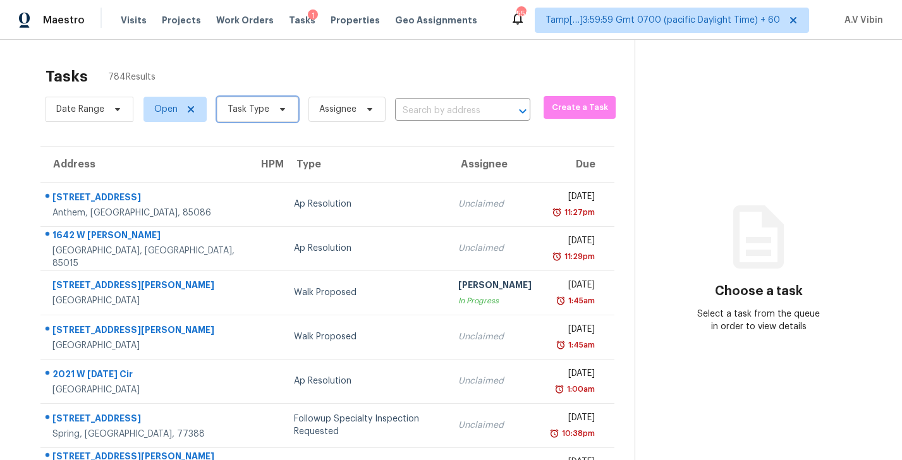
click at [270, 112] on span "Task Type" at bounding box center [258, 109] width 82 height 25
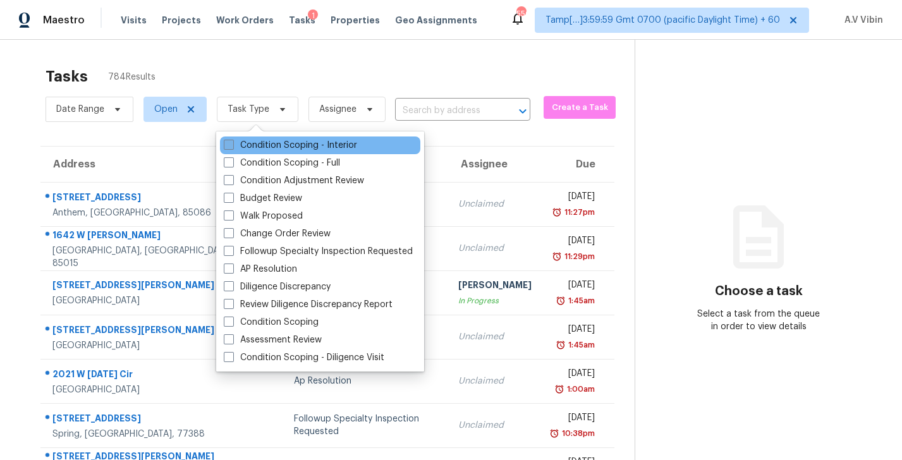
click at [270, 146] on label "Condition Scoping - Interior" at bounding box center [290, 145] width 133 height 13
click at [232, 146] on input "Condition Scoping - Interior" at bounding box center [228, 143] width 8 height 8
checkbox input "true"
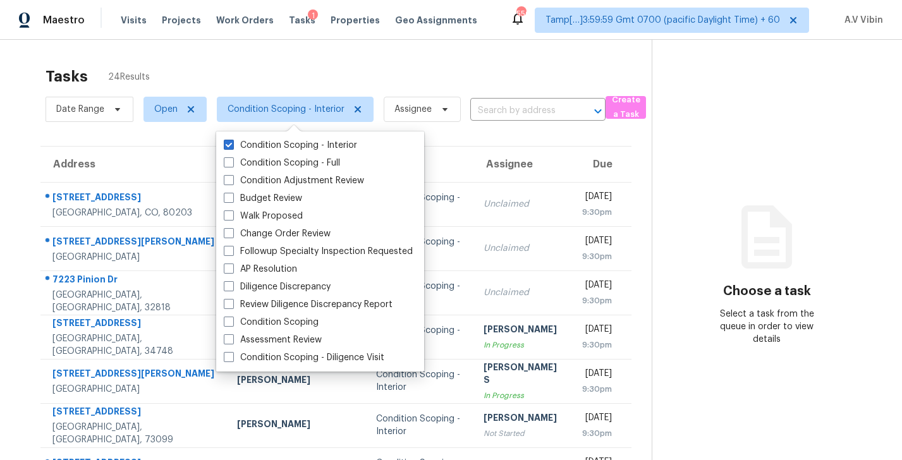
click at [157, 133] on section "Tasks 24 Results Date Range Open Condition Scoping - Interior Assignee ​ Create…" at bounding box center [335, 359] width 631 height 598
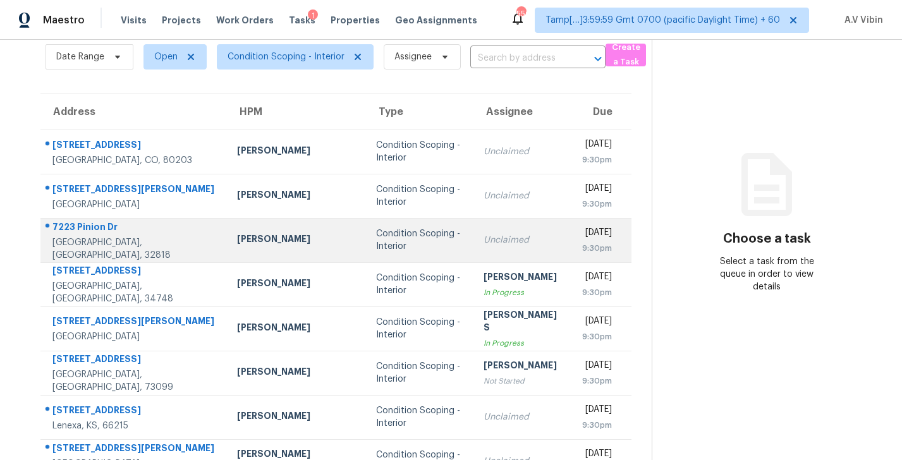
scroll to position [50, 0]
